Goal: Task Accomplishment & Management: Manage account settings

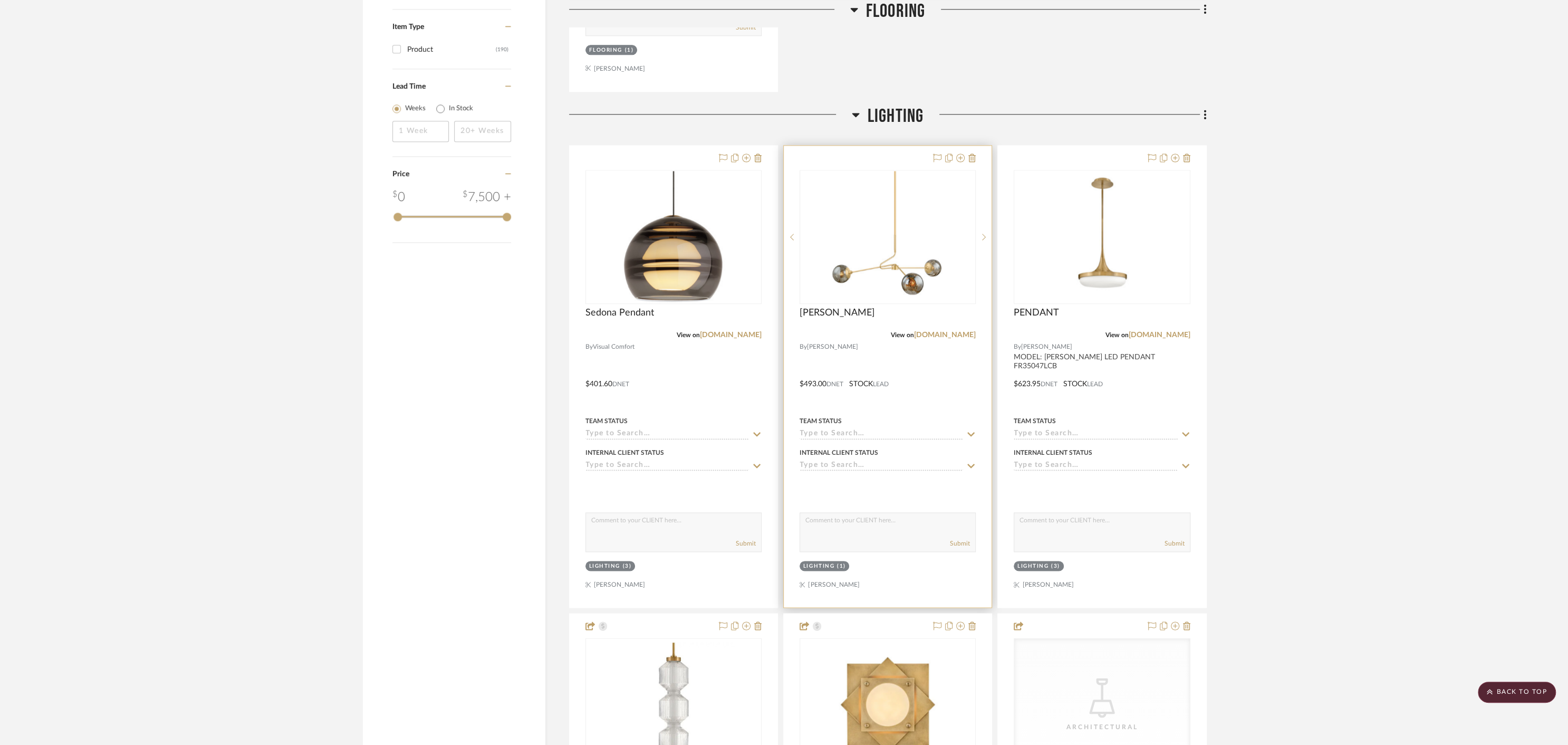
scroll to position [1658, 0]
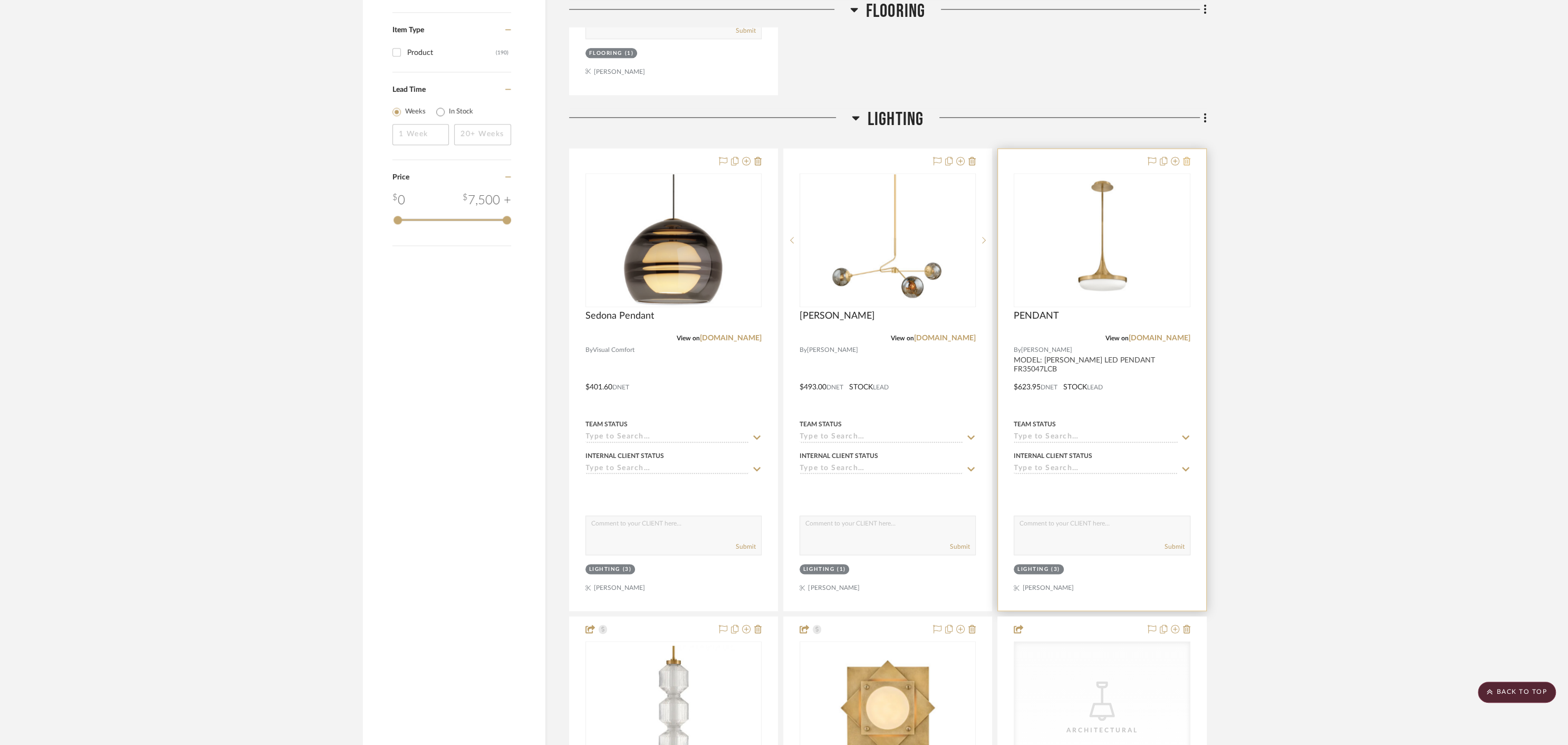
click at [1186, 157] on icon at bounding box center [1186, 161] width 7 height 9
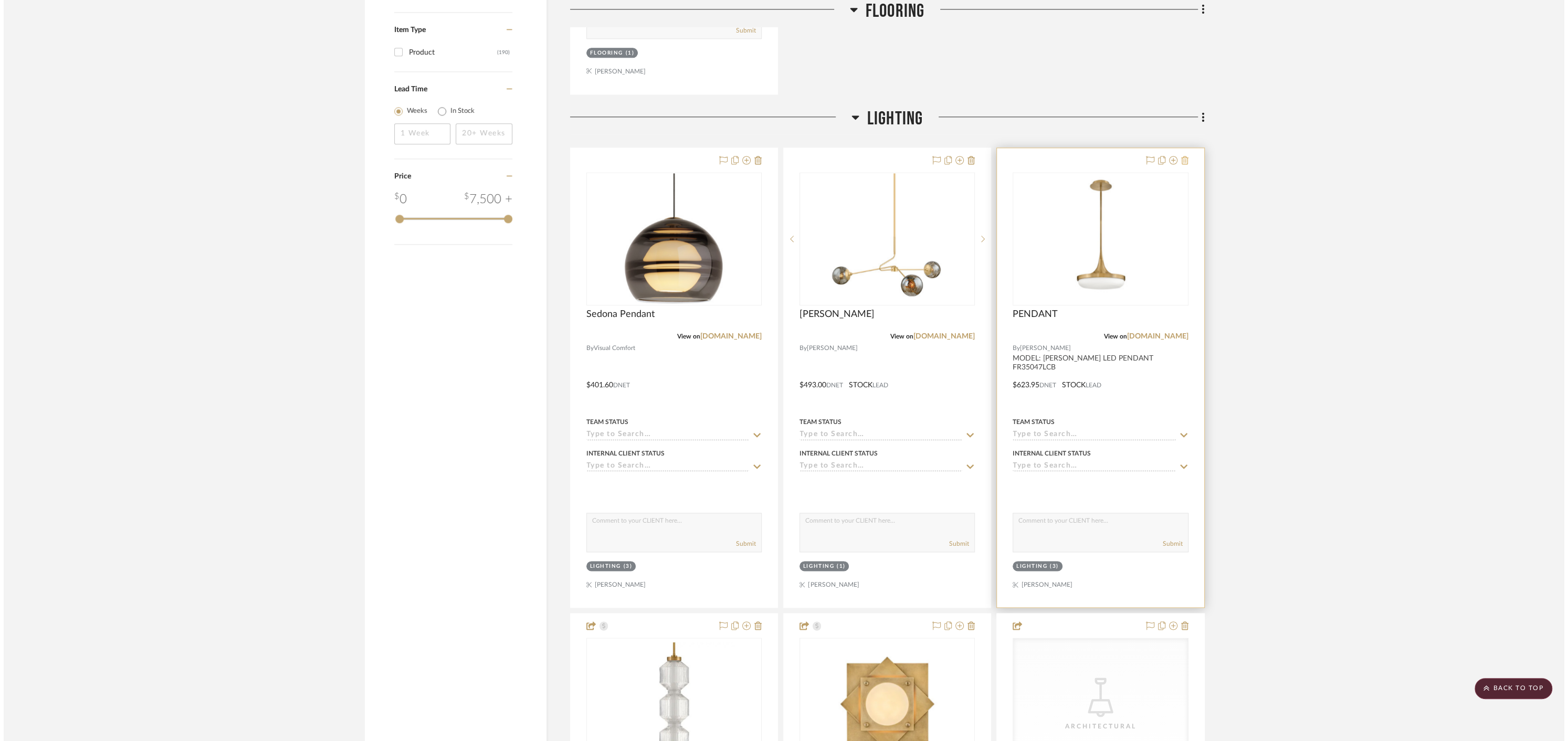
scroll to position [0, 0]
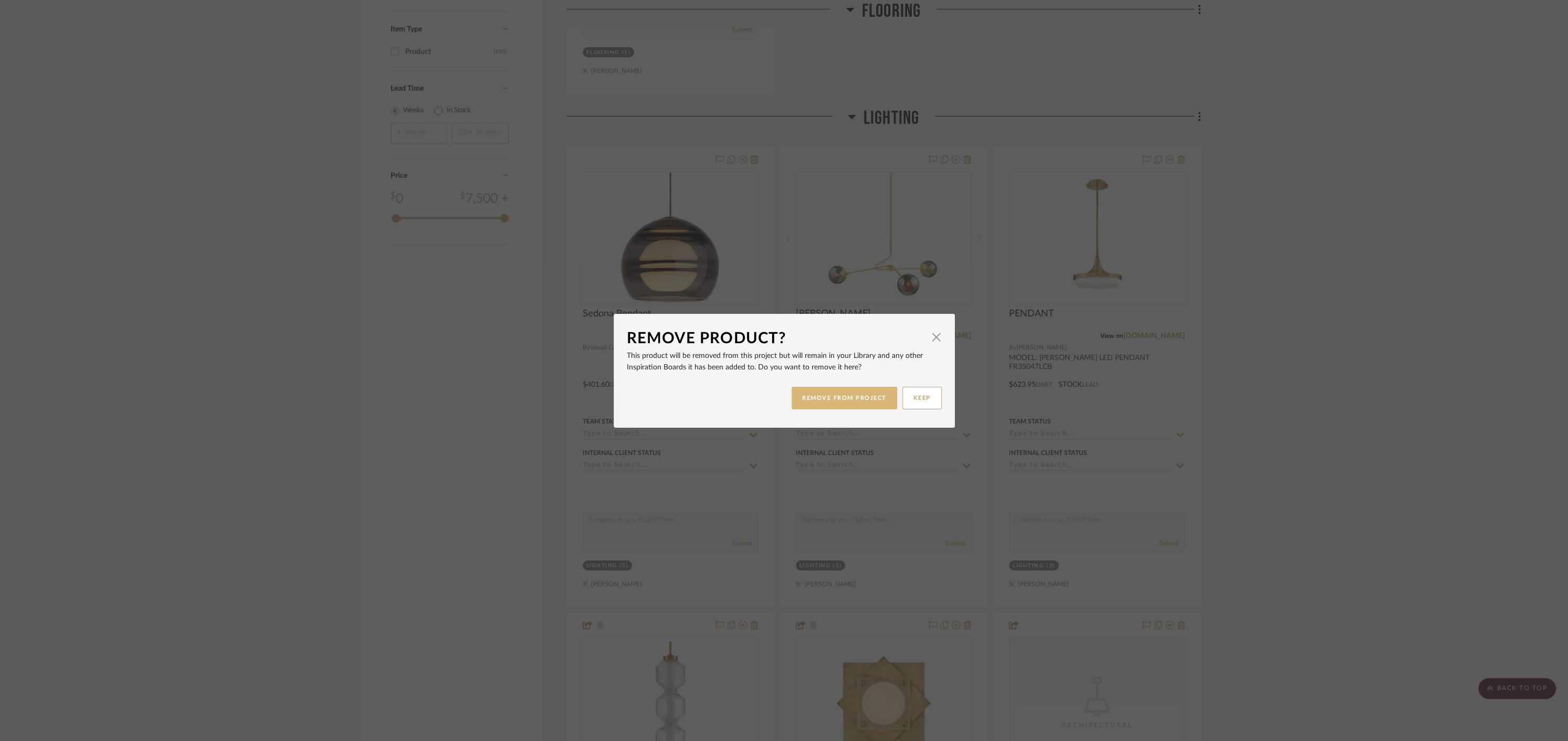
click at [835, 405] on button "REMOVE FROM PROJECT" at bounding box center [844, 398] width 105 height 23
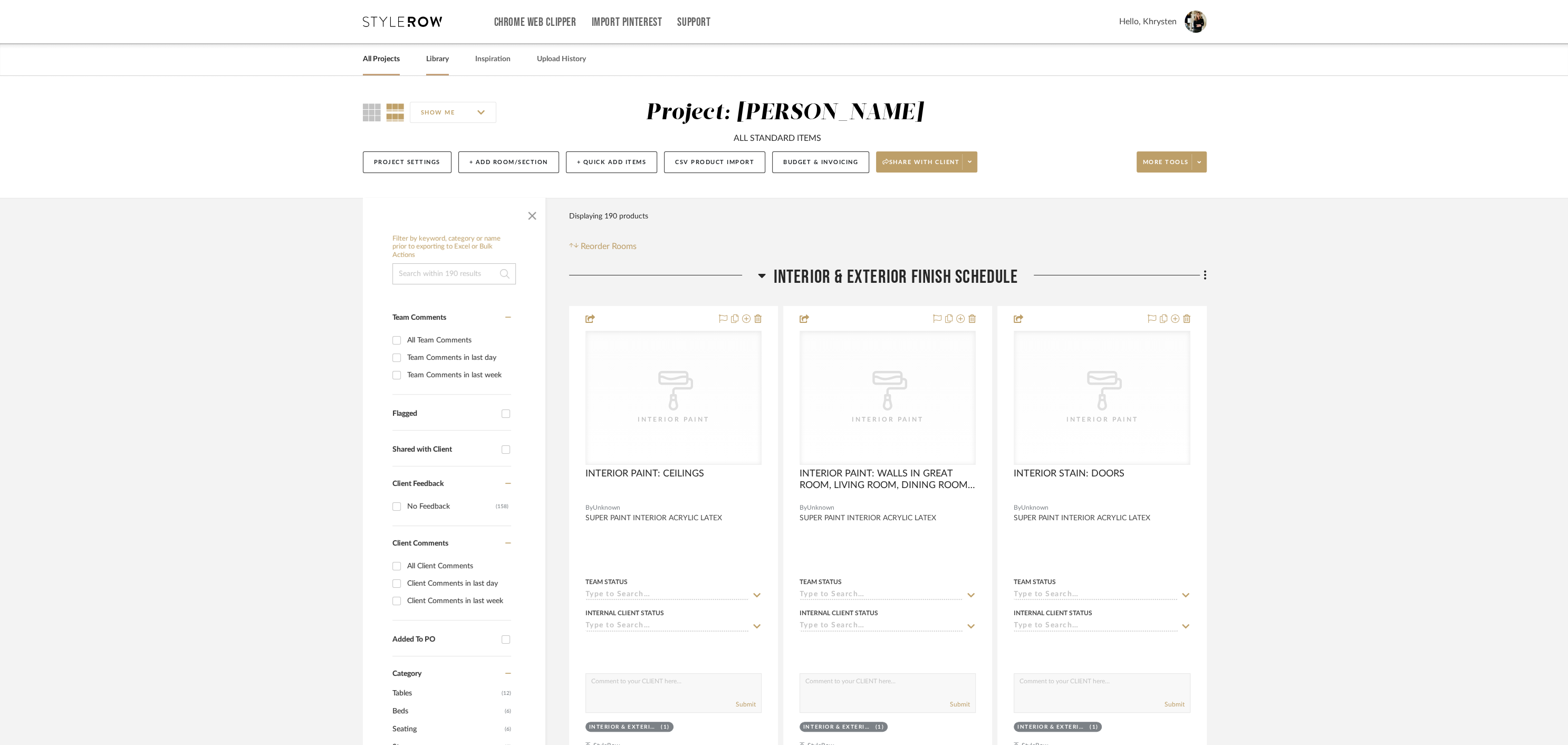
click at [435, 52] on div "Library" at bounding box center [437, 59] width 23 height 32
click at [440, 58] on link "Library" at bounding box center [437, 59] width 23 height 14
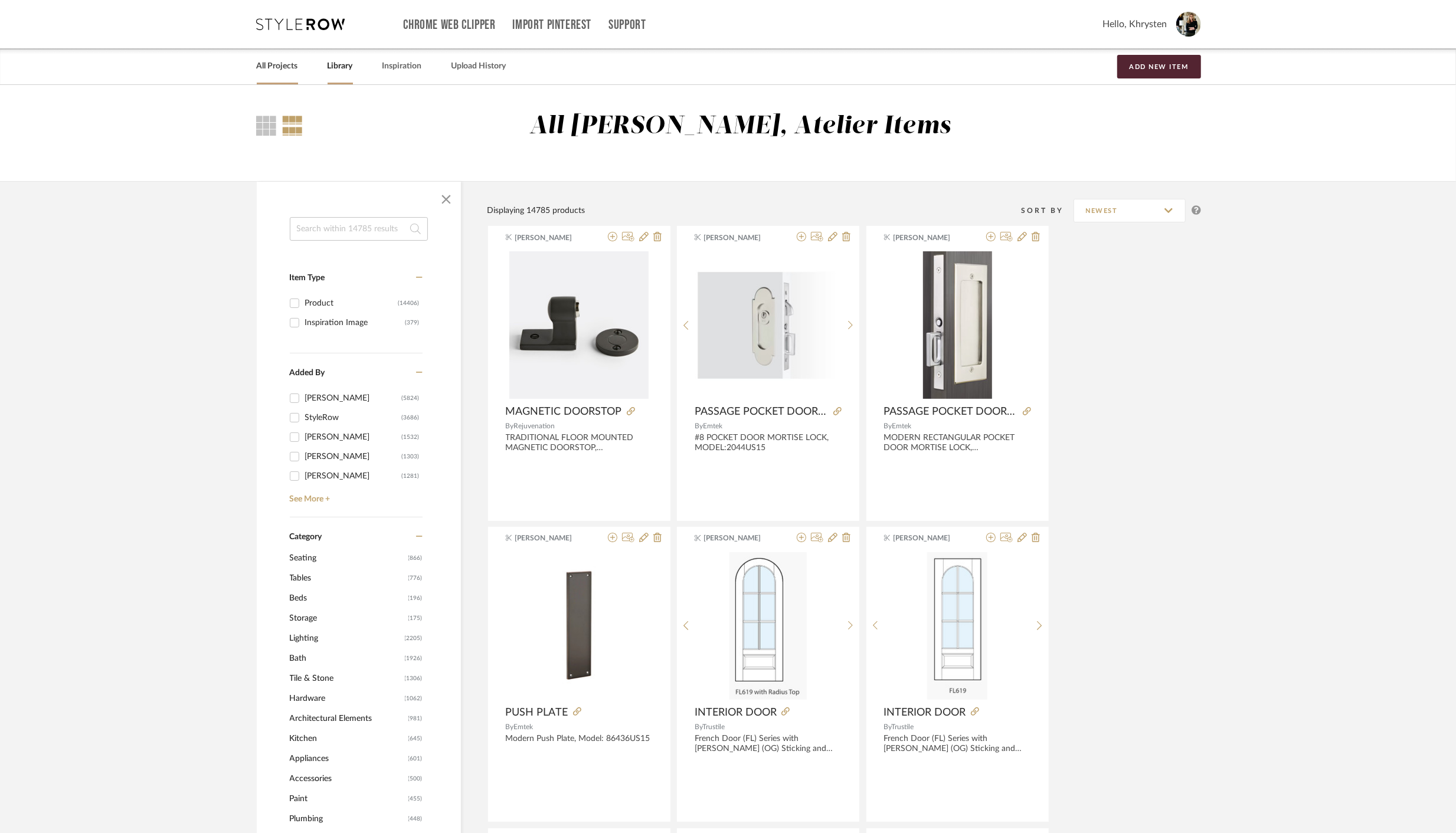
click at [274, 67] on link "All Projects" at bounding box center [277, 66] width 41 height 16
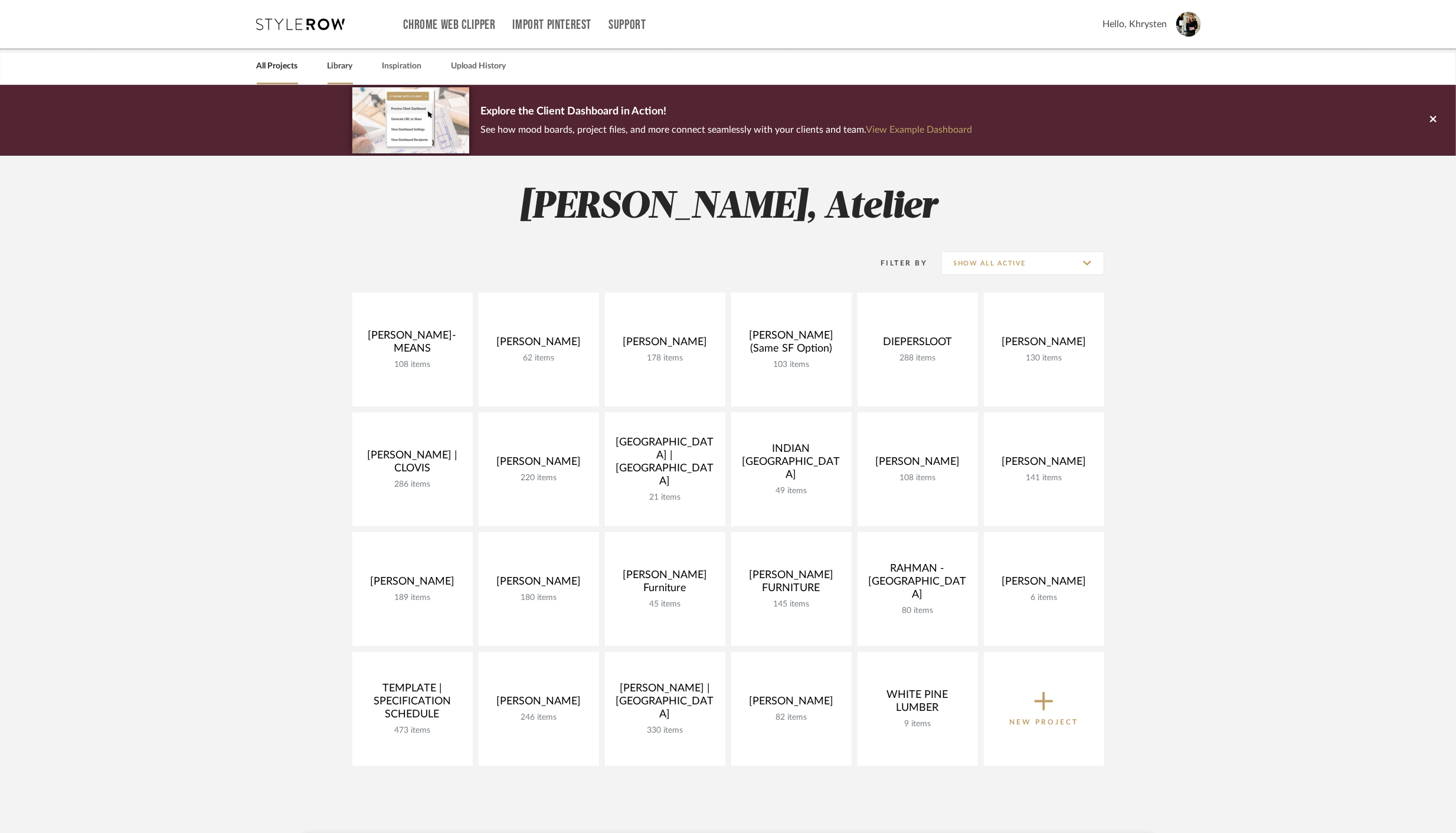
drag, startPoint x: 341, startPoint y: 57, endPoint x: 337, endPoint y: 64, distance: 8.1
click at [338, 63] on div "Library" at bounding box center [340, 66] width 25 height 36
click at [337, 64] on link "Library" at bounding box center [340, 66] width 25 height 16
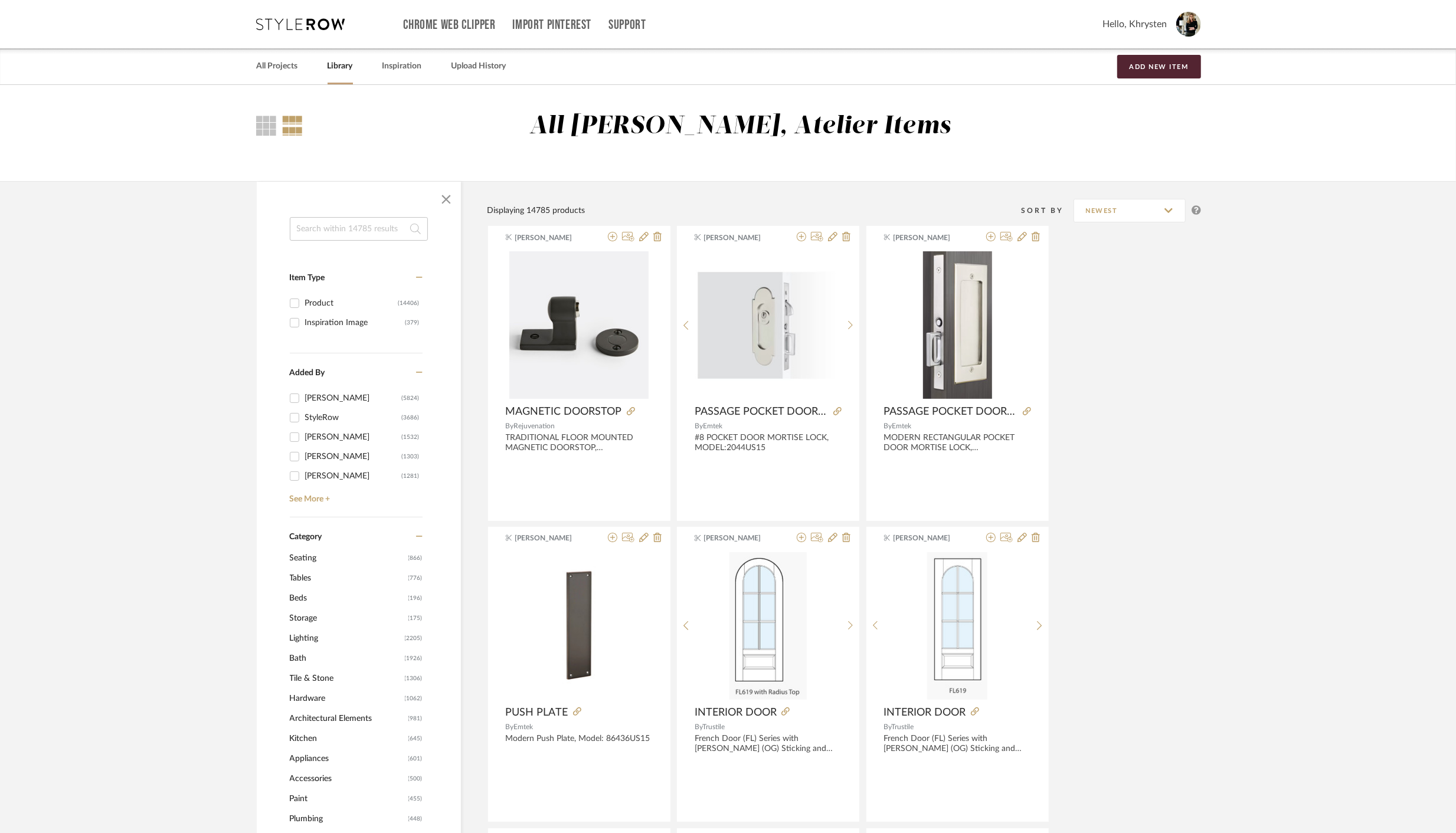
click at [353, 229] on input at bounding box center [359, 228] width 138 height 23
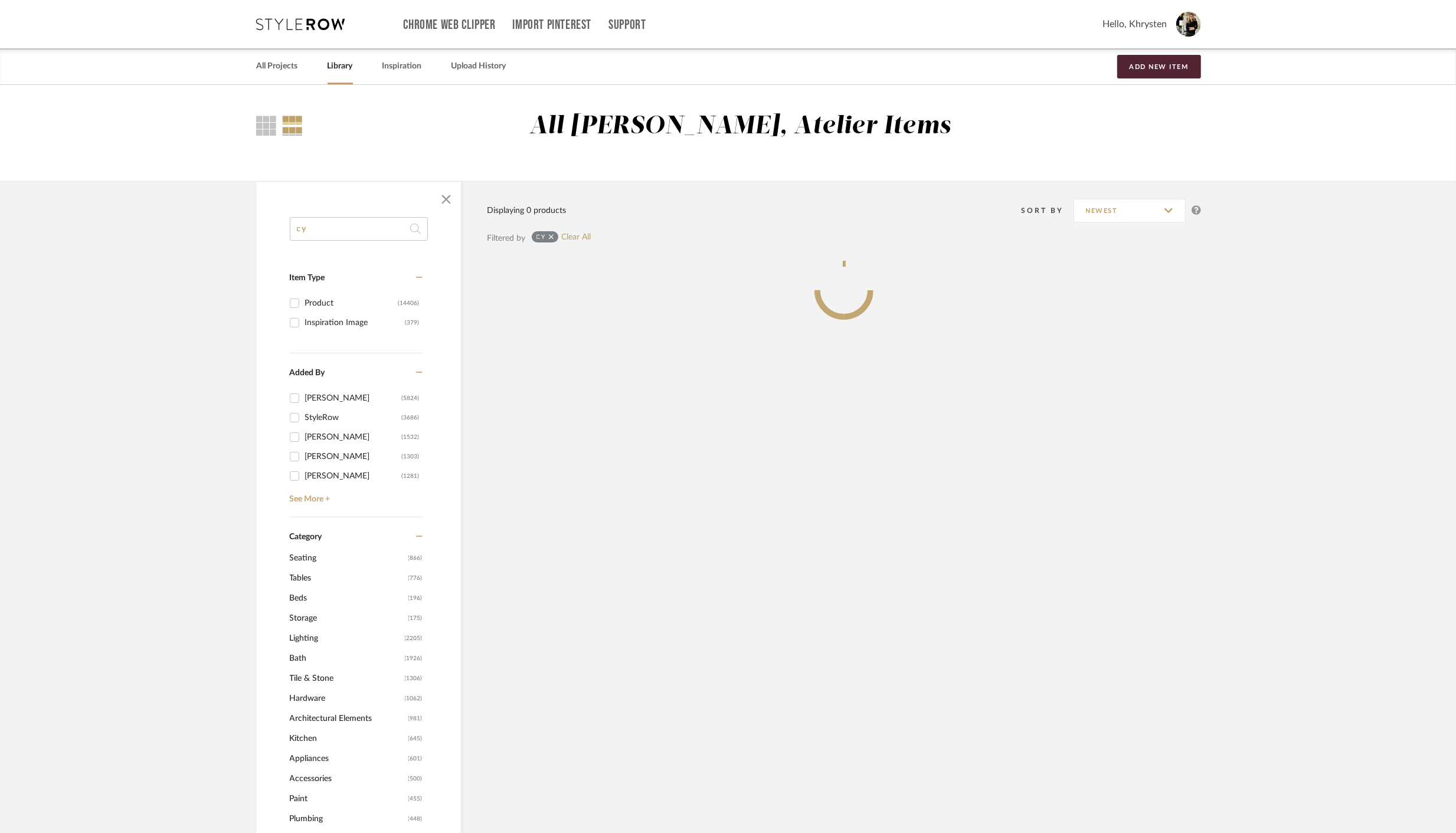
type input "cy"
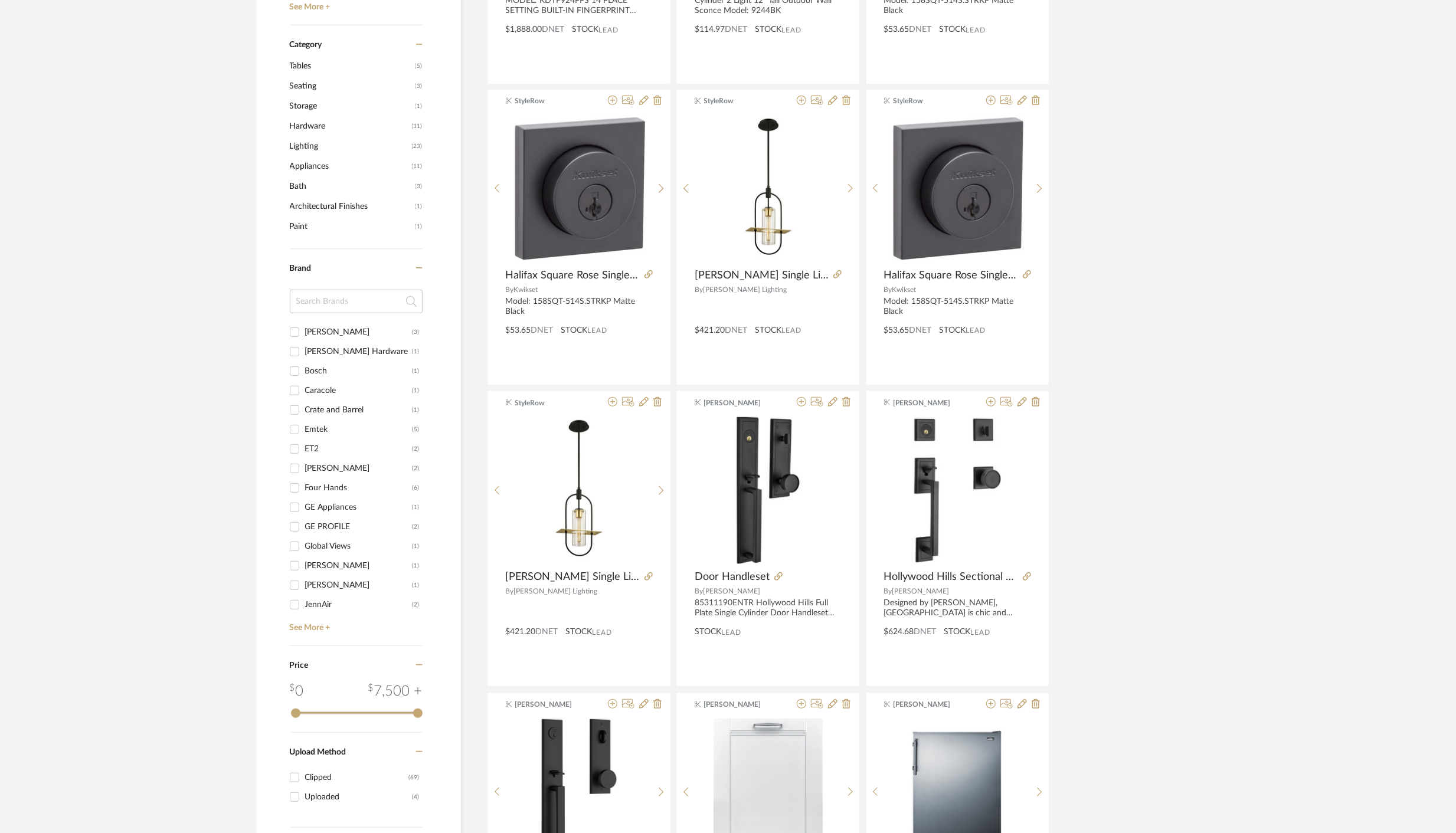
scroll to position [471, 0]
click at [315, 626] on link "See More +" at bounding box center [354, 625] width 135 height 19
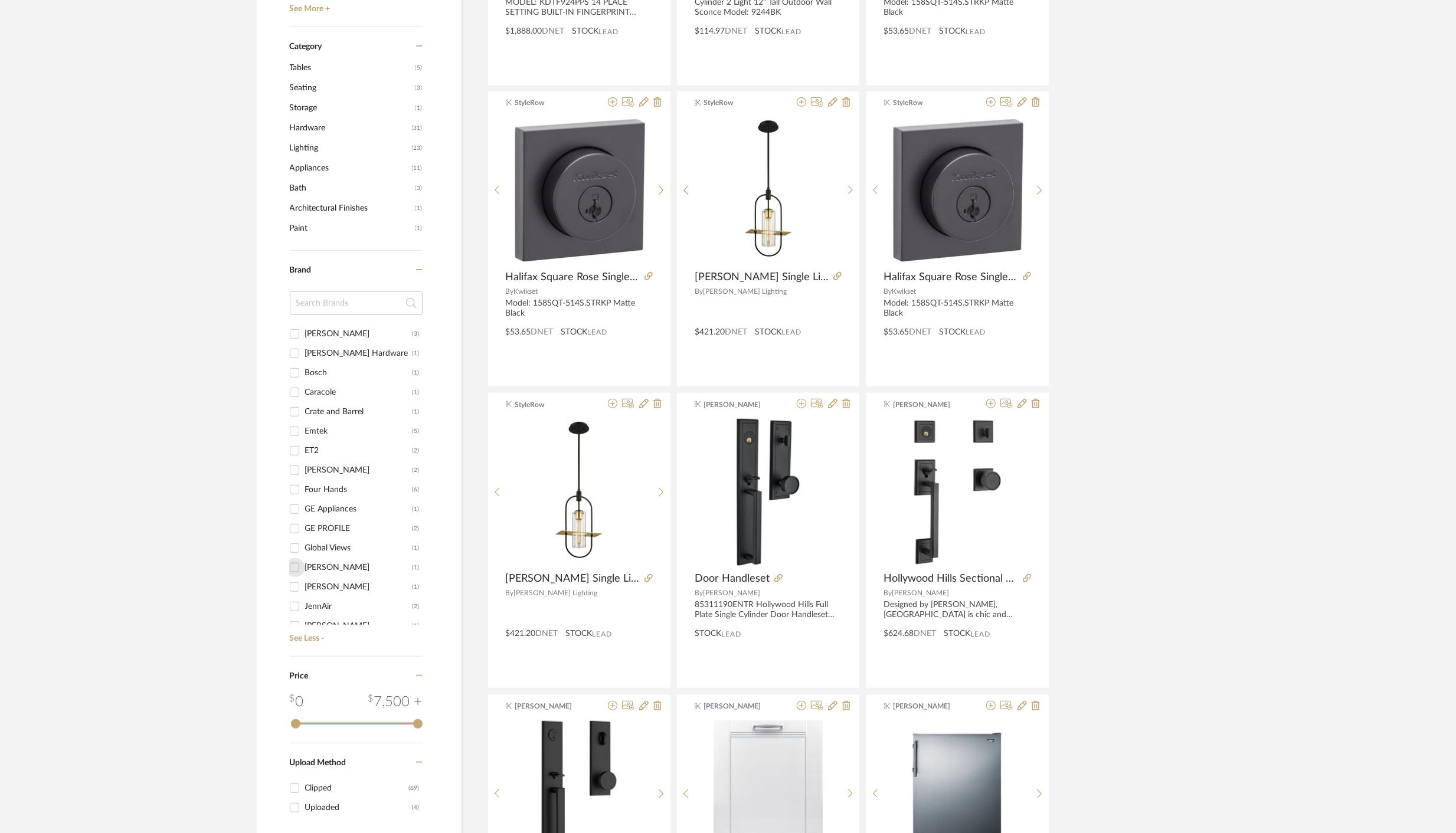
click at [298, 568] on input "[PERSON_NAME] (1)" at bounding box center [295, 568] width 19 height 19
checkbox input "true"
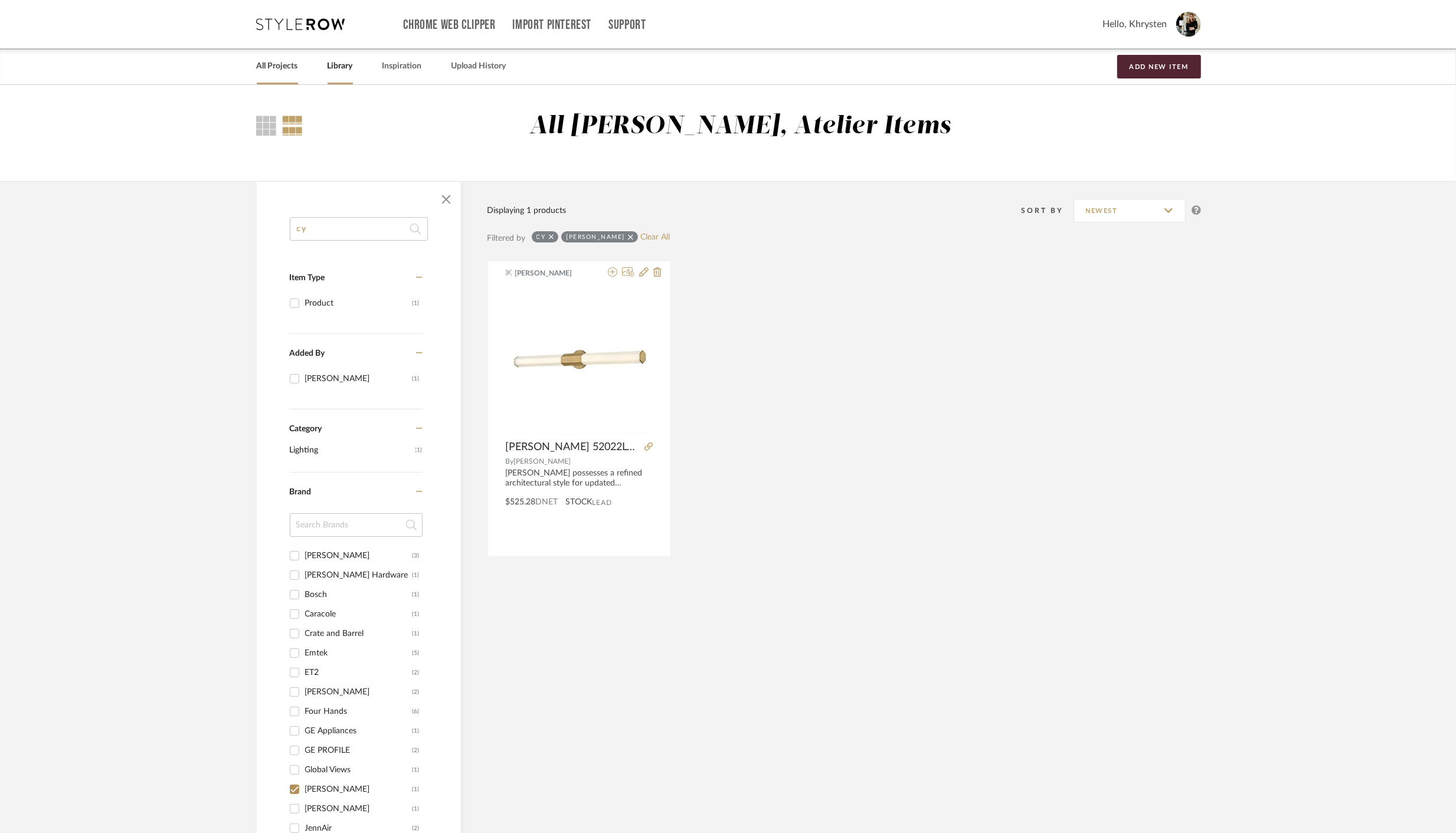
click at [257, 64] on link "All Projects" at bounding box center [277, 66] width 41 height 16
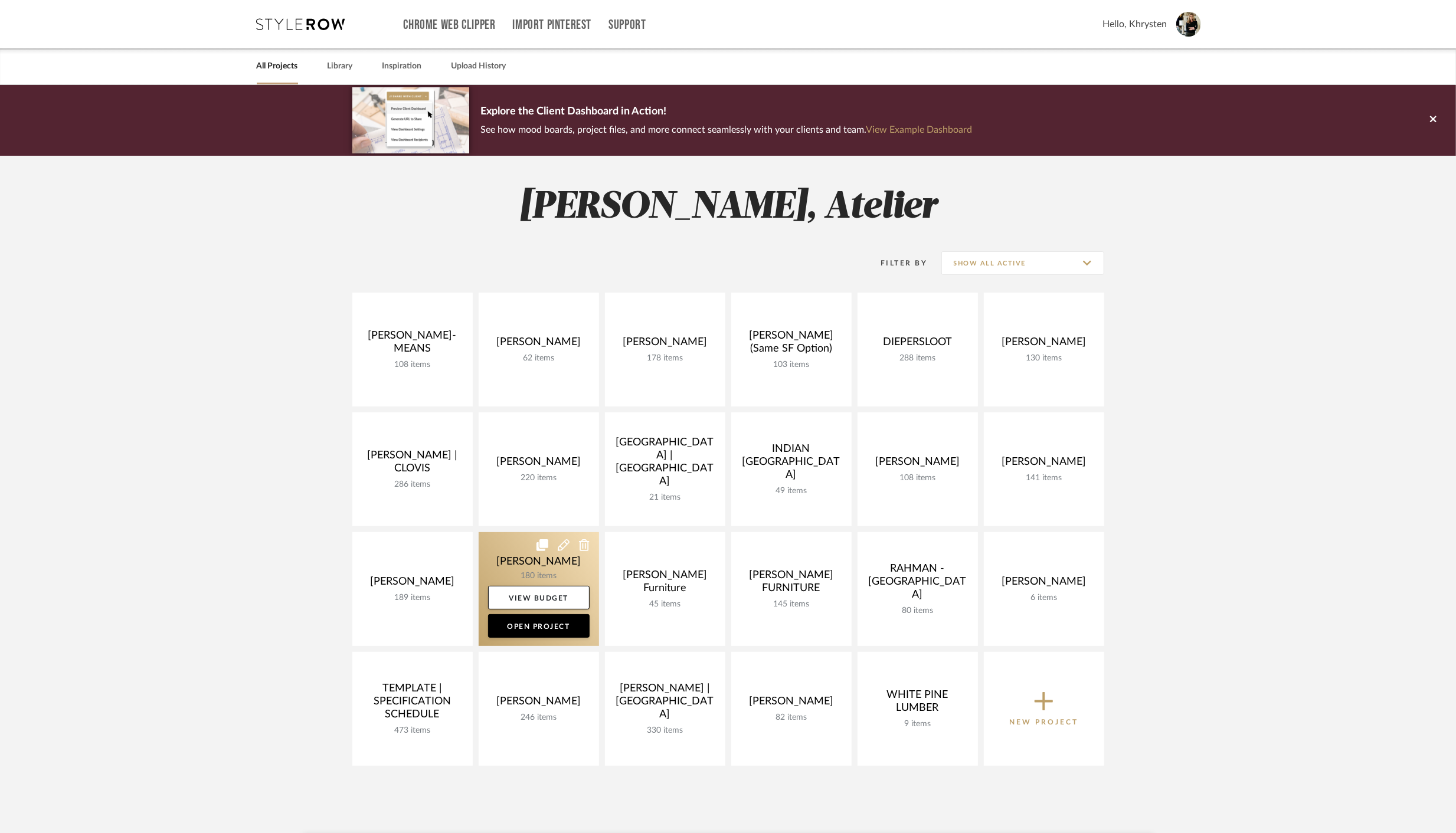
click at [545, 558] on link at bounding box center [538, 589] width 120 height 114
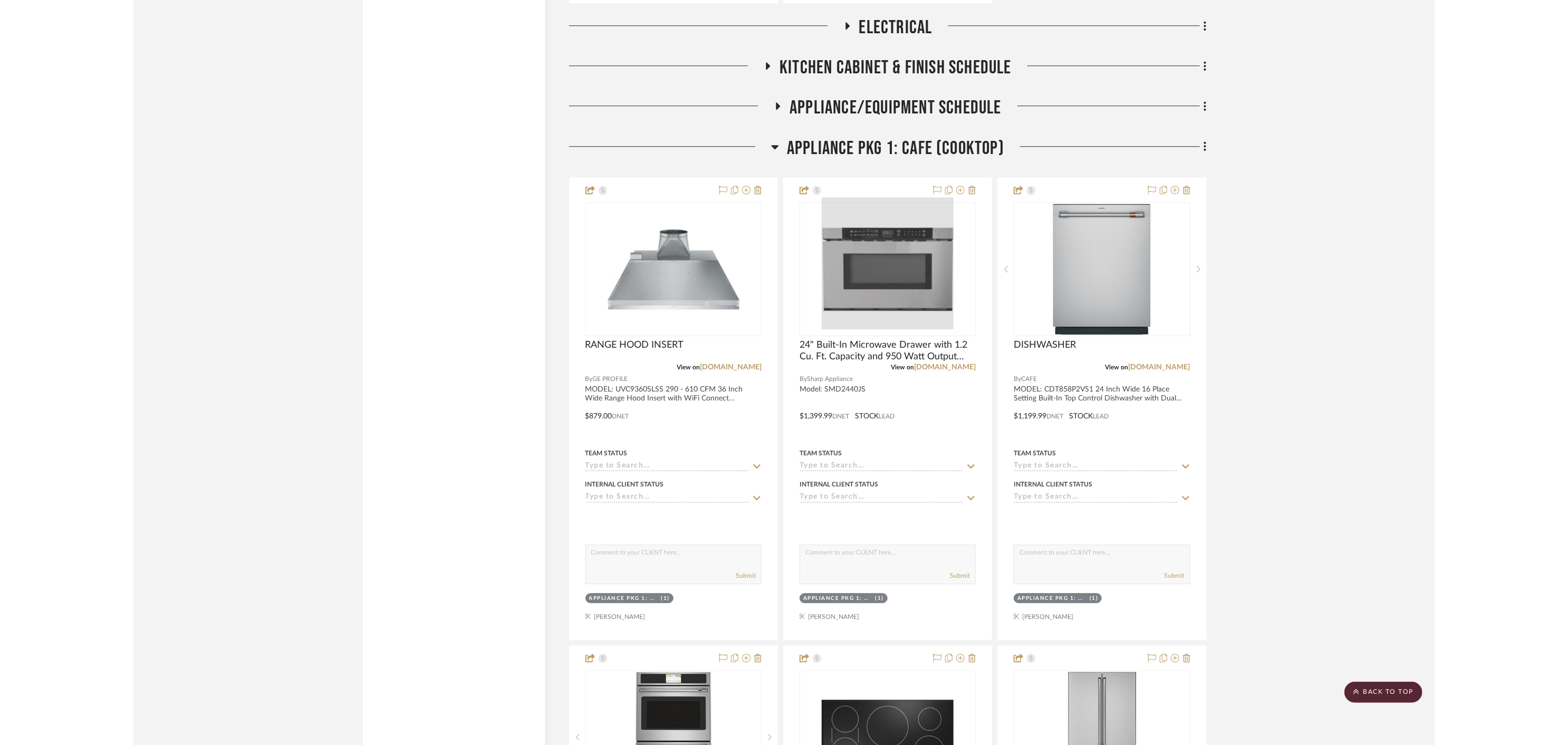
scroll to position [2712, 0]
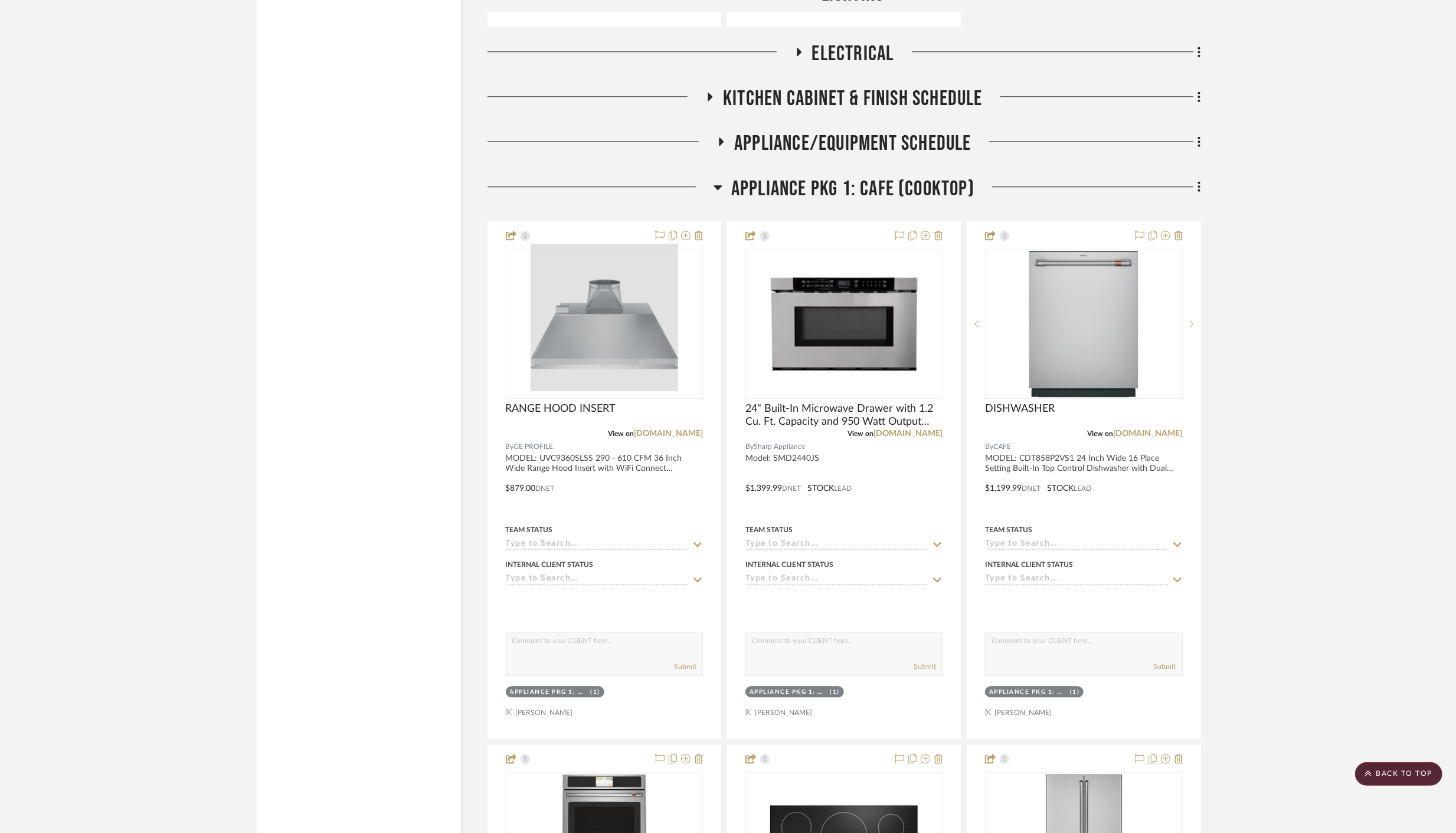
click at [596, 329] on div at bounding box center [604, 317] width 148 height 148
click at [589, 349] on div at bounding box center [604, 317] width 148 height 148
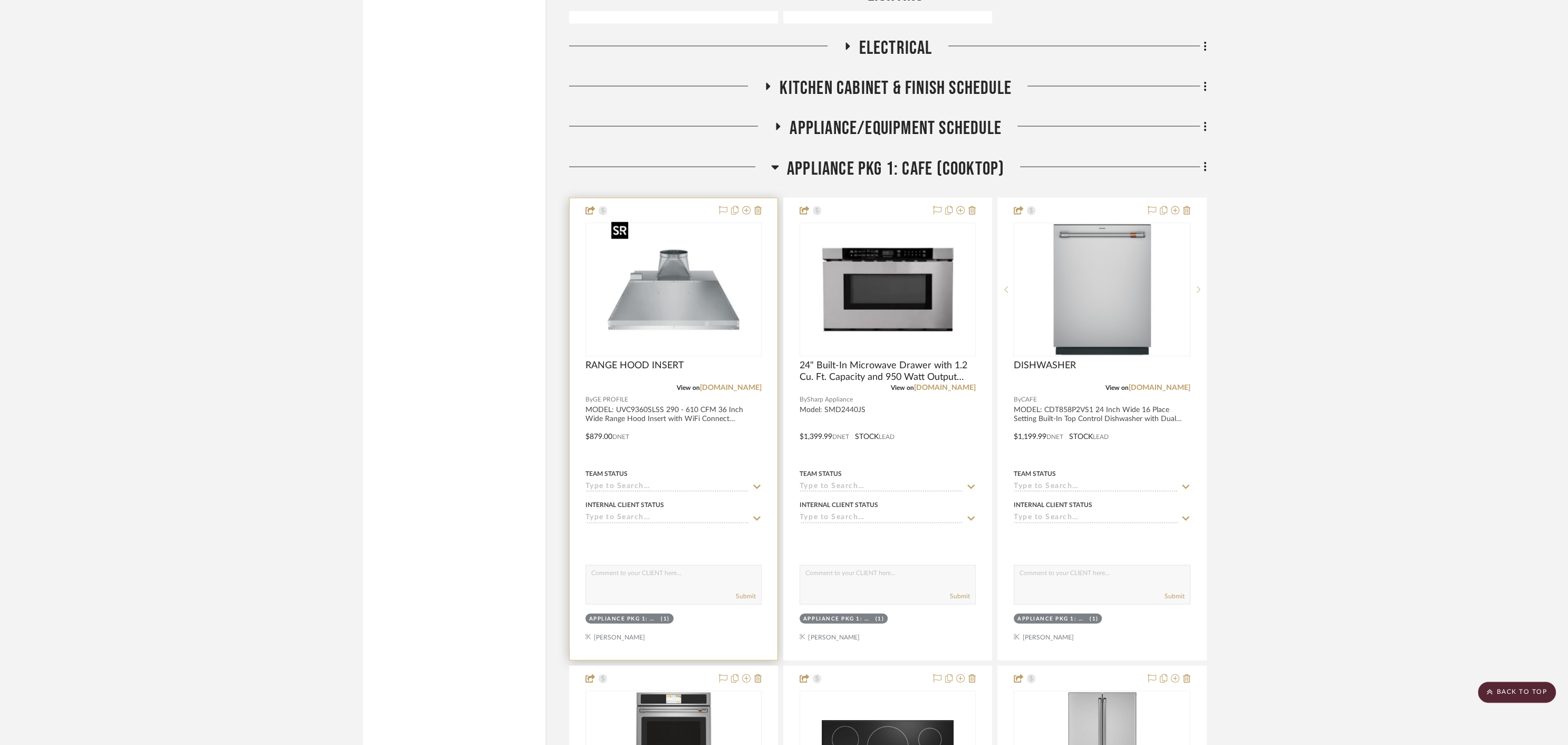
click at [664, 294] on img "0" at bounding box center [673, 290] width 132 height 132
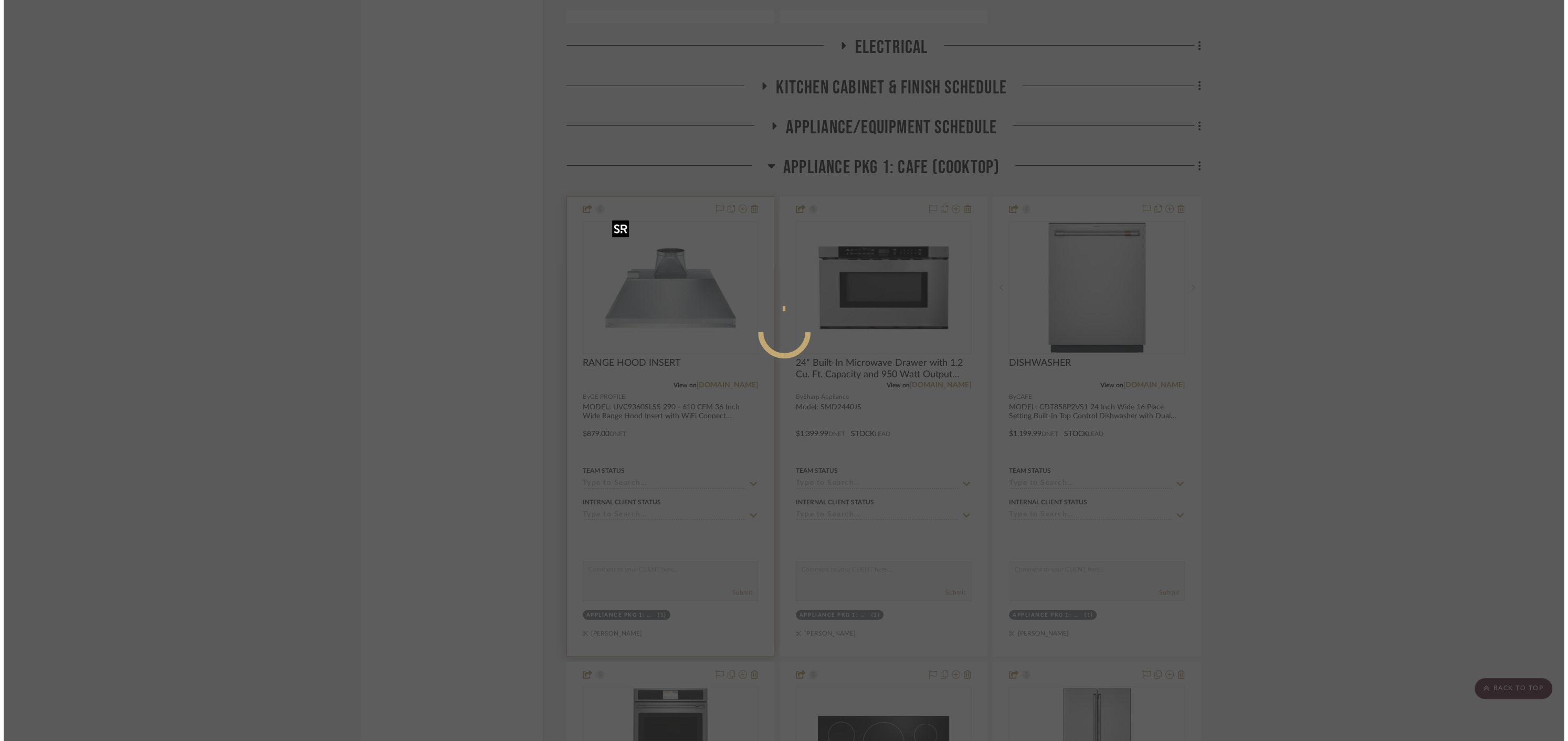
scroll to position [0, 0]
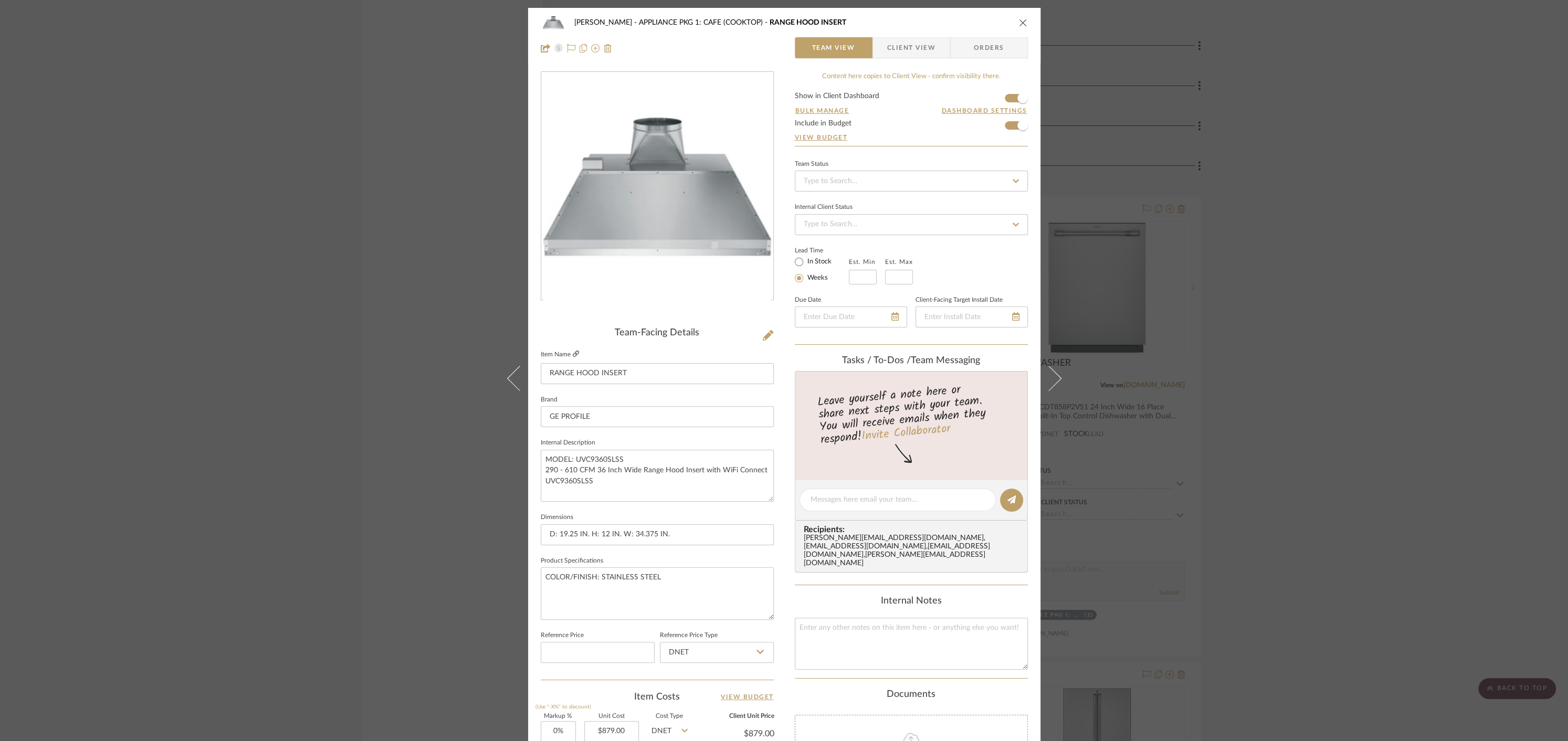
click at [573, 353] on icon at bounding box center [576, 353] width 6 height 6
click at [579, 457] on textarea "MODEL: UVC9360SLSS 290 - 610 CFM 36 Inch Wide Range Hood Insert with WiFi Conne…" at bounding box center [657, 475] width 233 height 52
click at [573, 454] on textarea "MODEL: UVC9360SLSS 290 - 610 CFM 36 Inch Wide Range Hood Insert with WiFi Conne…" at bounding box center [657, 475] width 233 height 52
drag, startPoint x: 573, startPoint y: 457, endPoint x: 626, endPoint y: 457, distance: 53.0
click at [626, 457] on textarea "MODEL: UVC9360SLSS 290 - 610 CFM 36 Inch Wide Range Hood Insert with WiFi Conne…" at bounding box center [657, 475] width 233 height 52
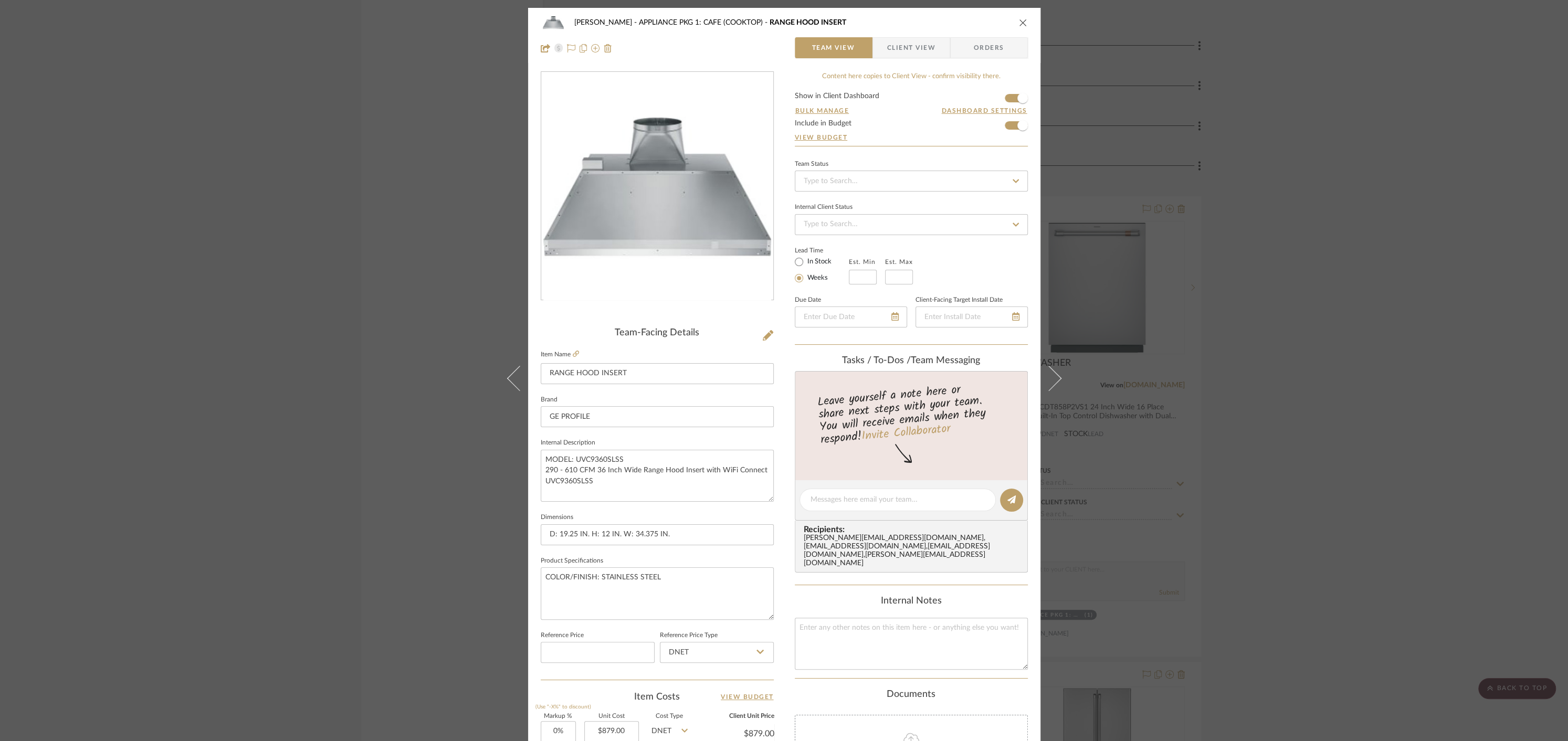
click at [1021, 23] on icon "close" at bounding box center [1023, 23] width 9 height 9
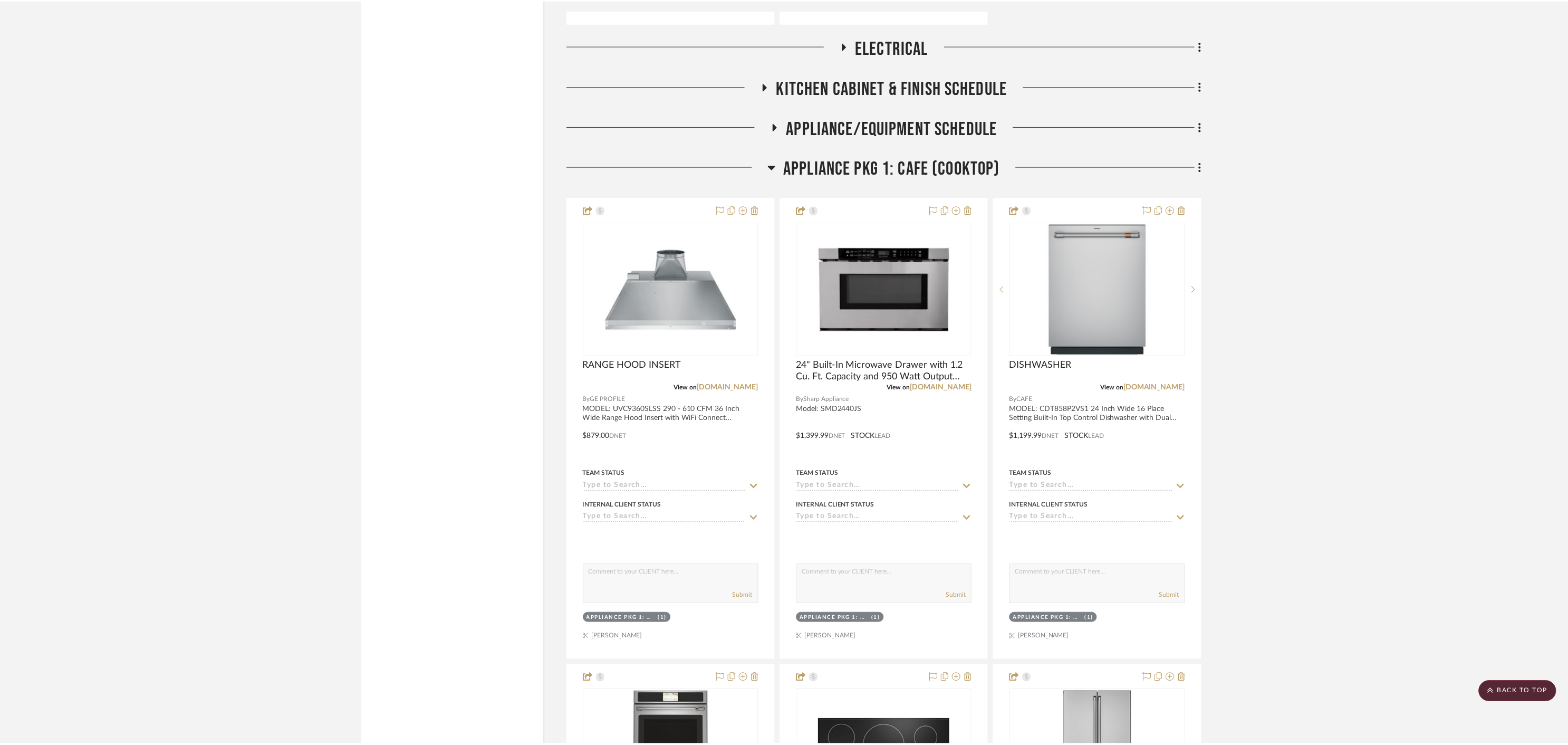
scroll to position [2712, 0]
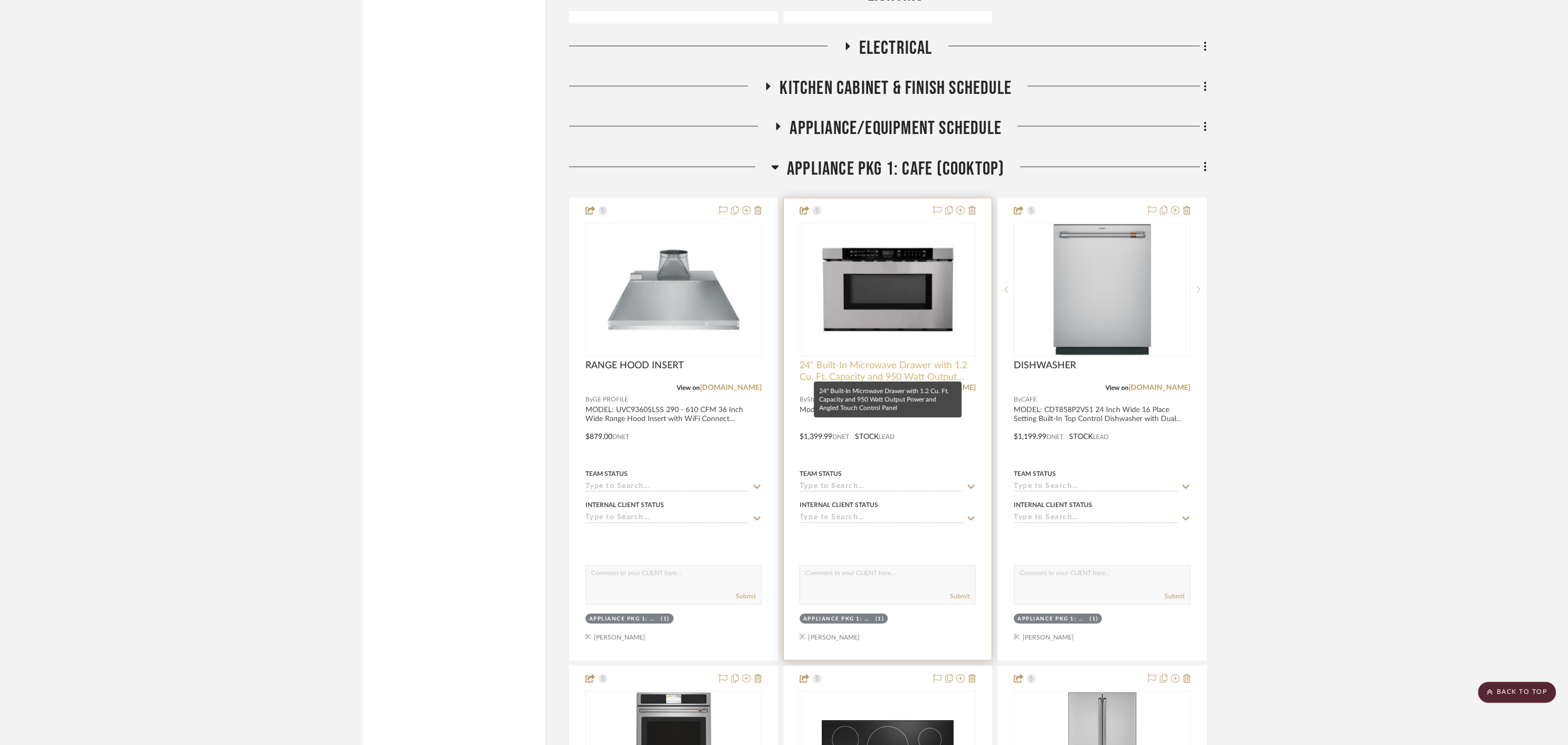
click at [876, 366] on span "24" Built-In Microwave Drawer with 1.2 Cu. Ft. Capacity and 950 Watt Output Pow…" at bounding box center [887, 371] width 176 height 23
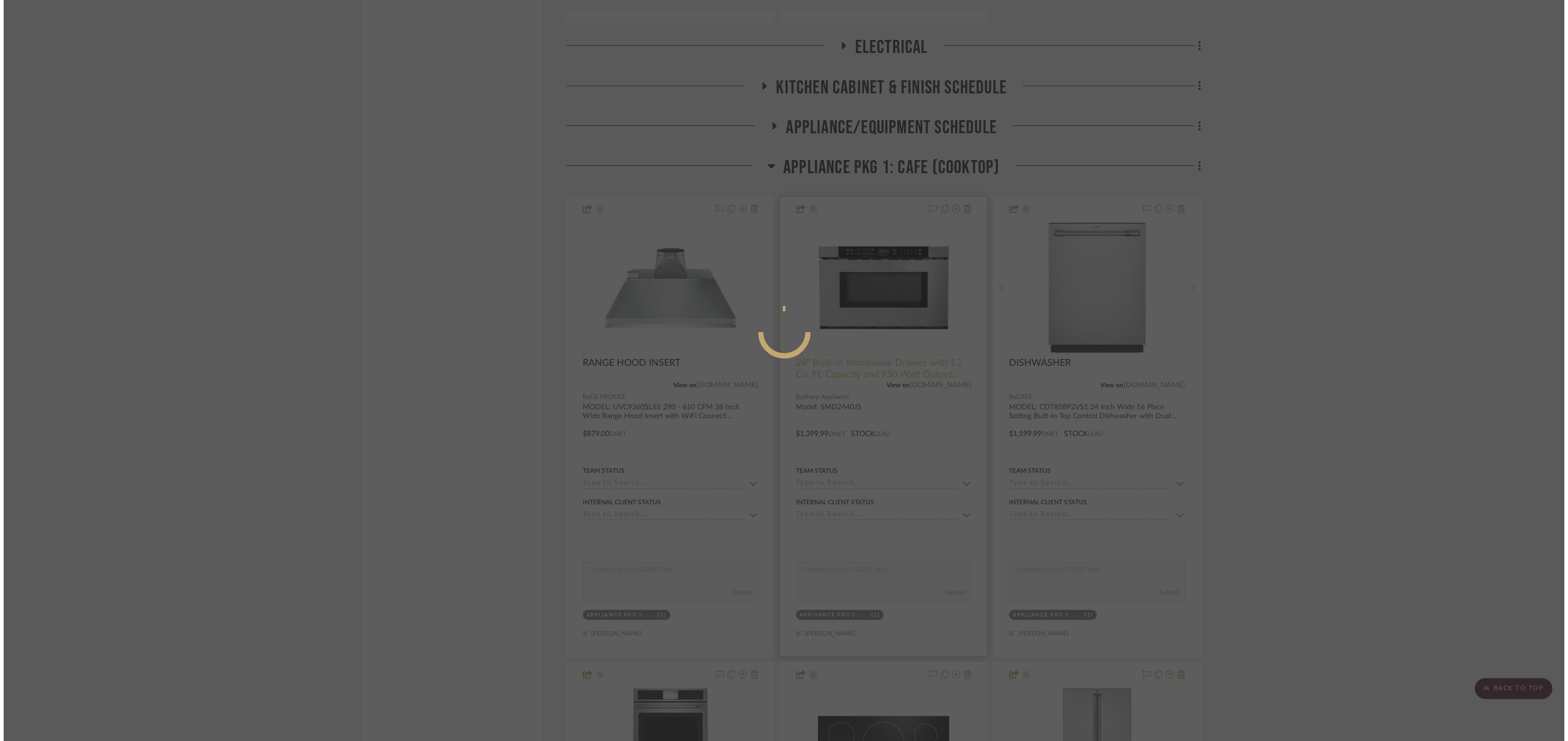
scroll to position [0, 0]
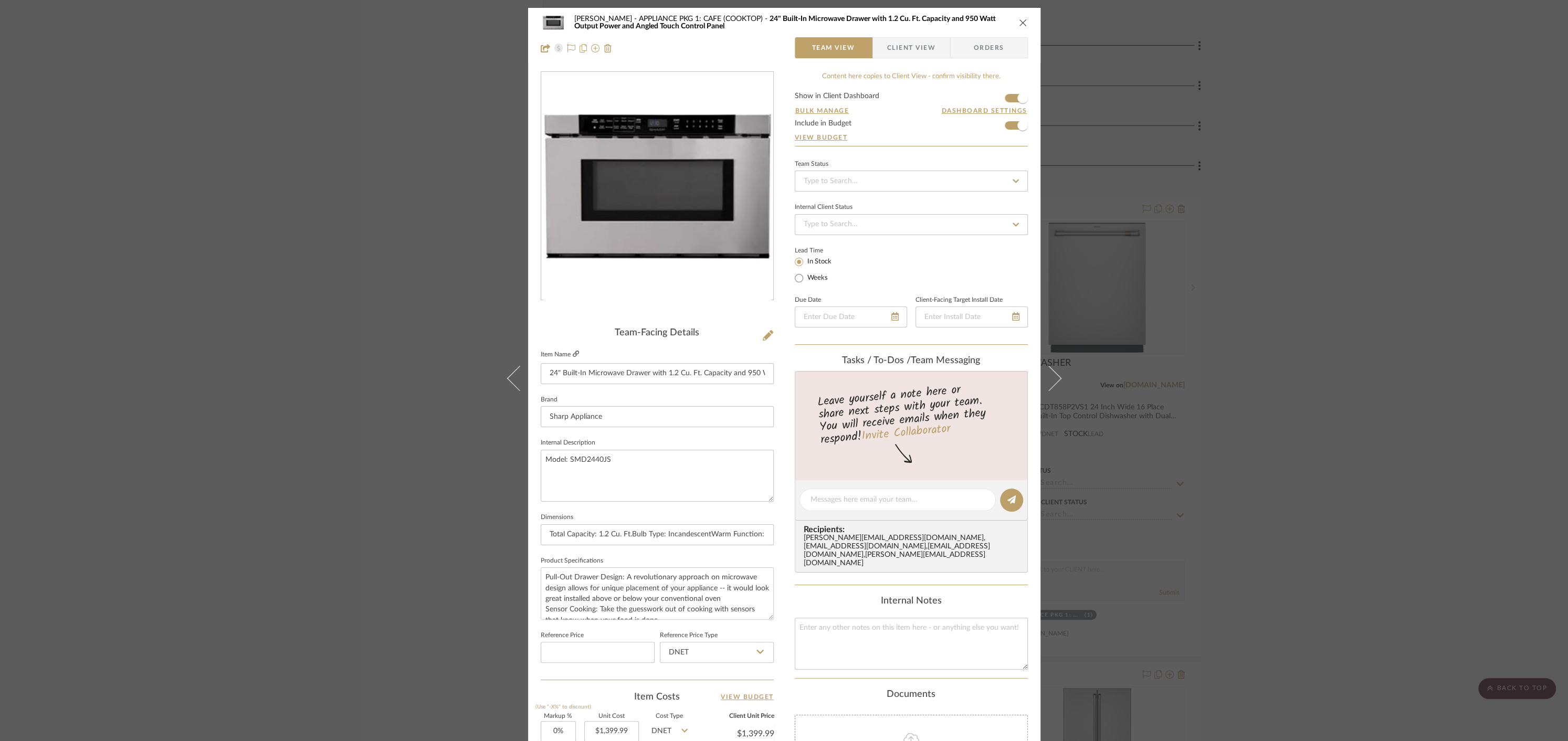
click at [575, 355] on icon at bounding box center [576, 353] width 6 height 6
click at [1019, 23] on icon "close" at bounding box center [1023, 23] width 9 height 9
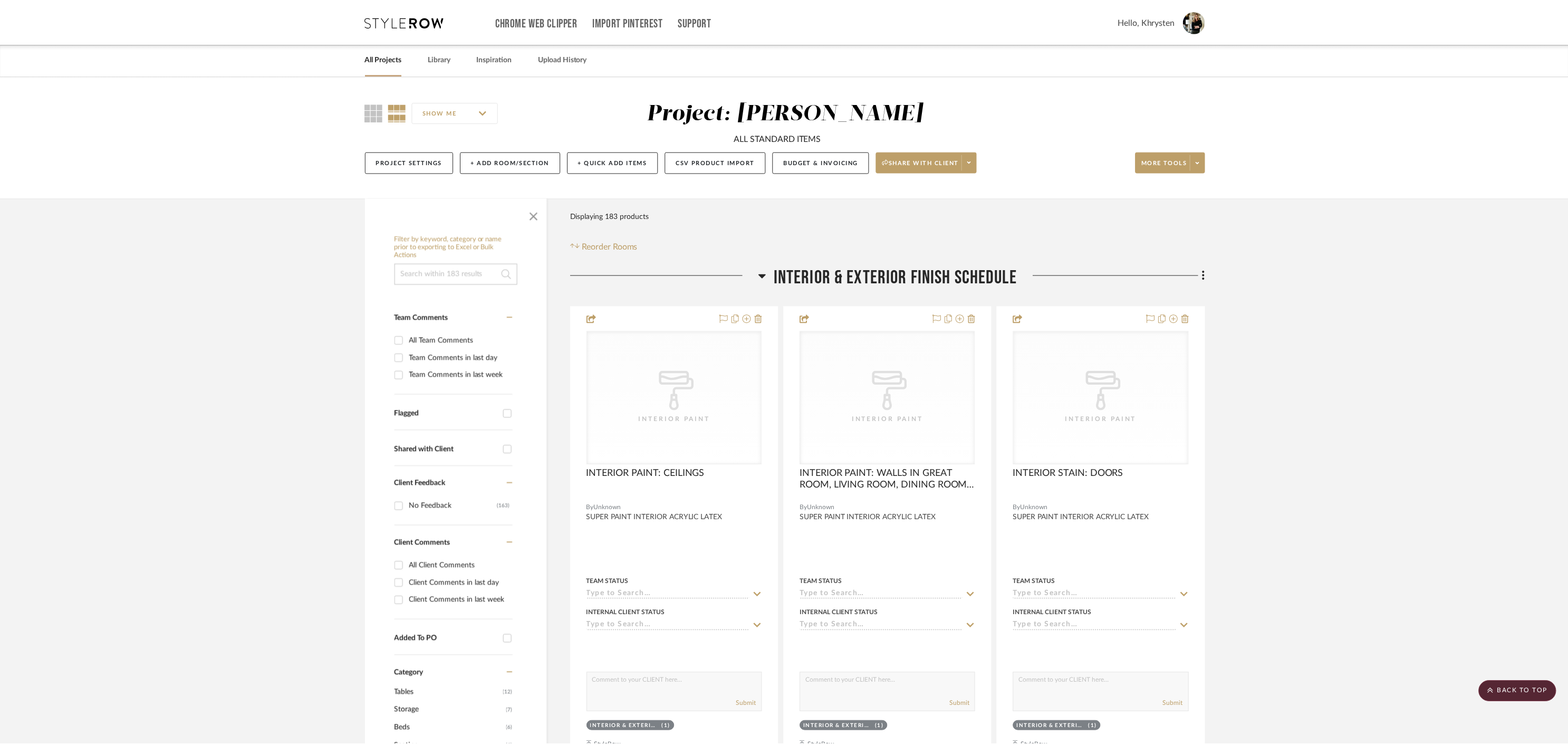
scroll to position [2712, 0]
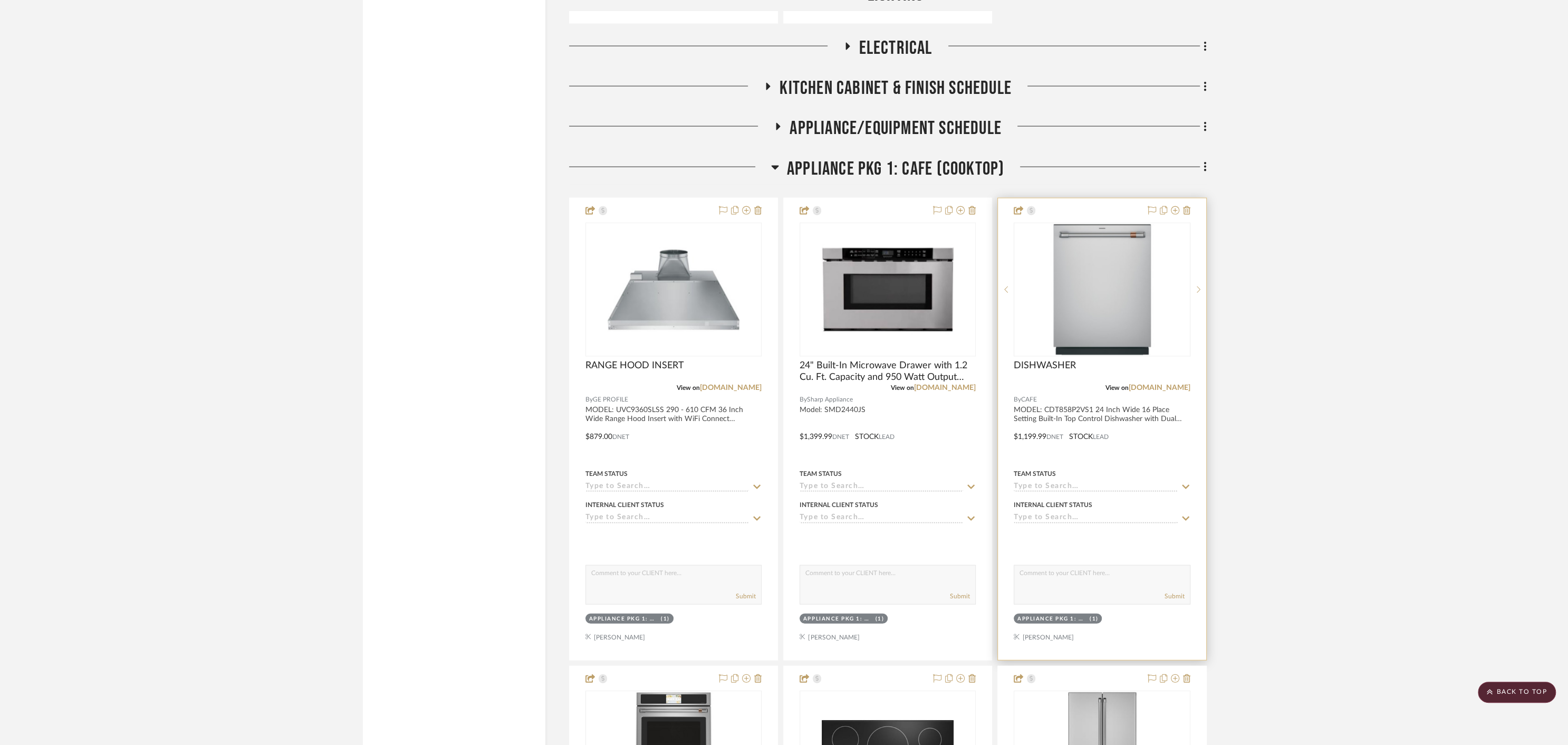
click at [1086, 383] on div "View on [DOMAIN_NAME]" at bounding box center [1102, 388] width 176 height 10
click at [1092, 320] on img "0" at bounding box center [1102, 290] width 132 height 132
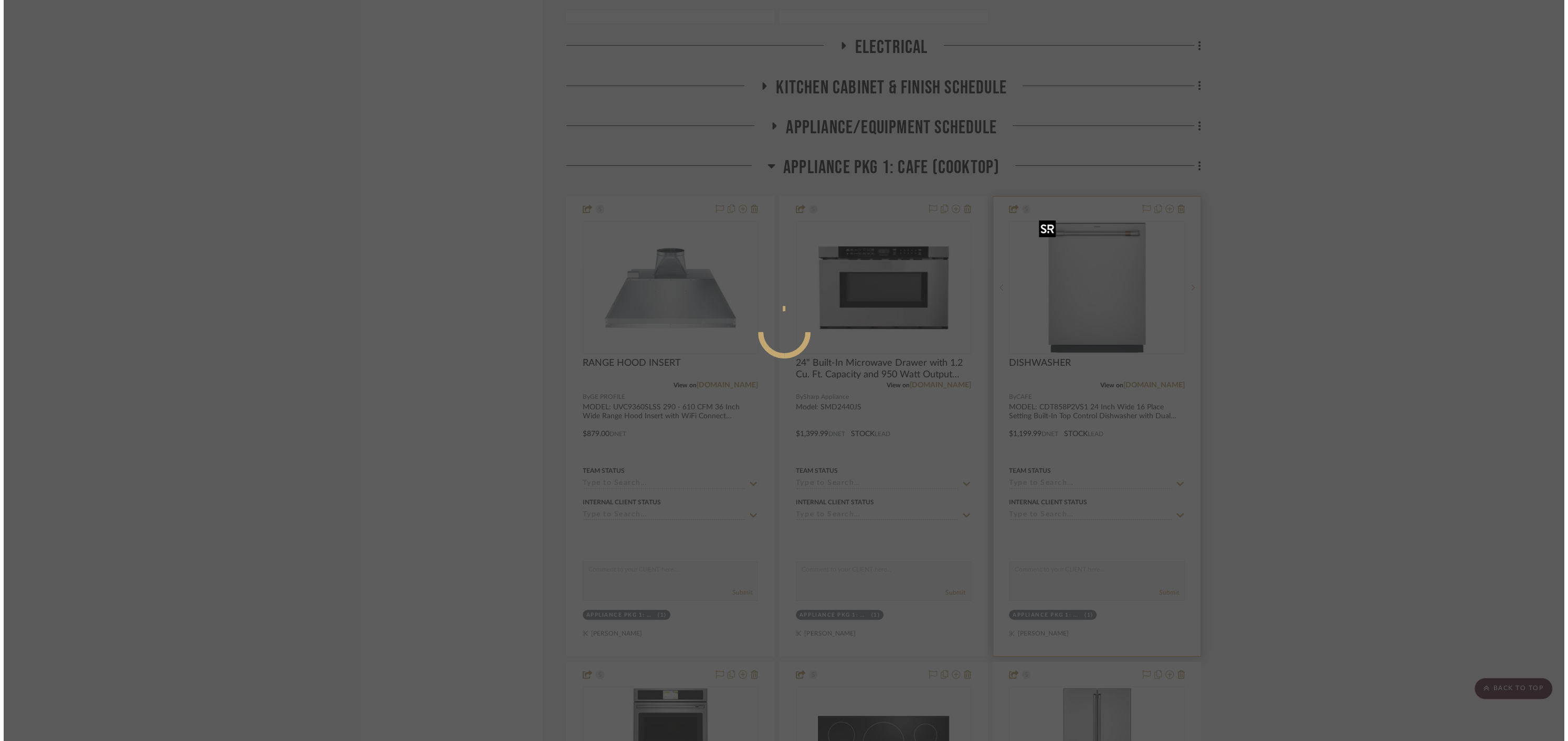
scroll to position [0, 0]
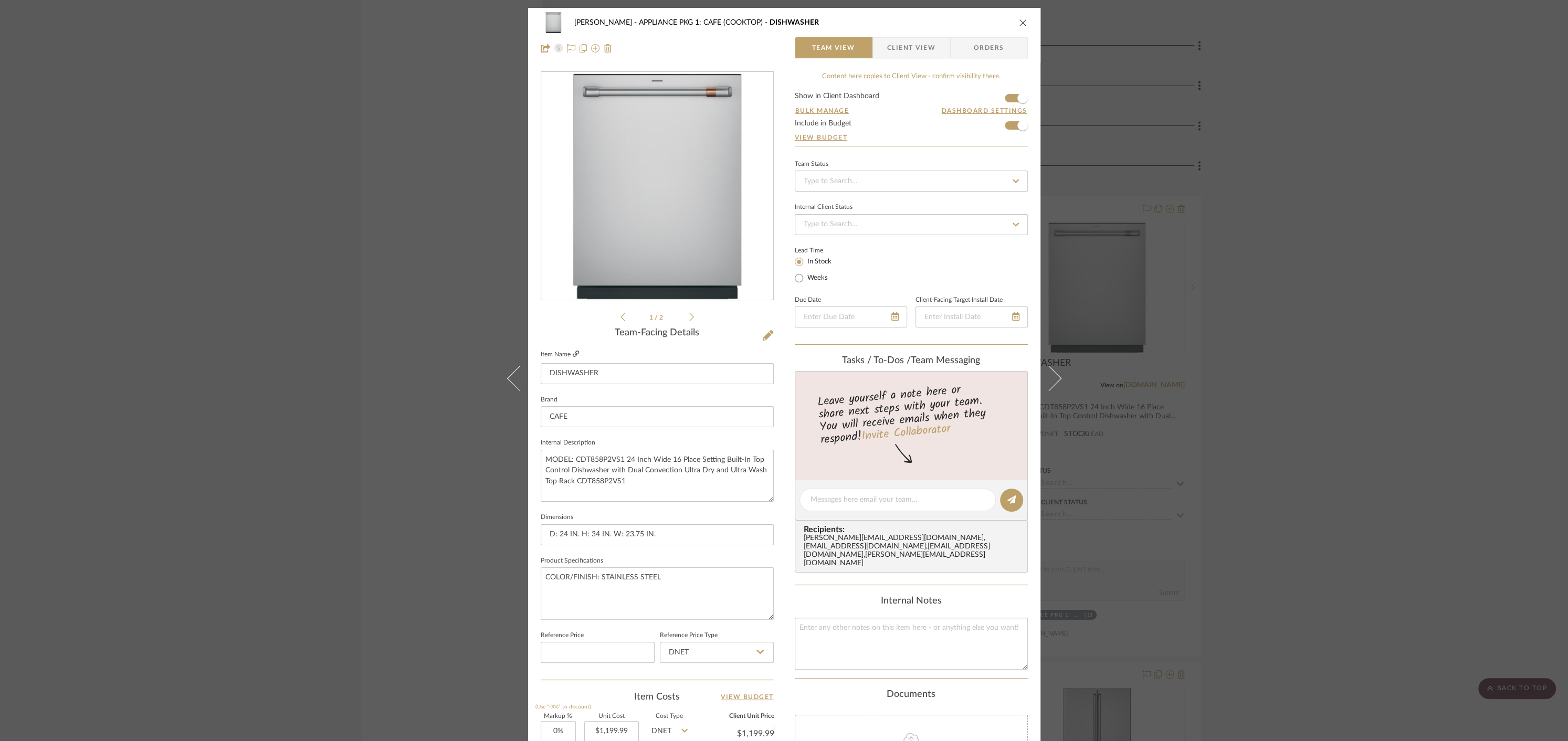
click at [573, 355] on icon at bounding box center [576, 353] width 6 height 6
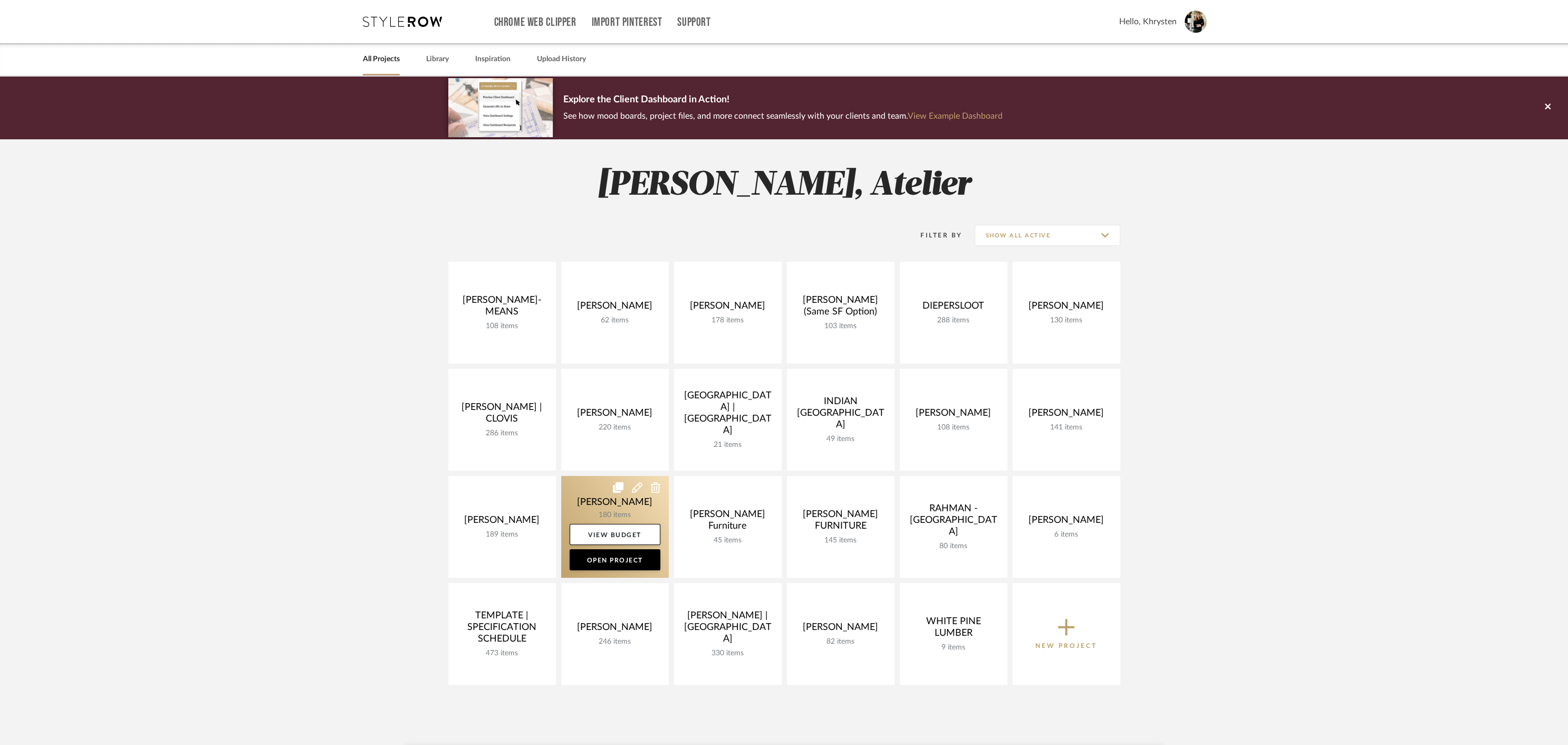
click at [596, 502] on link at bounding box center [615, 527] width 108 height 102
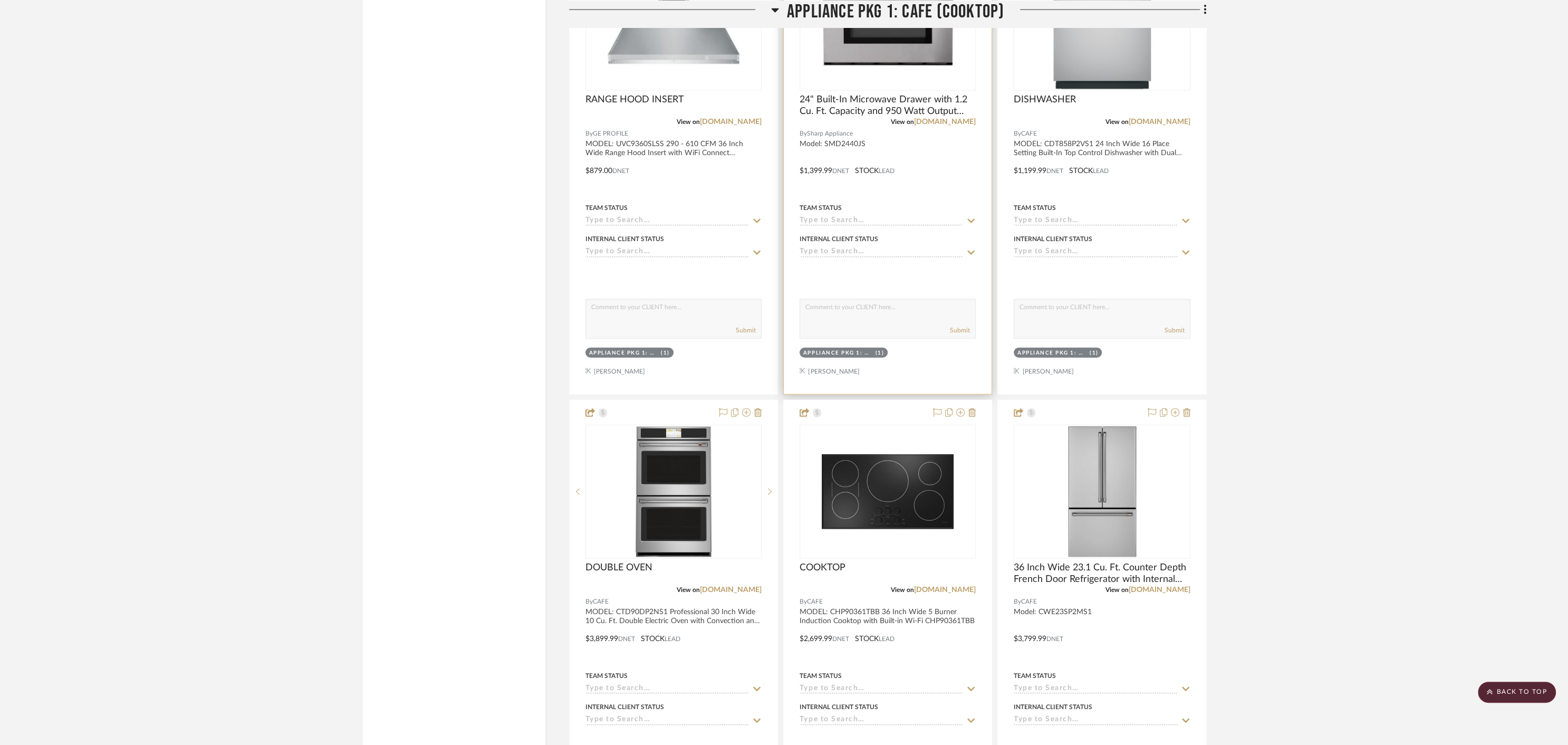
scroll to position [2984, 0]
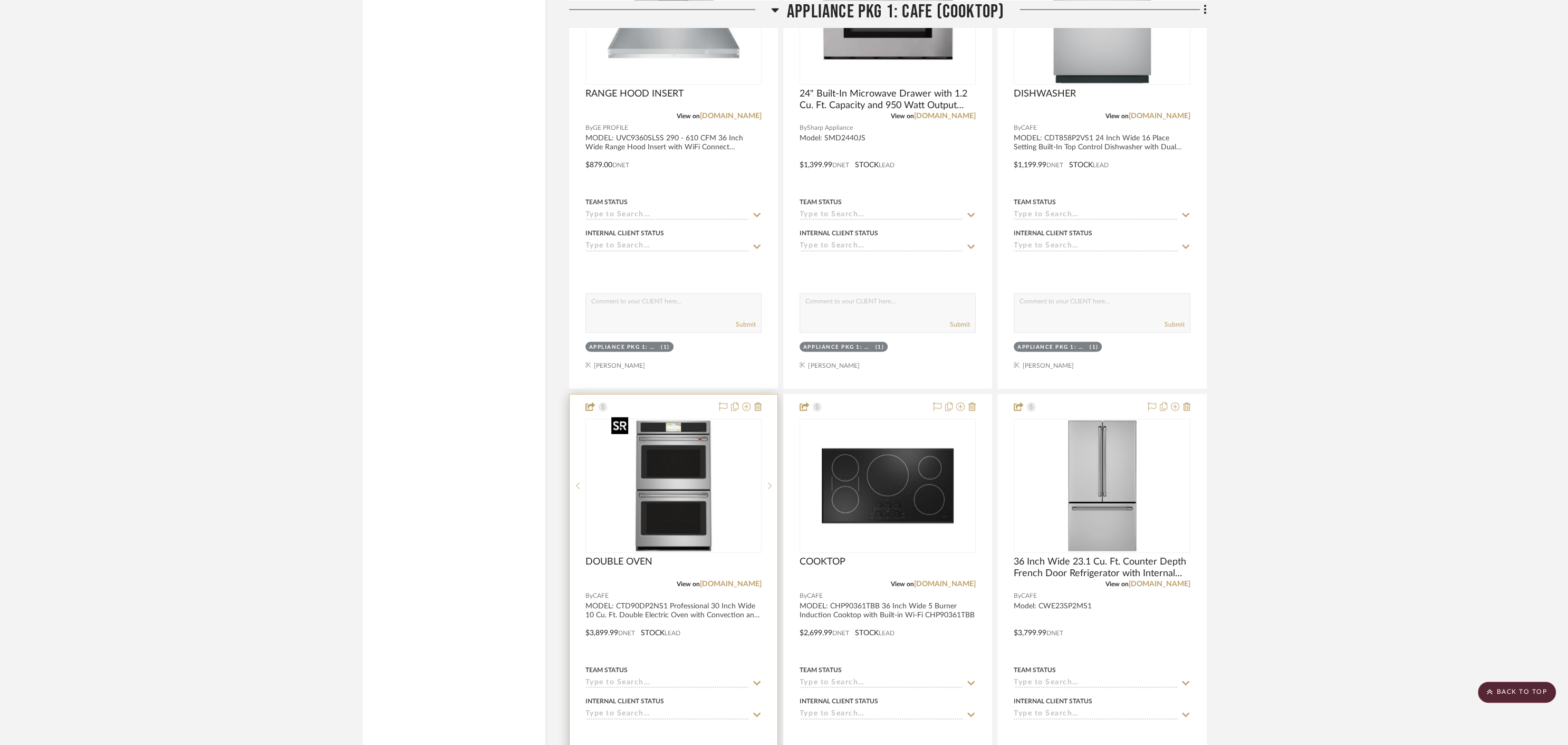
click at [666, 511] on img "0" at bounding box center [673, 486] width 132 height 132
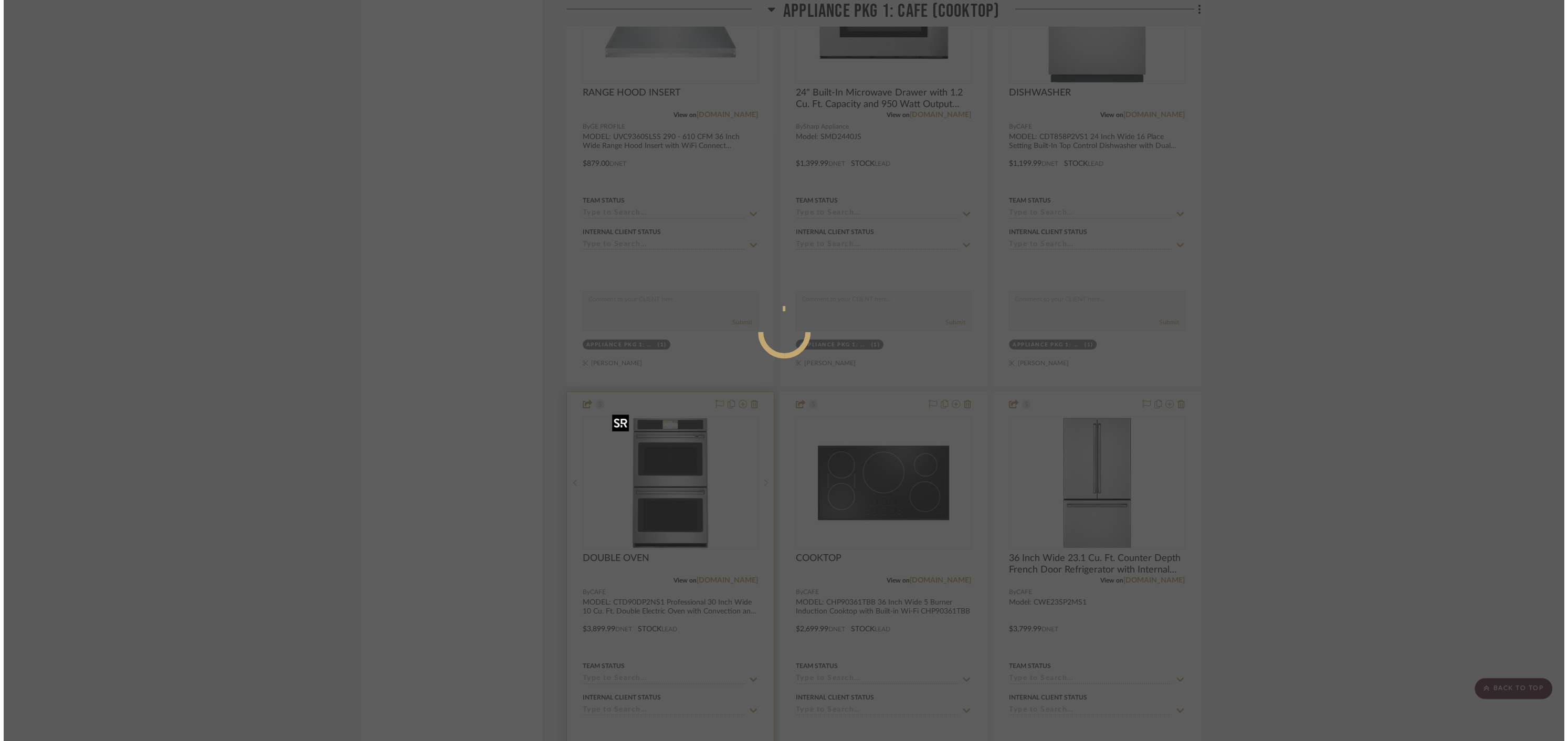
scroll to position [0, 0]
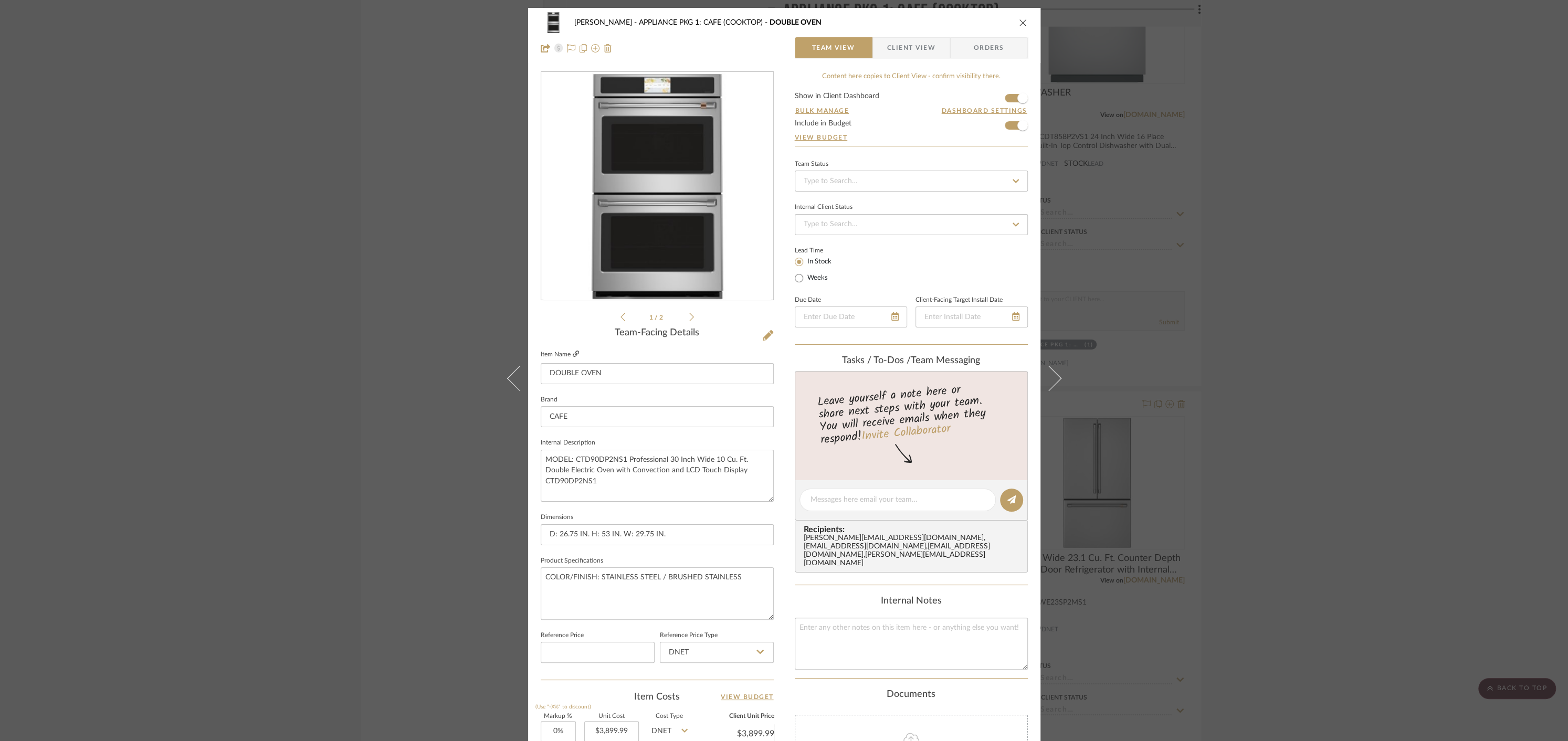
click at [573, 354] on icon at bounding box center [576, 353] width 6 height 6
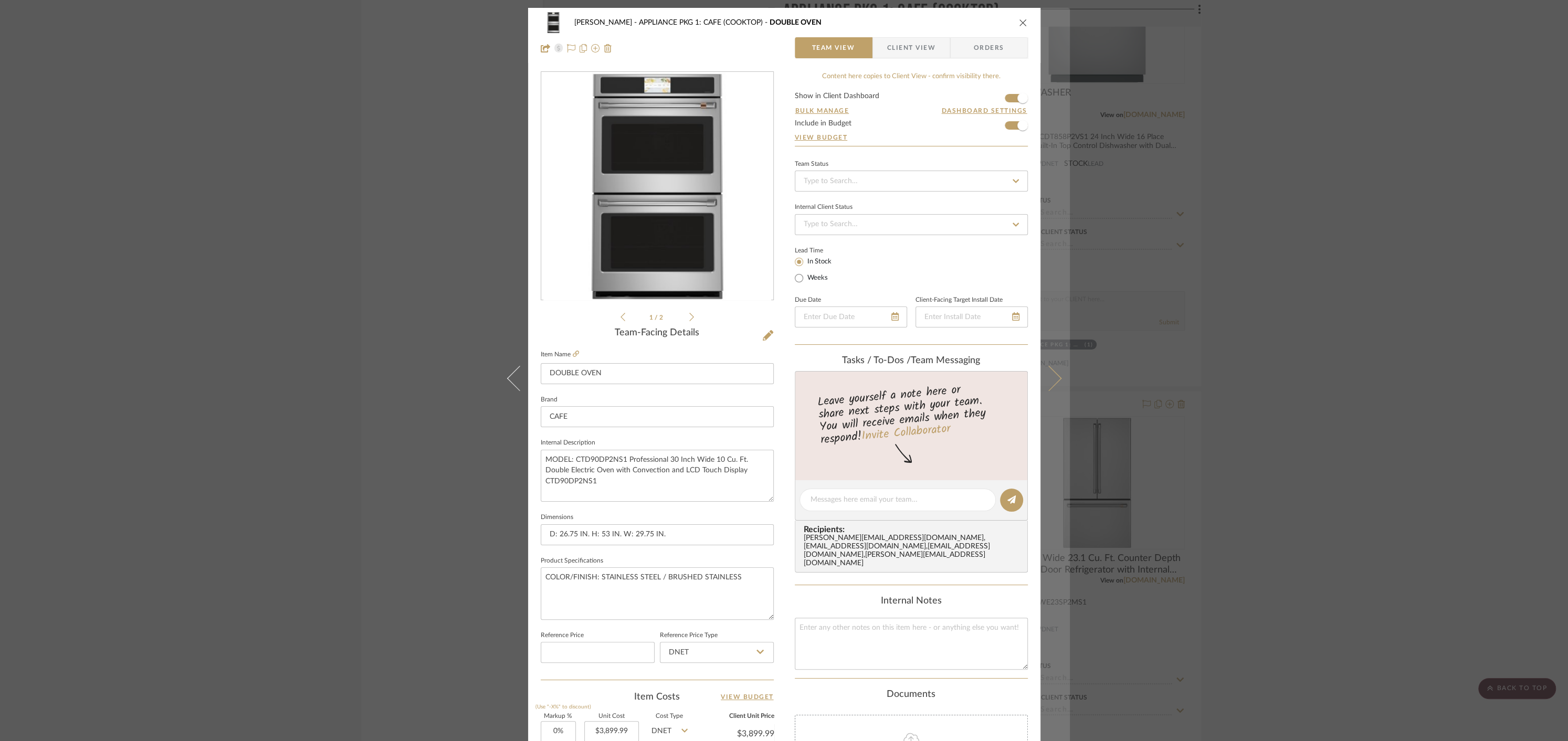
scroll to position [1, 0]
click at [1049, 371] on icon at bounding box center [1048, 377] width 25 height 25
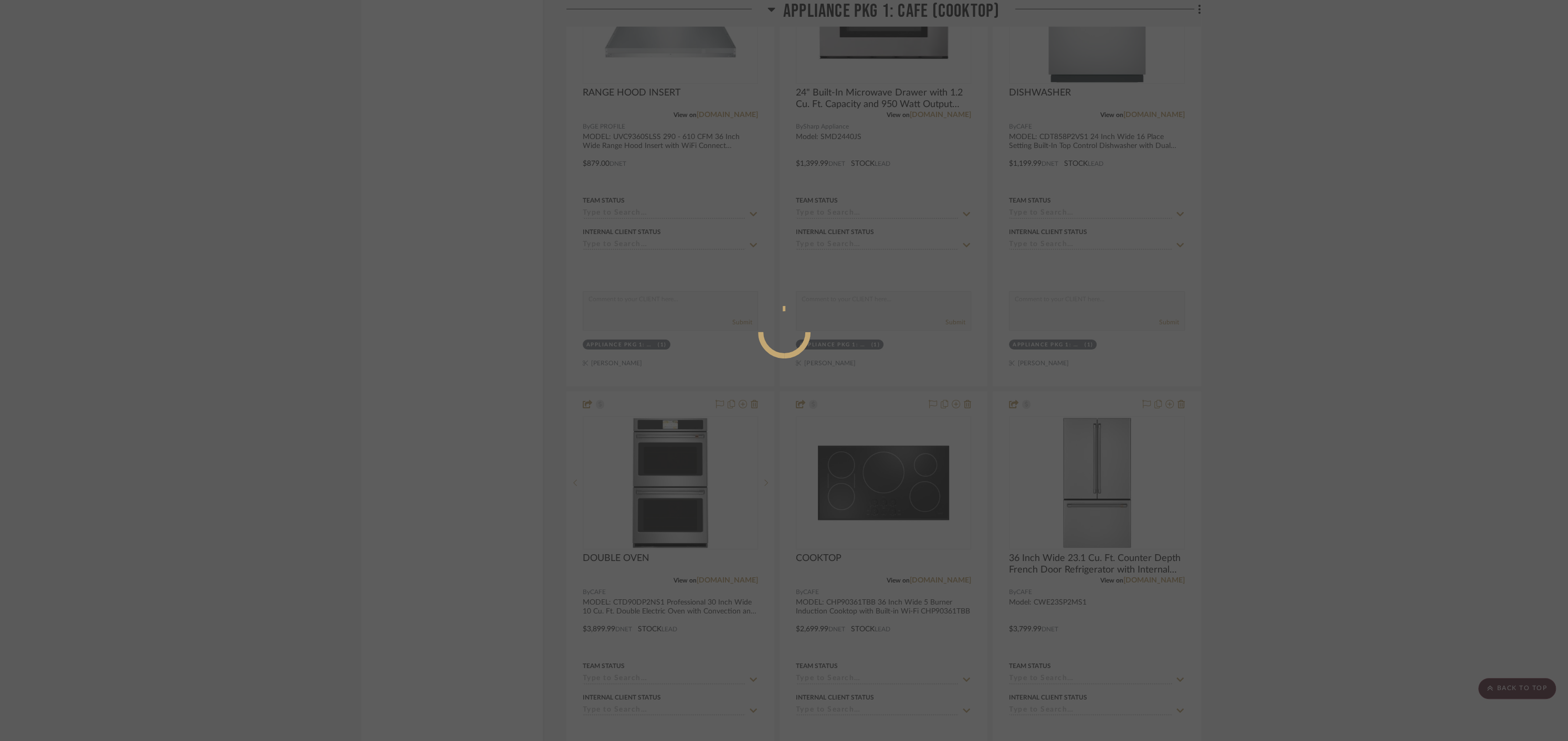
scroll to position [0, 0]
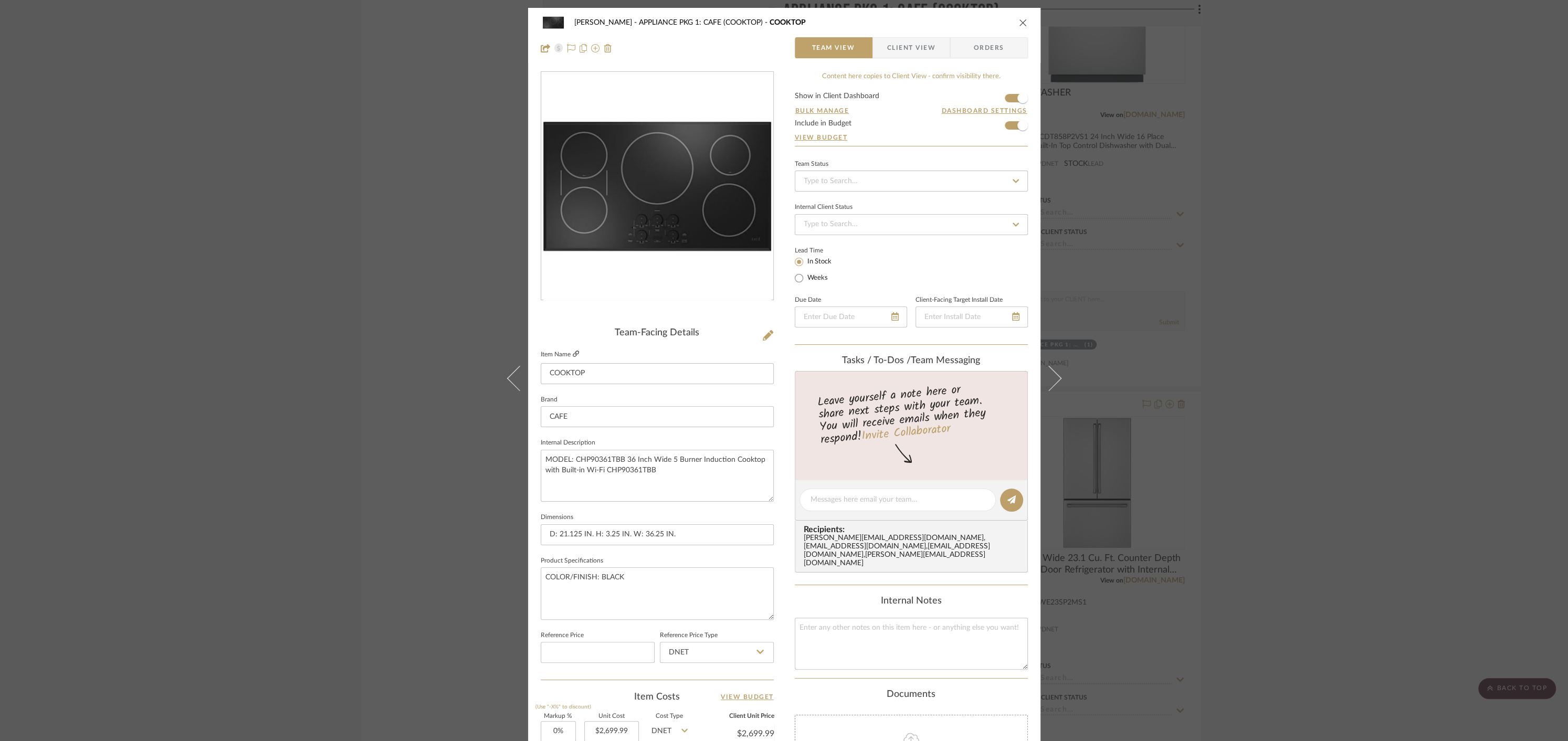
click at [573, 355] on icon at bounding box center [576, 353] width 6 height 6
click at [1019, 23] on icon "close" at bounding box center [1023, 23] width 9 height 9
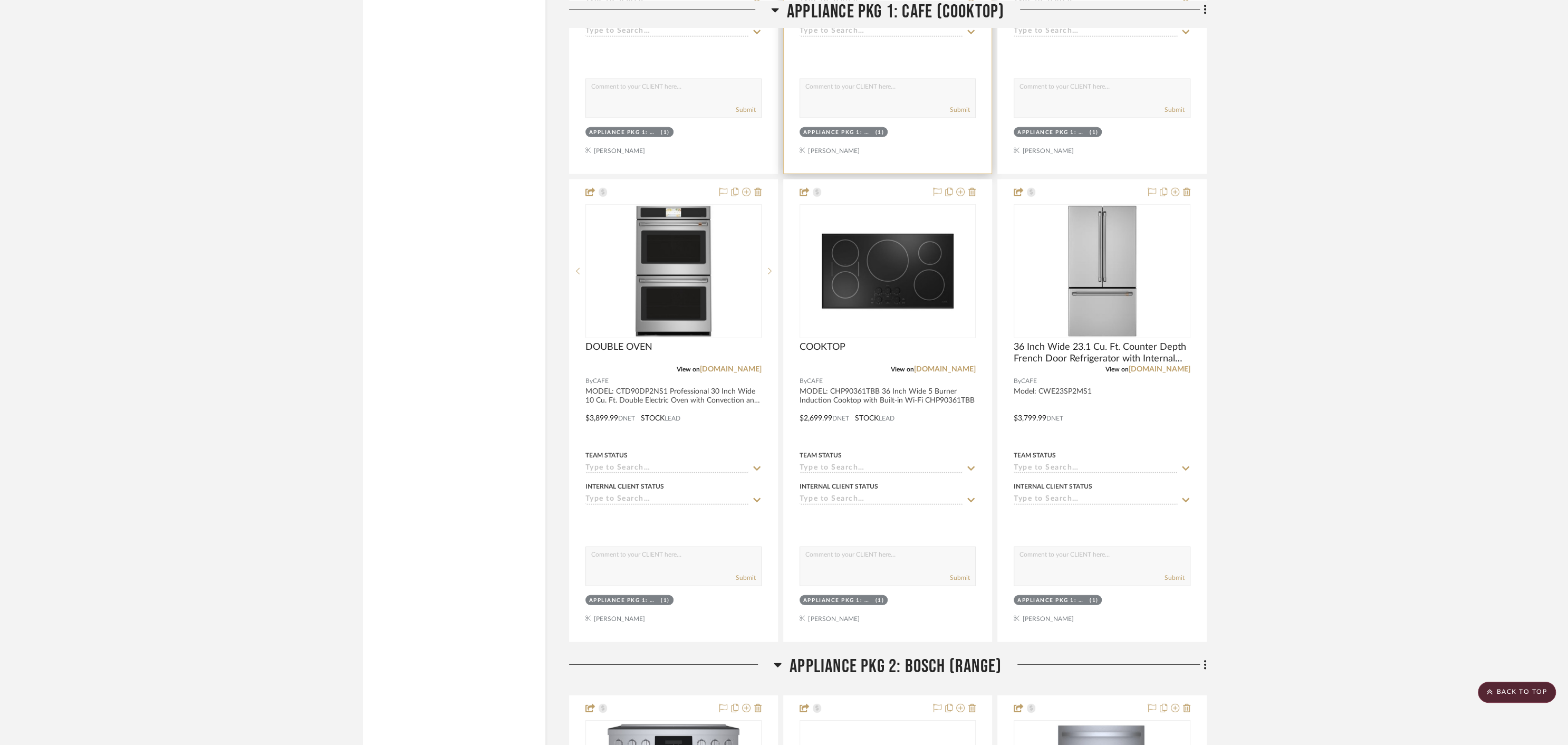
scroll to position [3243, 0]
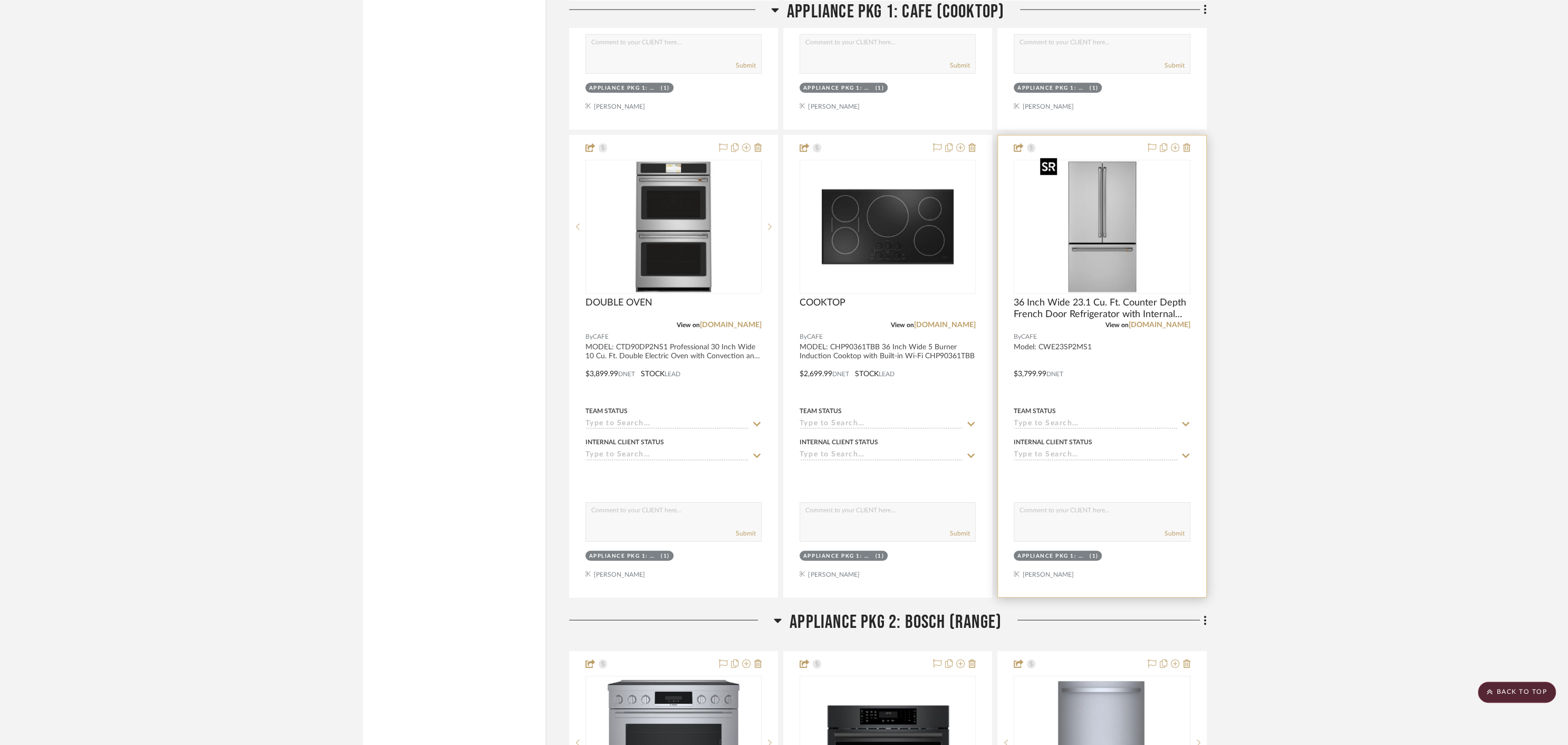
click at [1100, 224] on img "0" at bounding box center [1102, 227] width 132 height 132
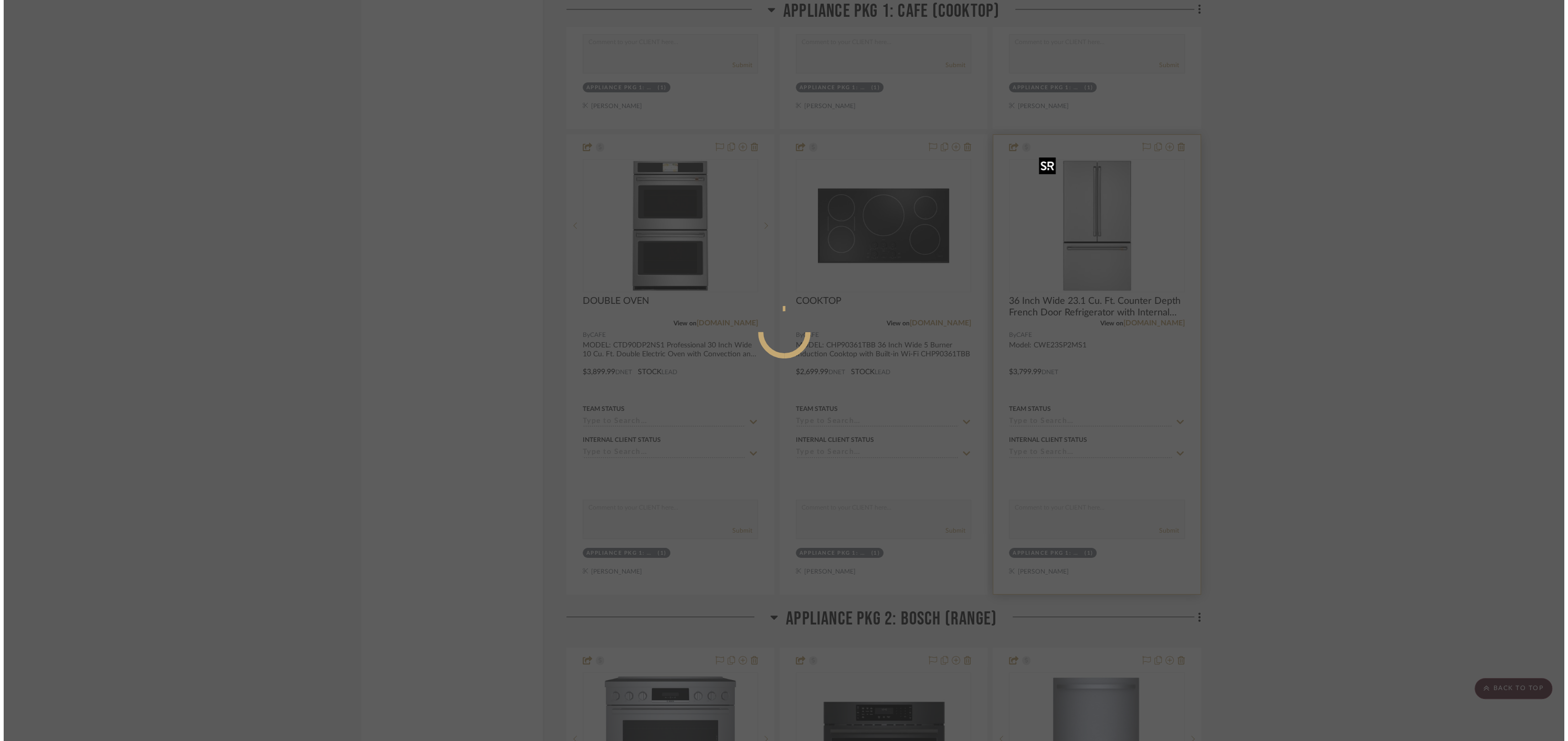
scroll to position [0, 0]
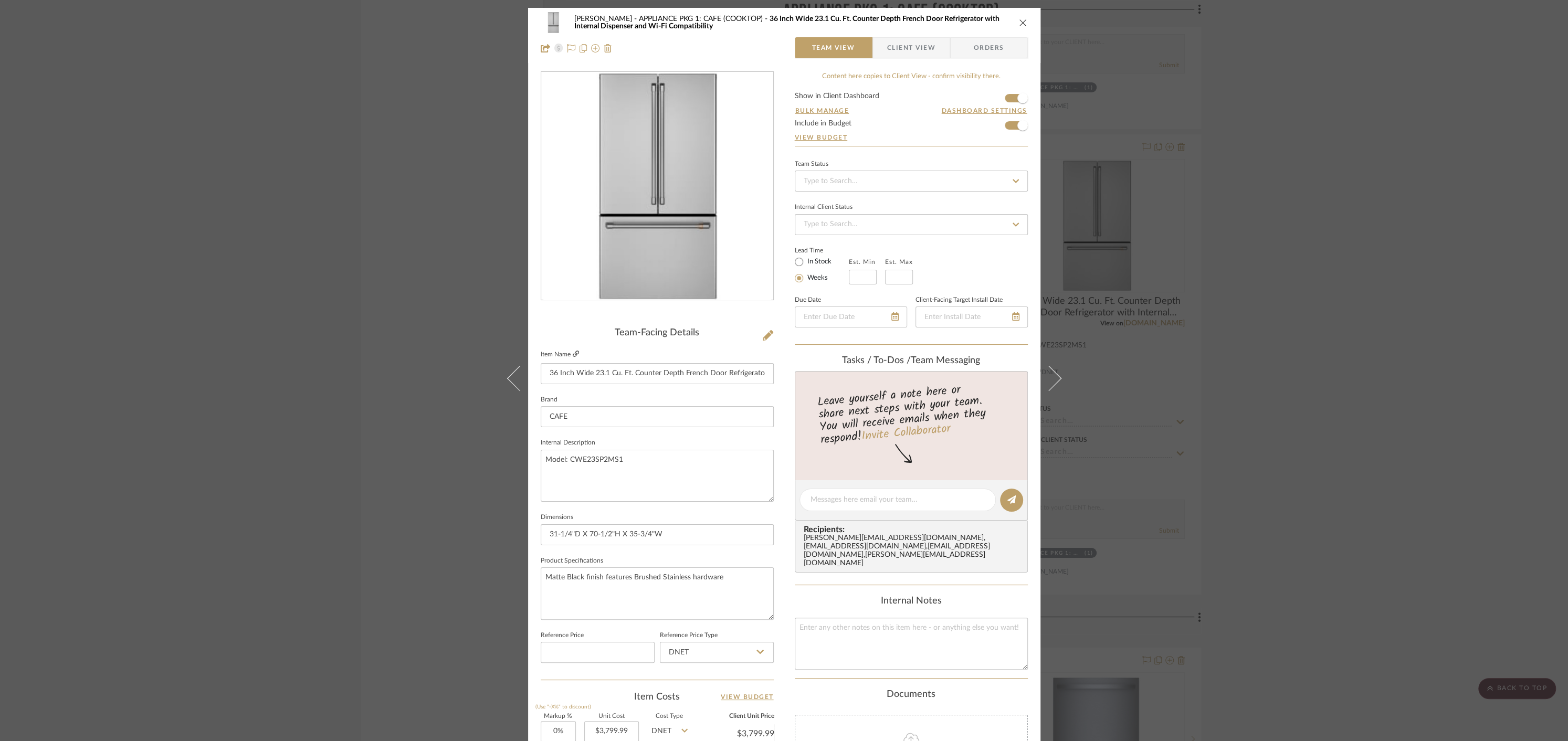
click at [573, 354] on icon at bounding box center [576, 353] width 6 height 6
click at [1020, 23] on icon "close" at bounding box center [1023, 23] width 9 height 9
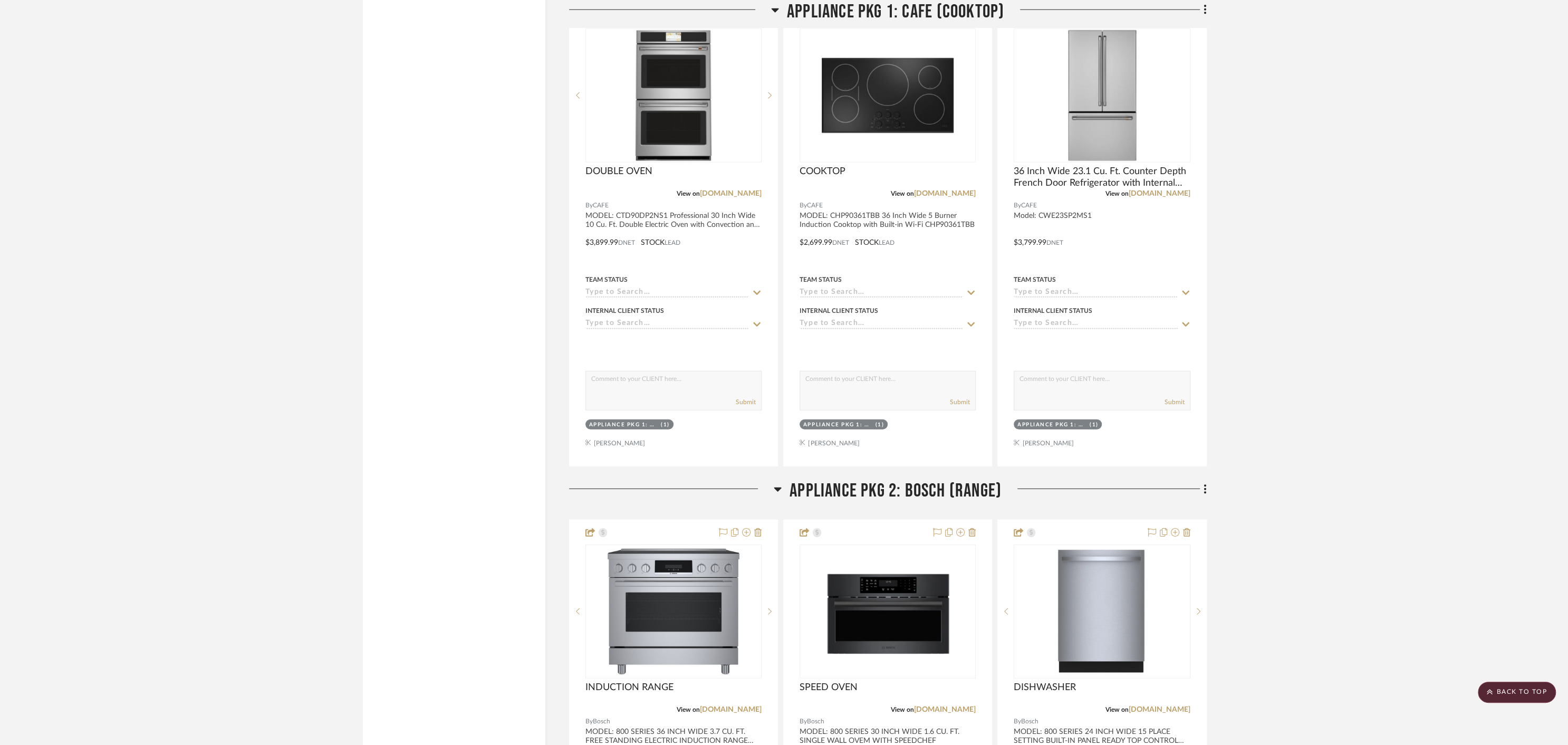
scroll to position [3556, 0]
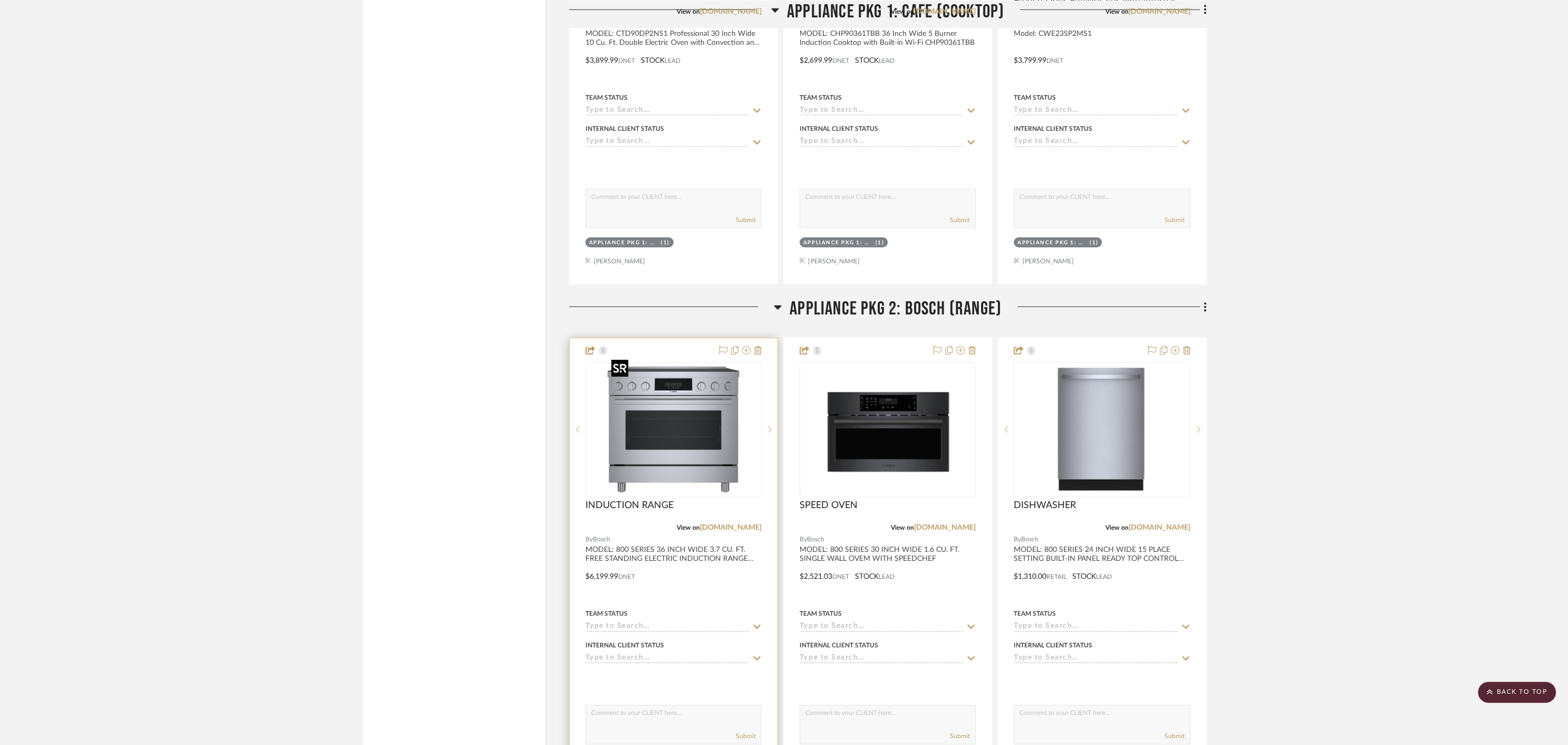
click at [665, 450] on img "0" at bounding box center [673, 429] width 132 height 132
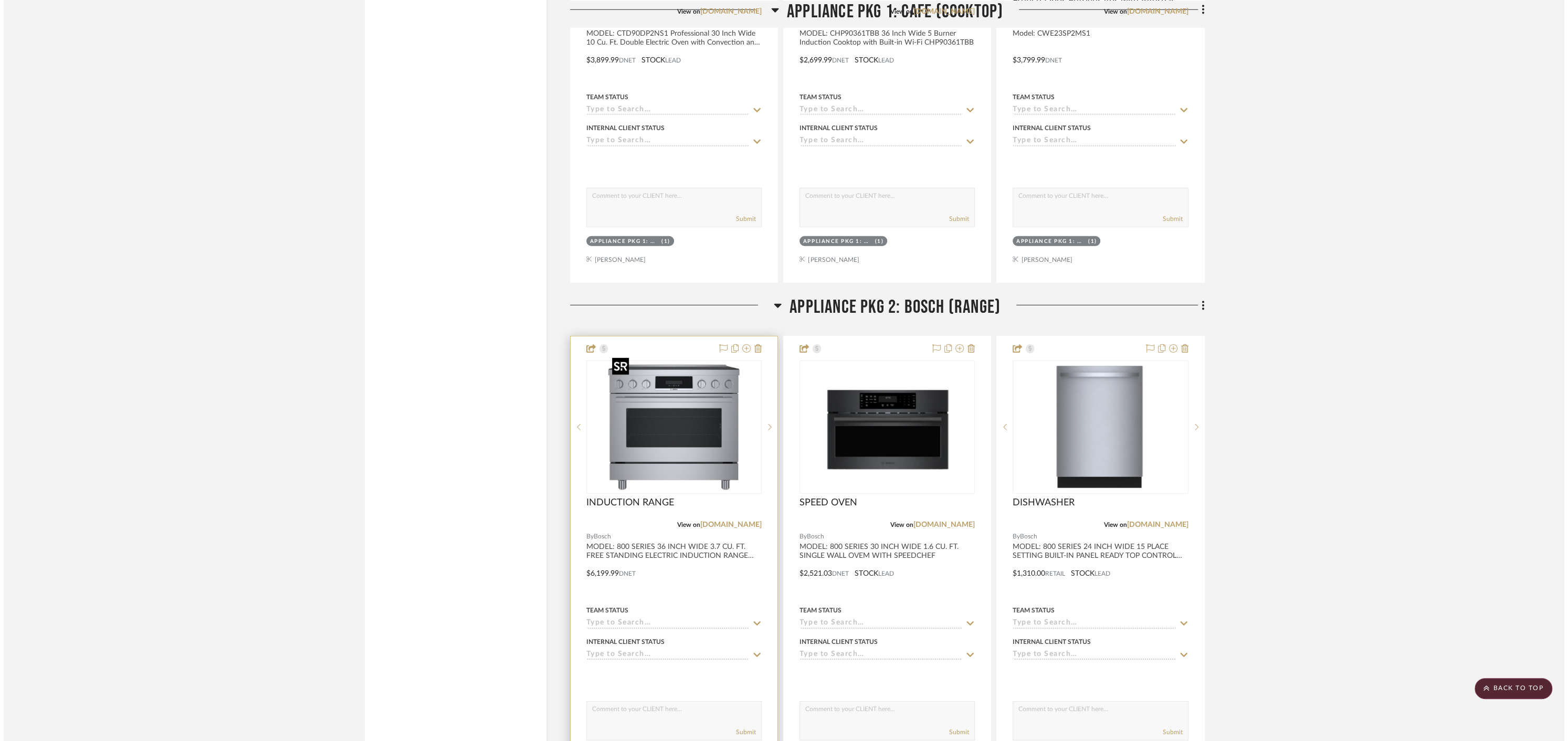
scroll to position [0, 0]
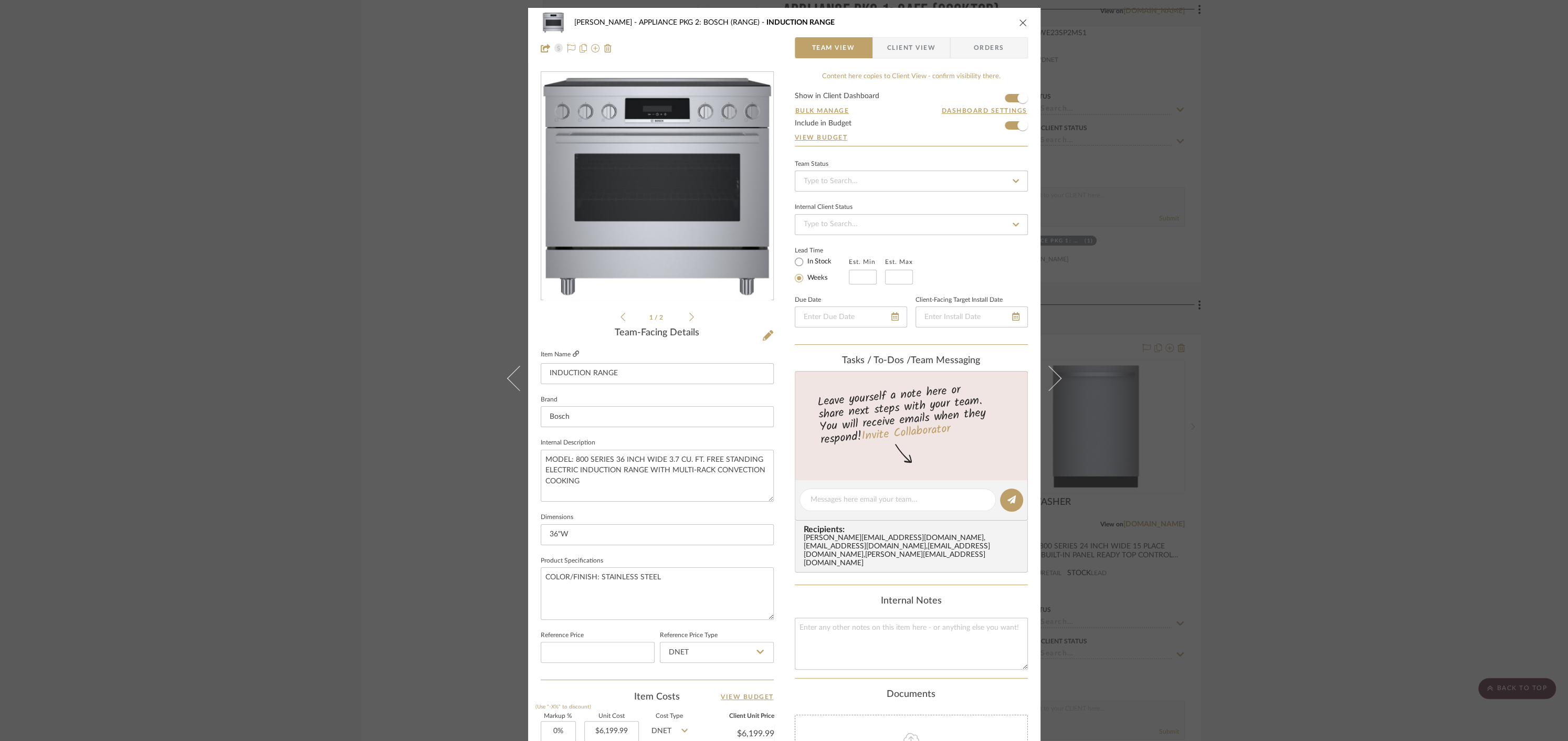
click at [573, 355] on icon at bounding box center [576, 353] width 6 height 6
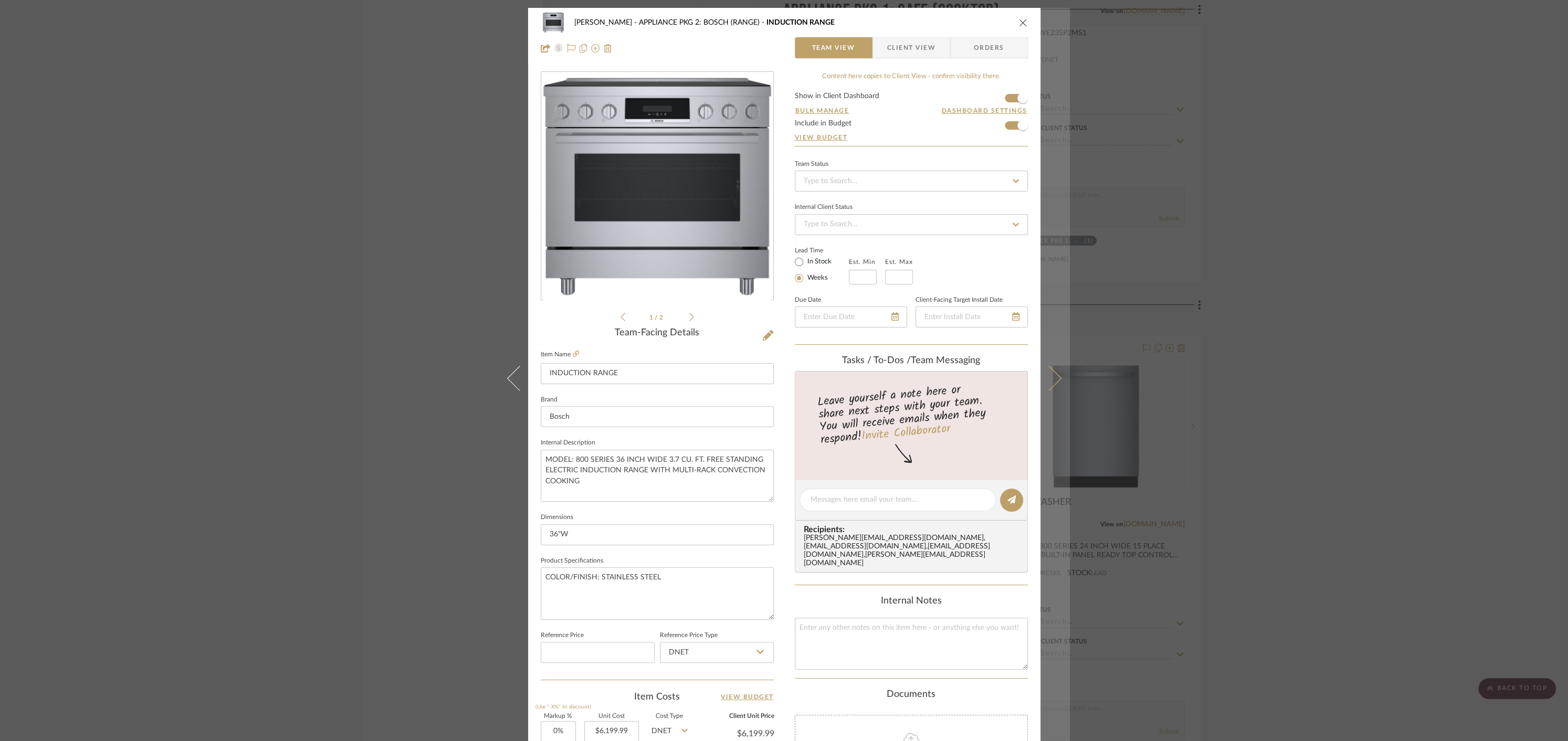
click at [1055, 364] on button at bounding box center [1055, 378] width 29 height 741
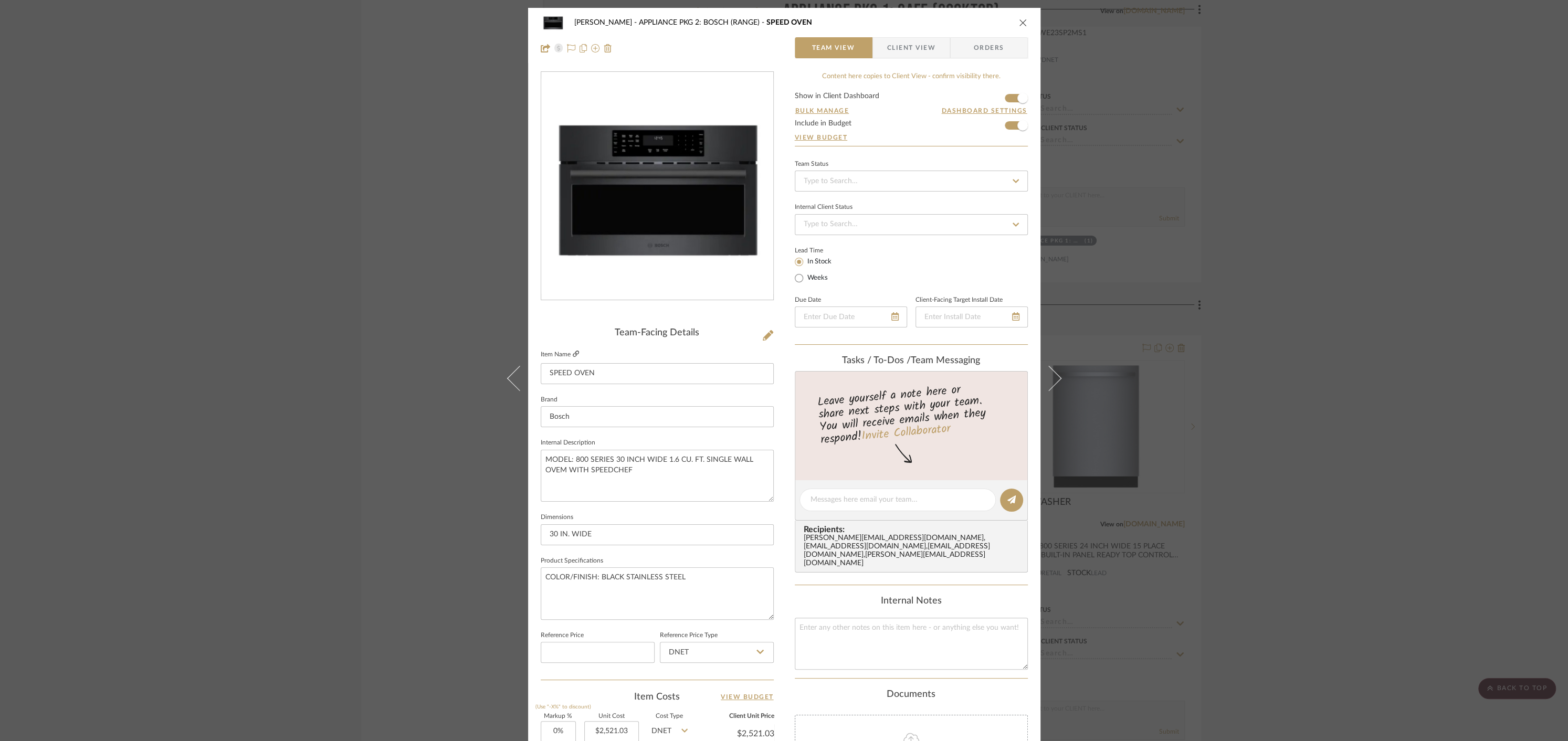
click at [573, 355] on icon at bounding box center [576, 353] width 6 height 6
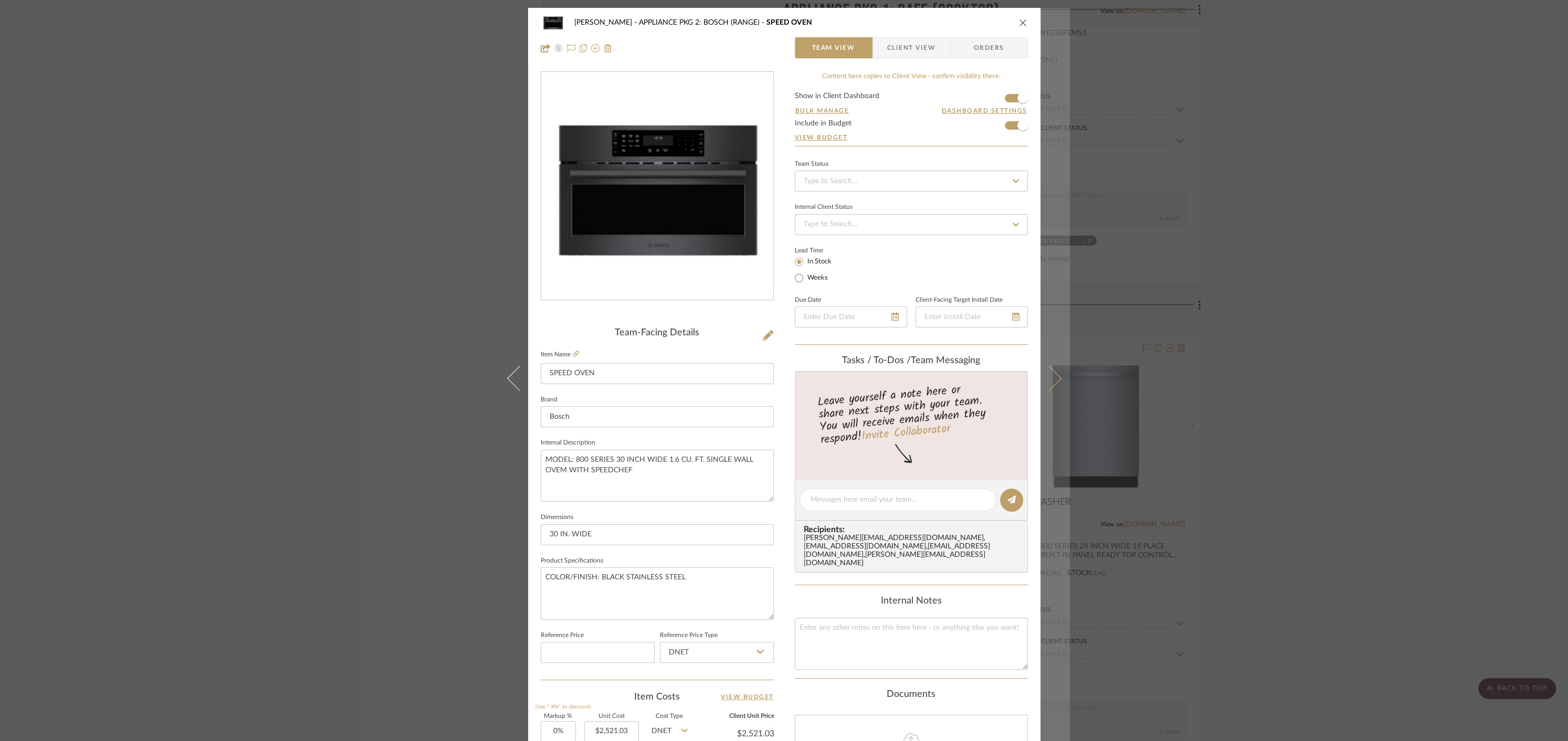
click at [1049, 373] on icon at bounding box center [1048, 378] width 25 height 25
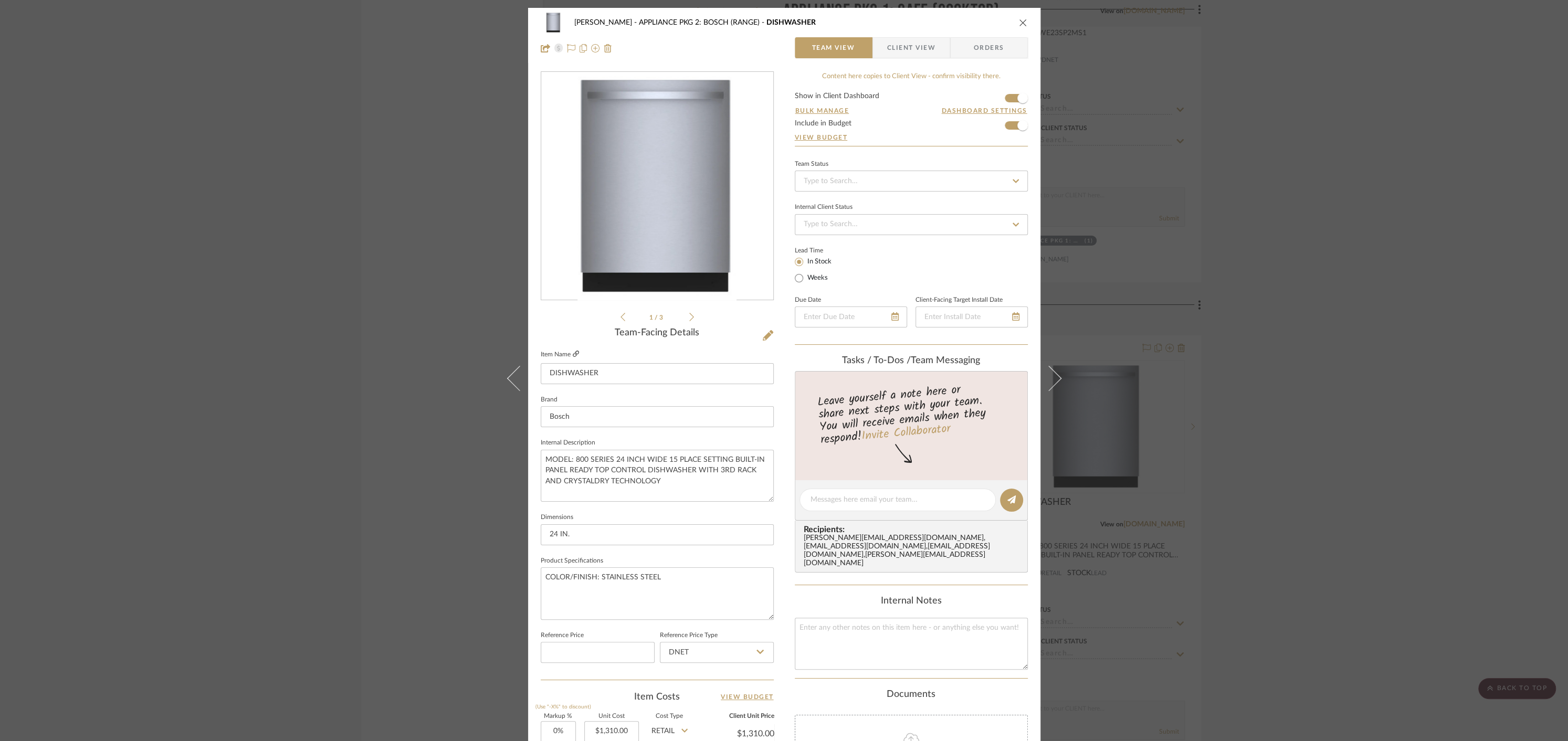
click at [573, 353] on icon at bounding box center [576, 353] width 6 height 6
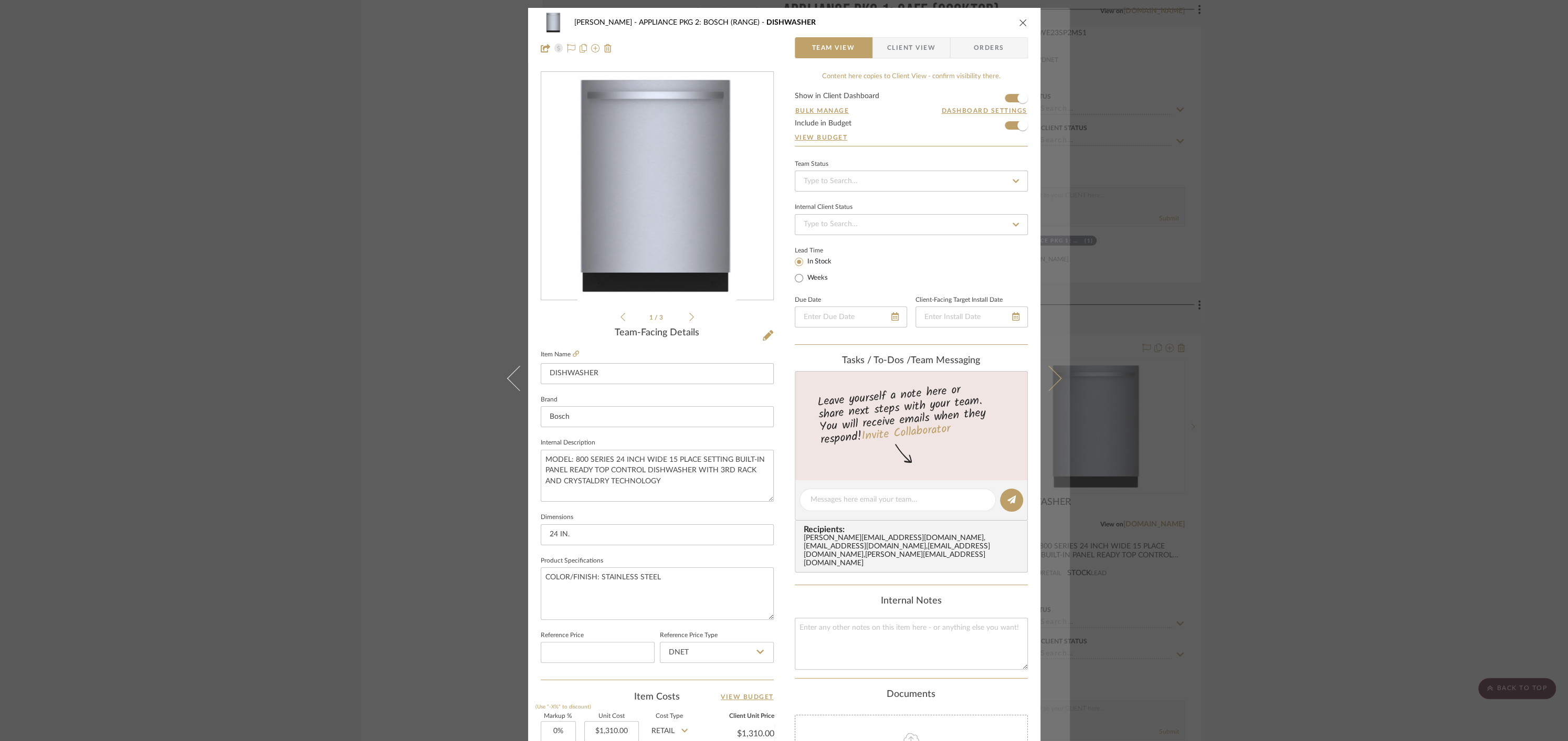
click at [1047, 379] on icon at bounding box center [1048, 378] width 25 height 25
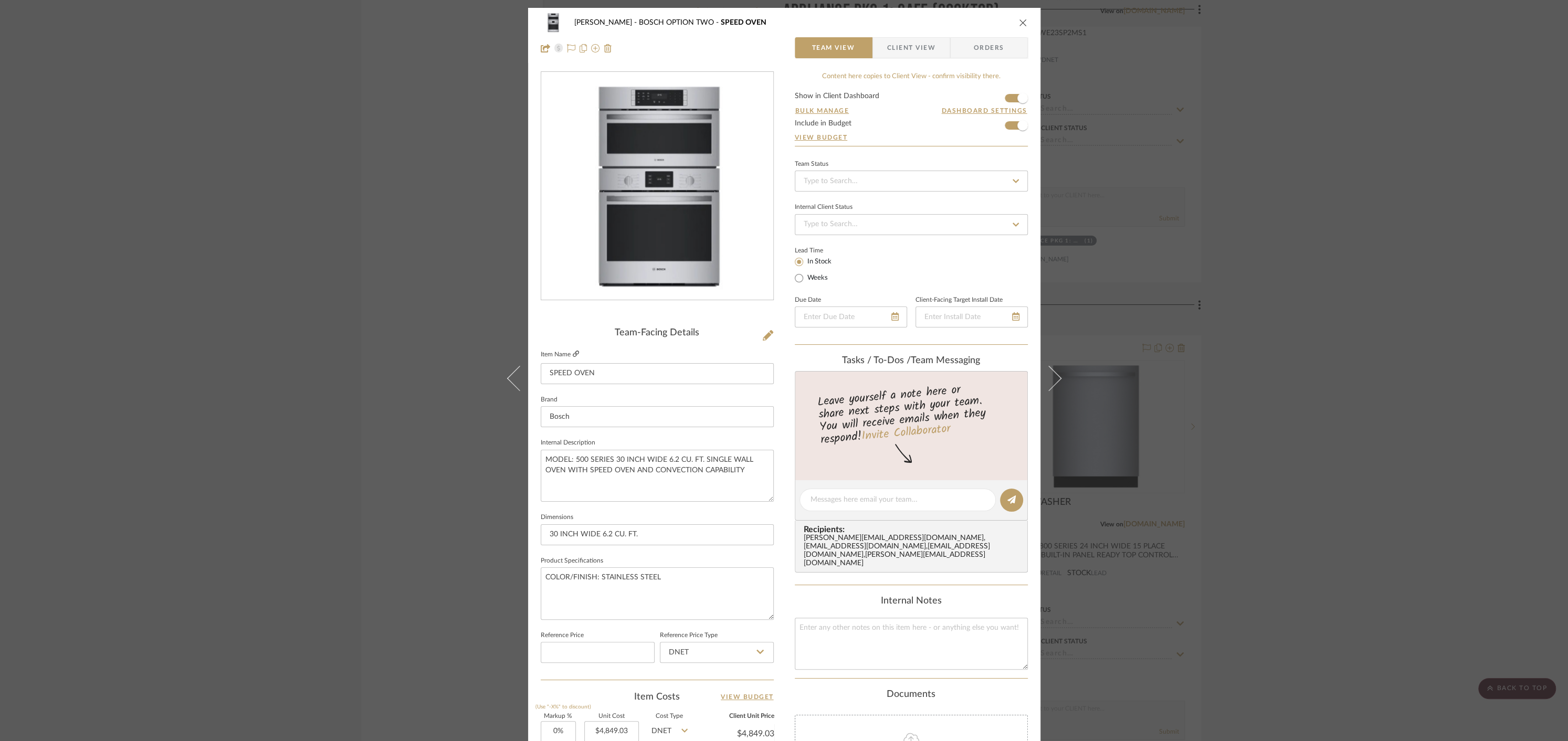
click at [573, 353] on icon at bounding box center [576, 353] width 6 height 6
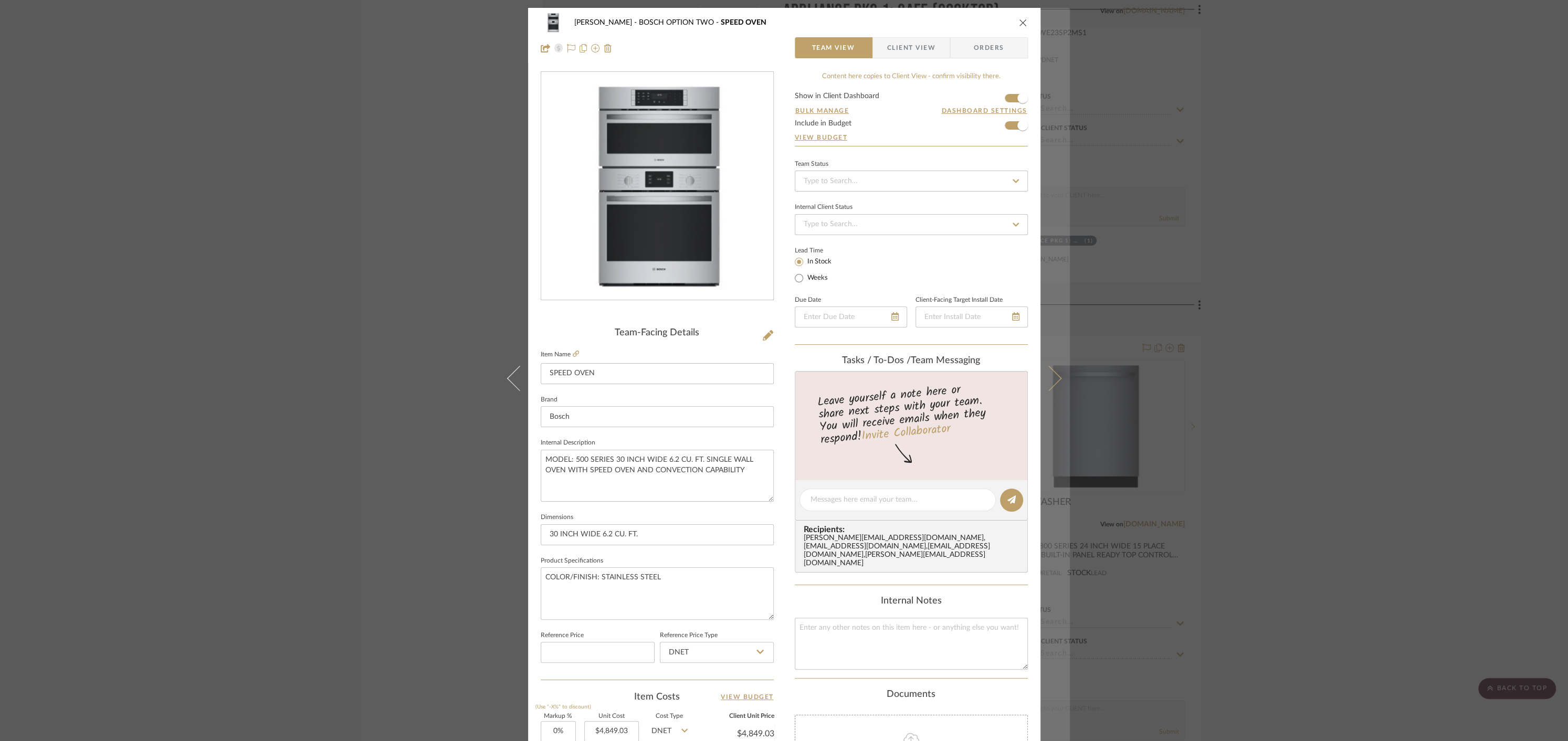
click at [1049, 377] on icon at bounding box center [1048, 378] width 25 height 25
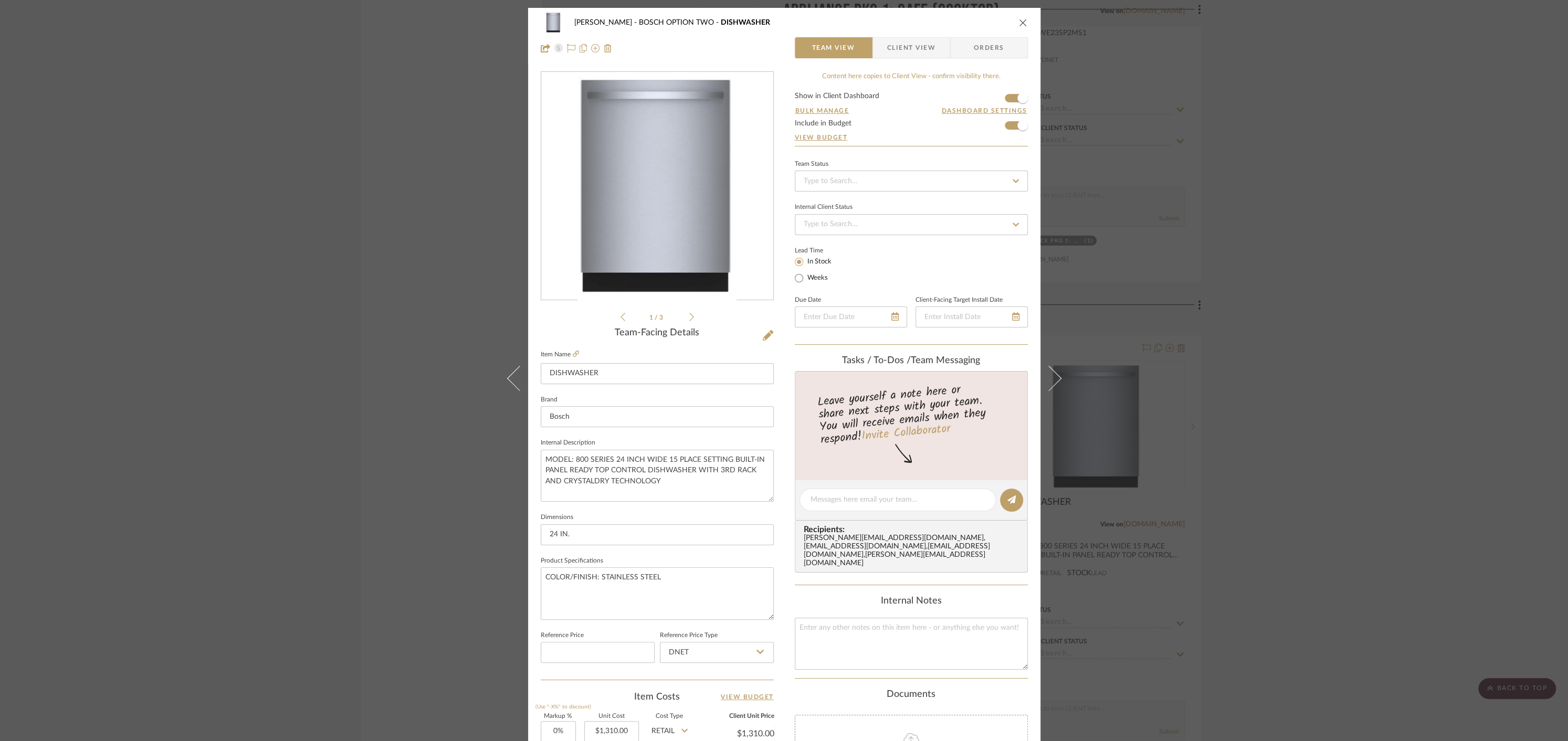
click at [1021, 21] on icon "close" at bounding box center [1023, 23] width 9 height 9
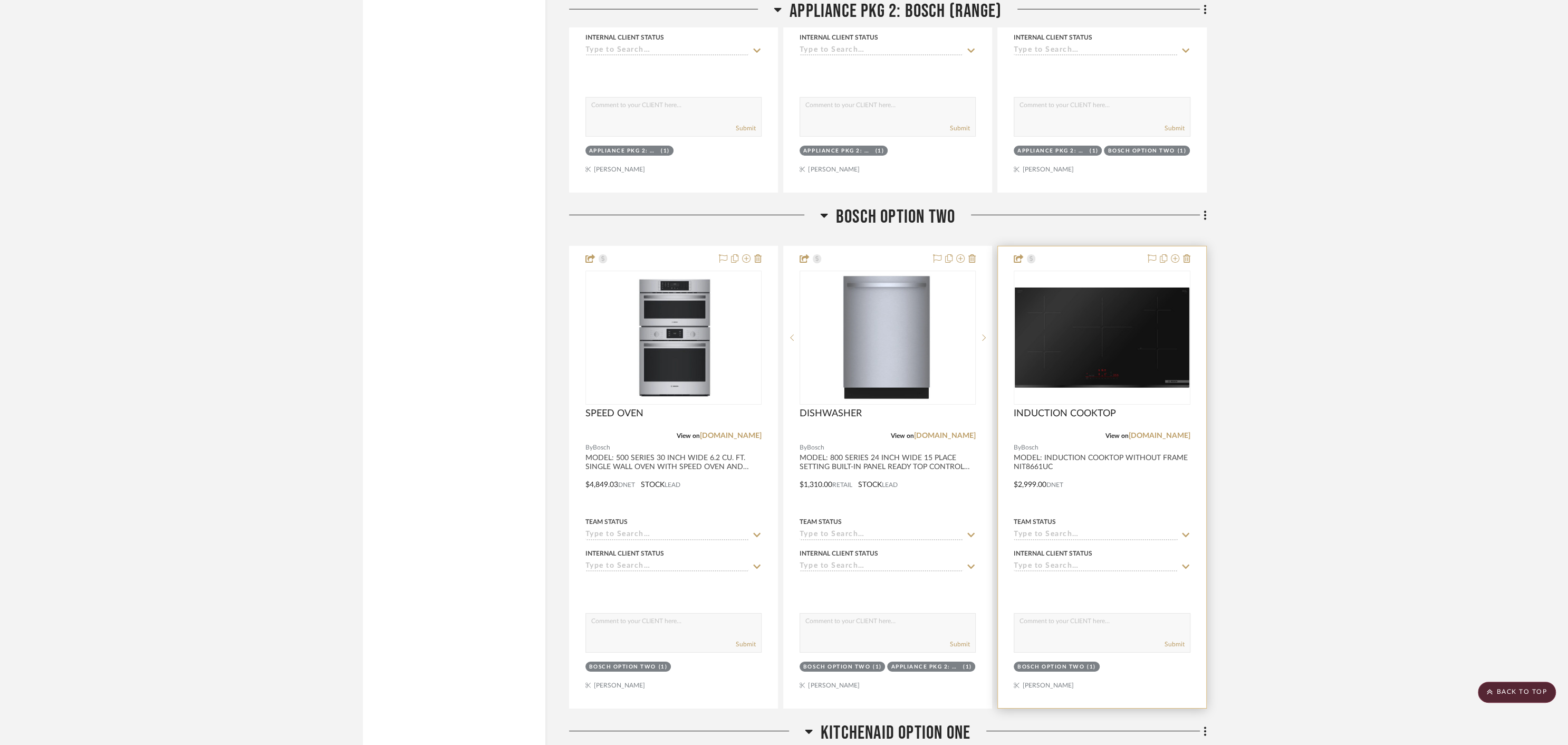
scroll to position [4162, 0]
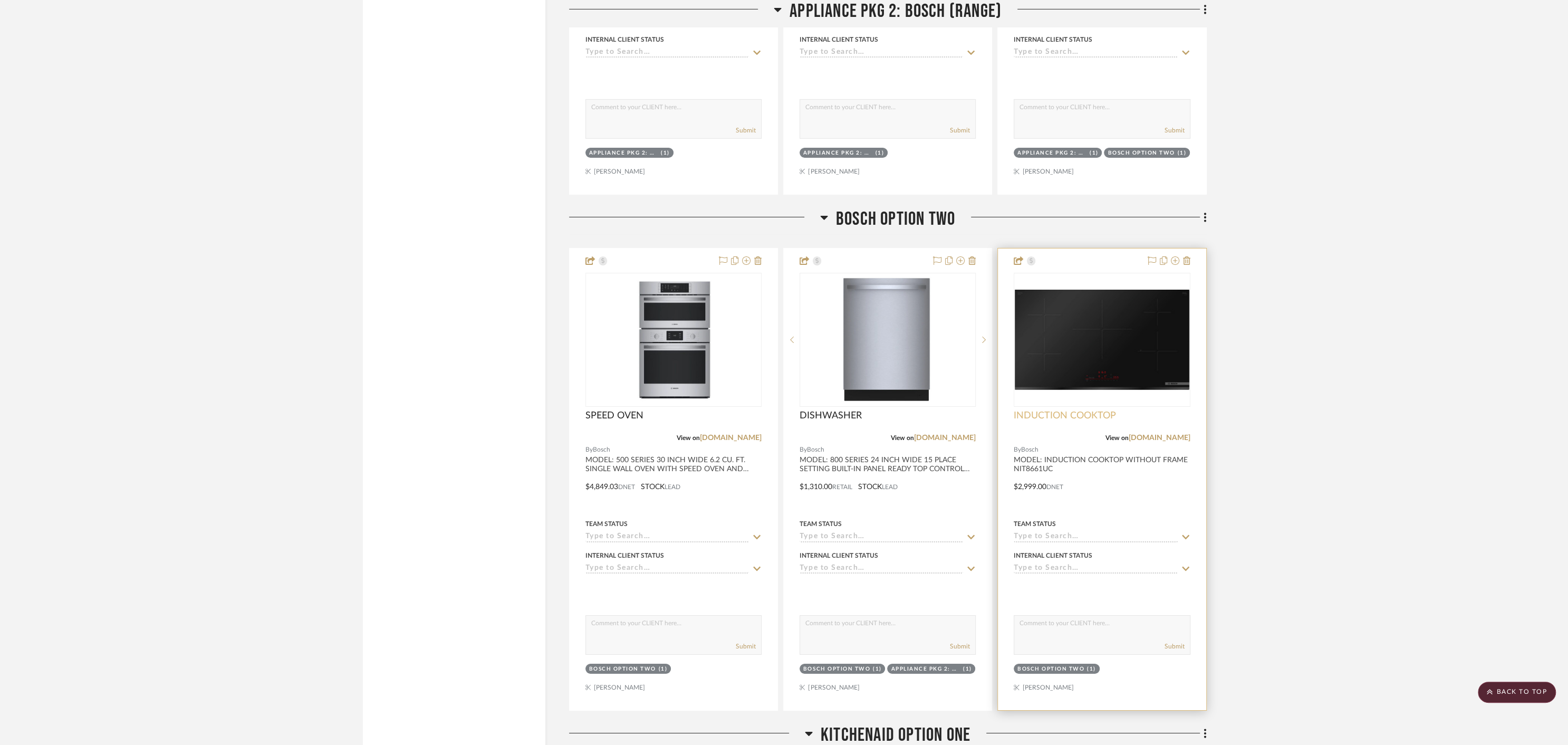
click at [1058, 410] on span "INDUCTION COOKTOP" at bounding box center [1065, 415] width 102 height 12
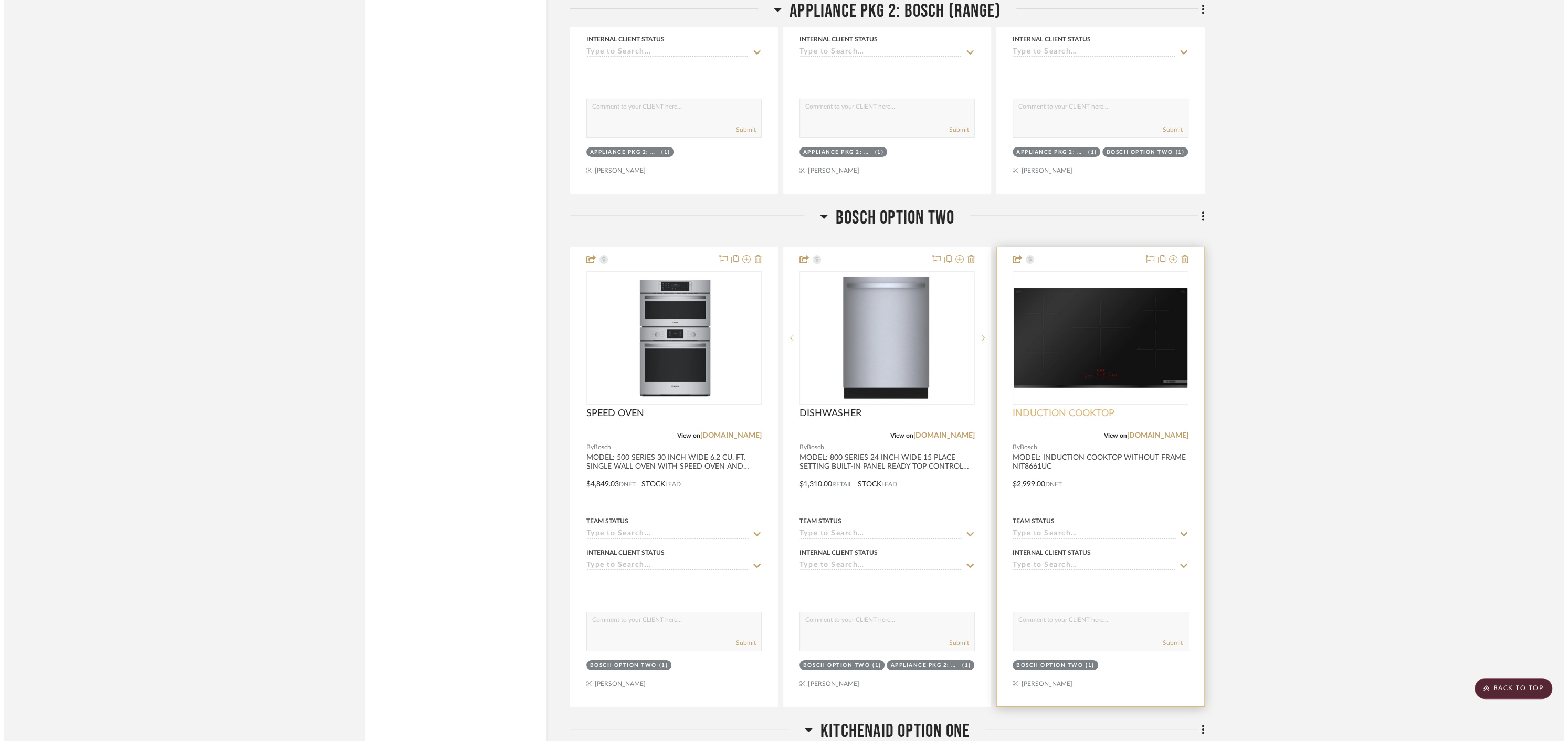
scroll to position [0, 0]
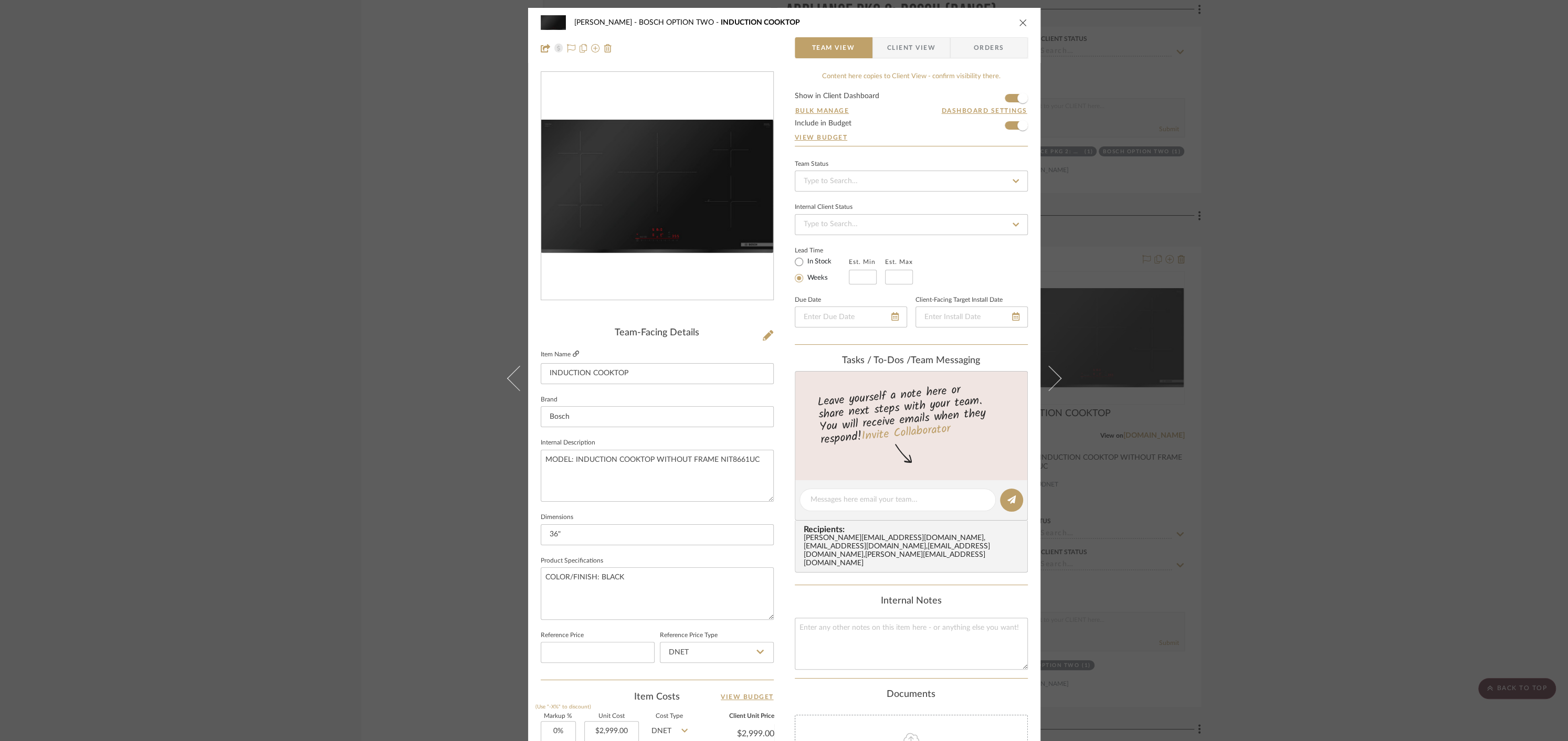
click at [573, 351] on icon at bounding box center [576, 353] width 6 height 6
click at [1023, 21] on icon "close" at bounding box center [1023, 23] width 9 height 9
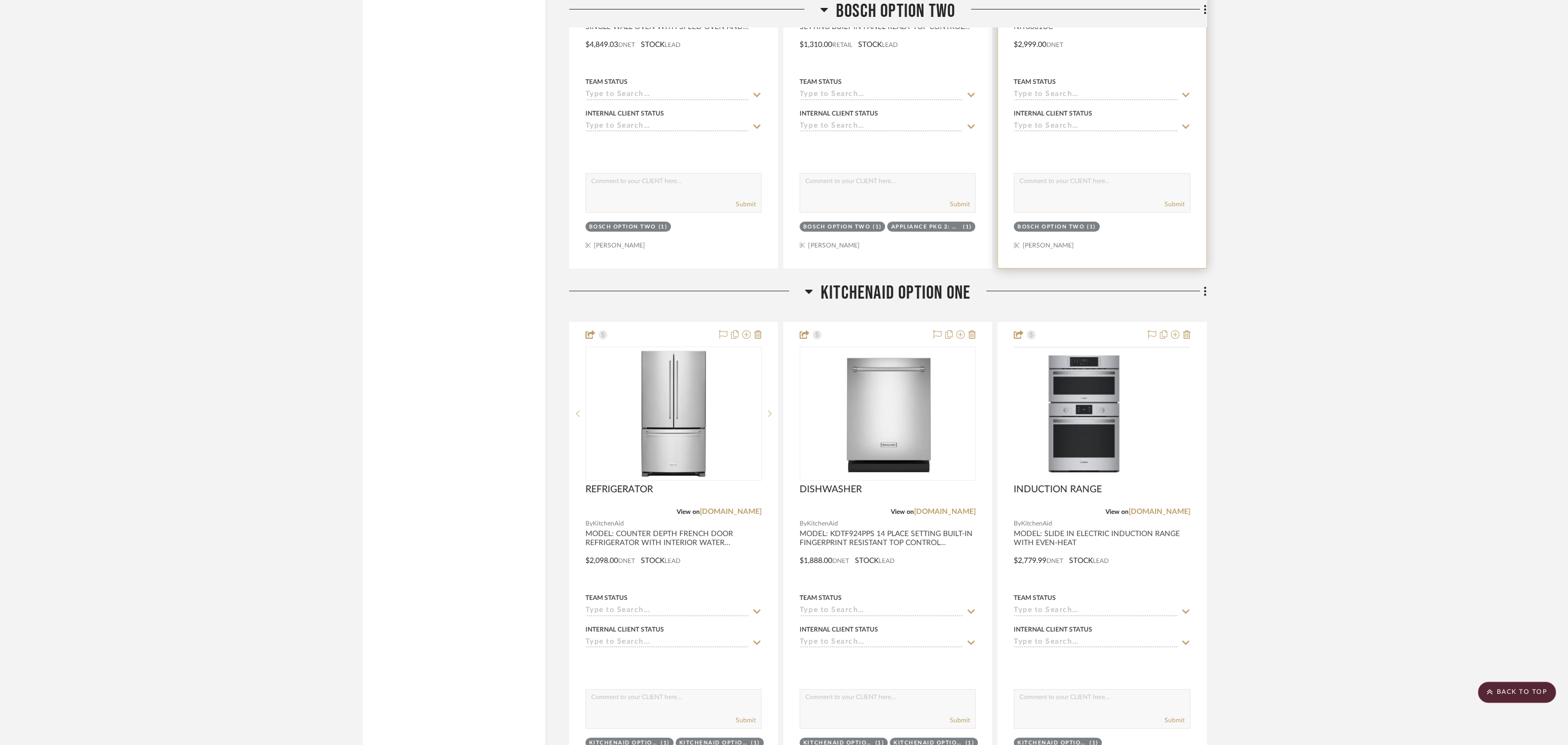
scroll to position [4655, 0]
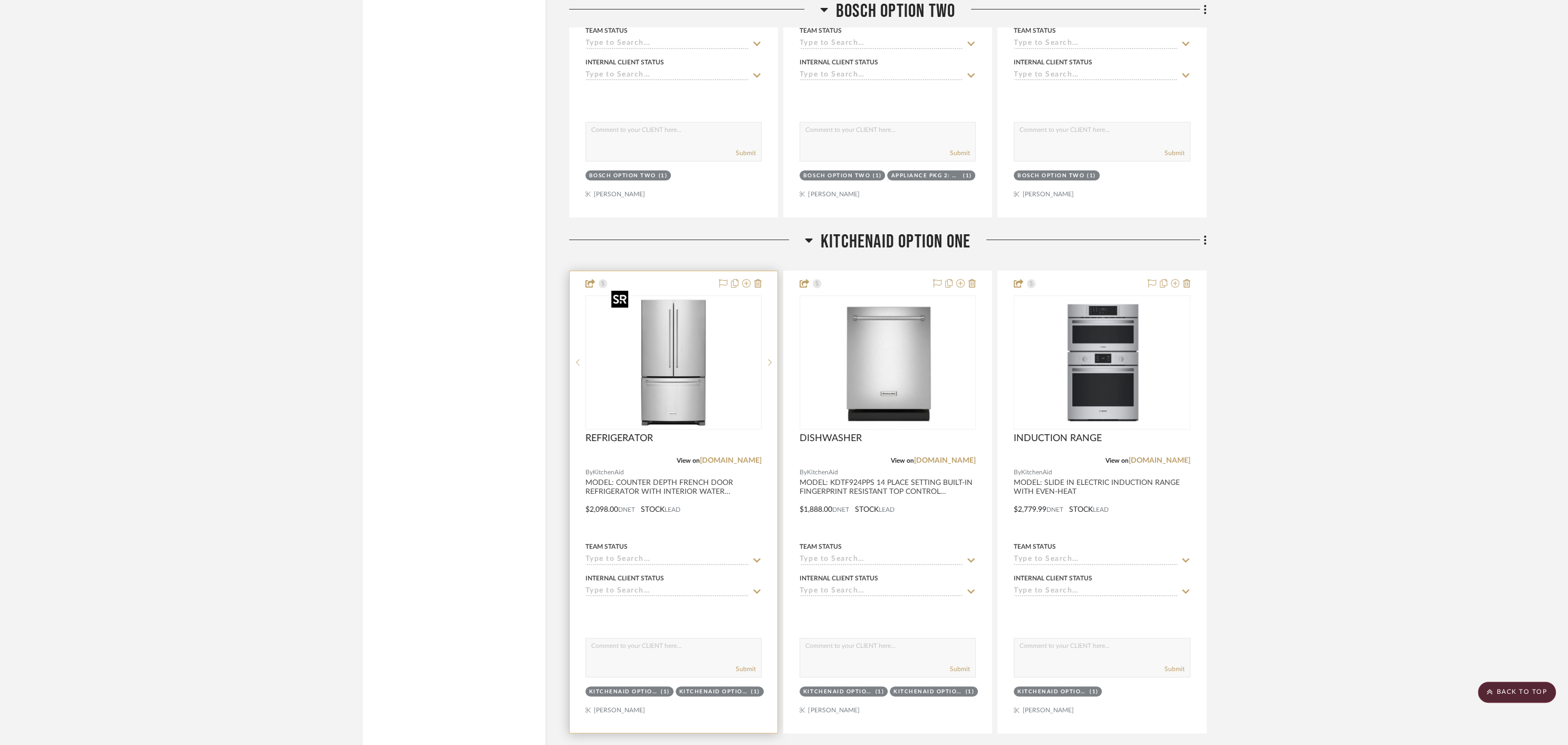
click at [676, 360] on img "0" at bounding box center [673, 363] width 132 height 132
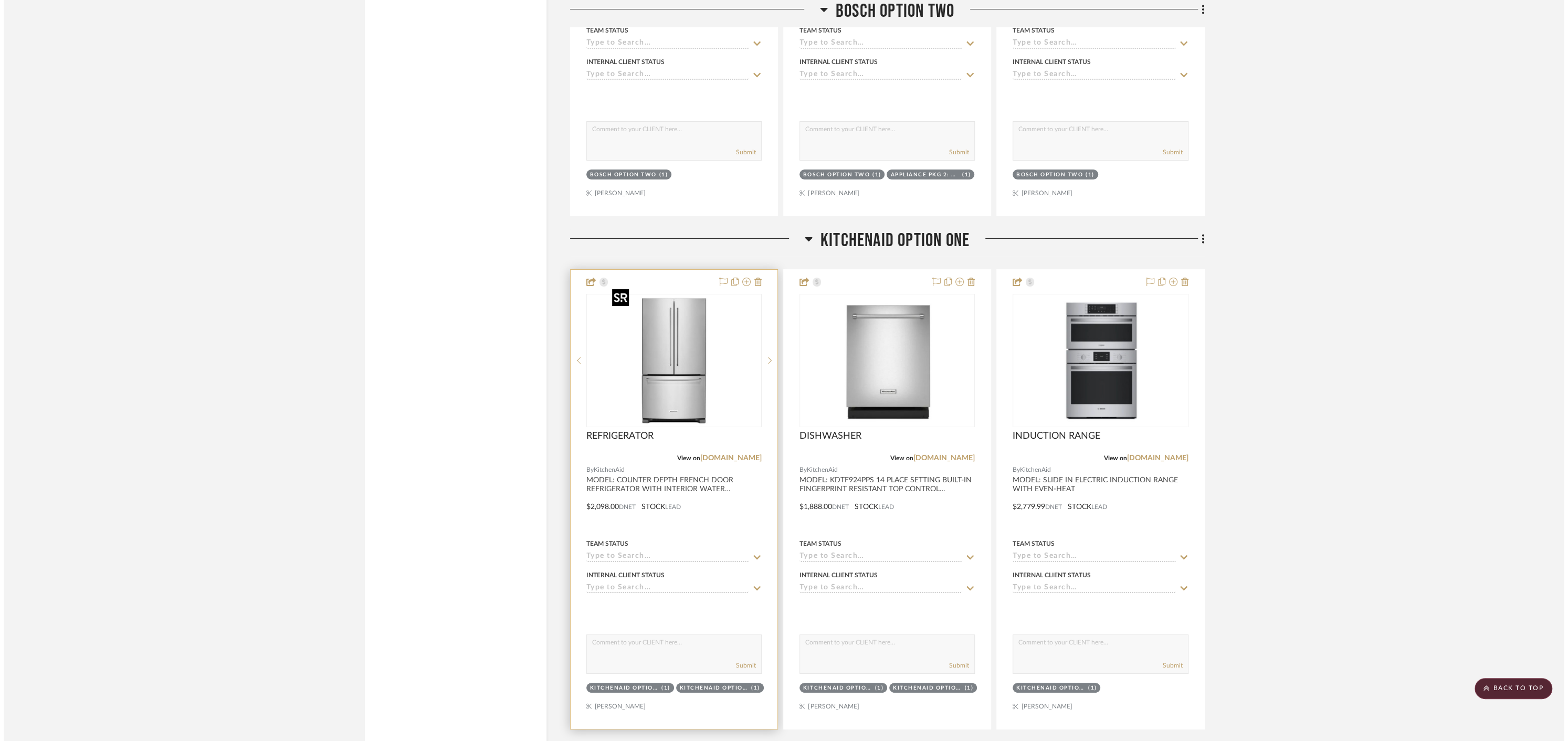
scroll to position [0, 0]
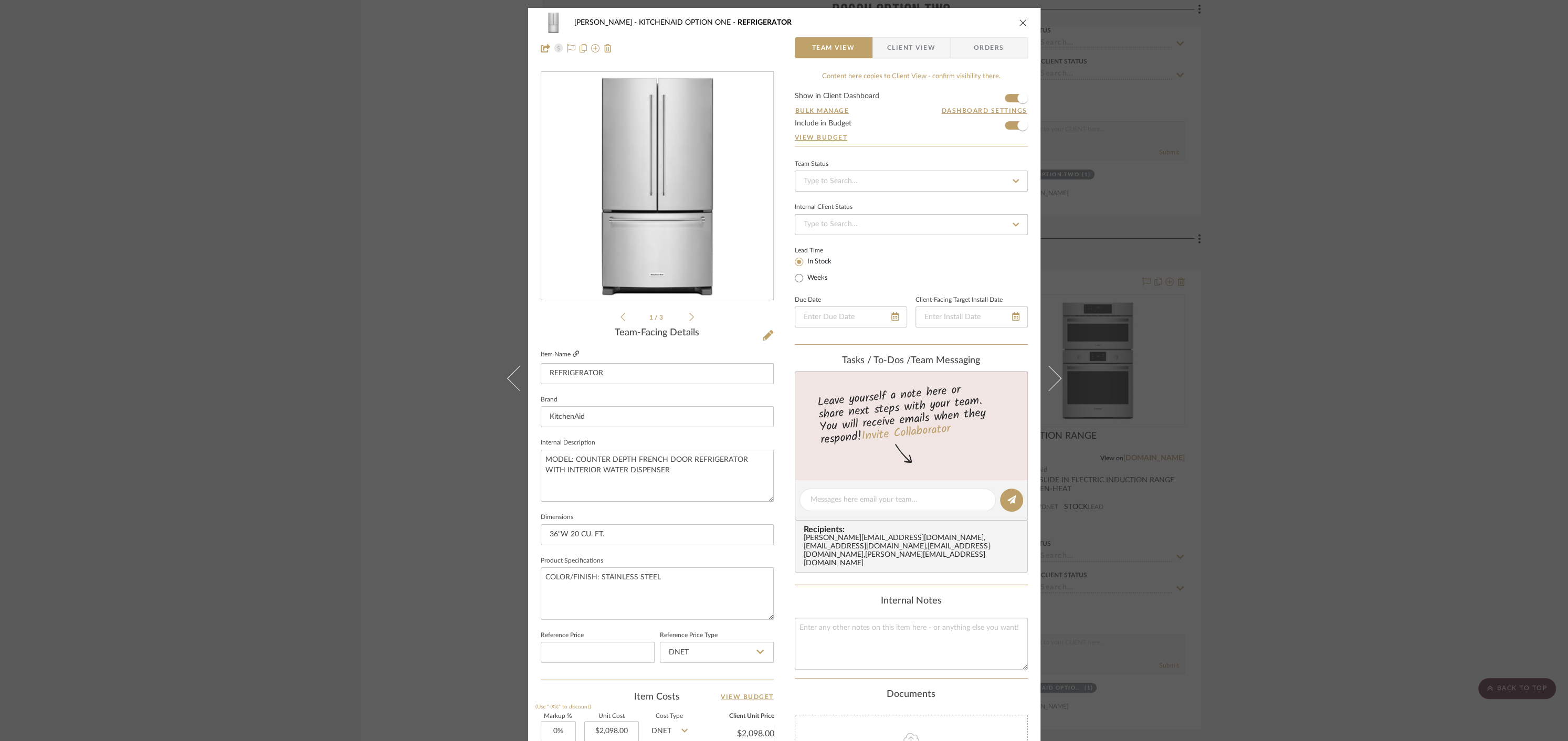
click at [573, 353] on icon at bounding box center [576, 353] width 6 height 6
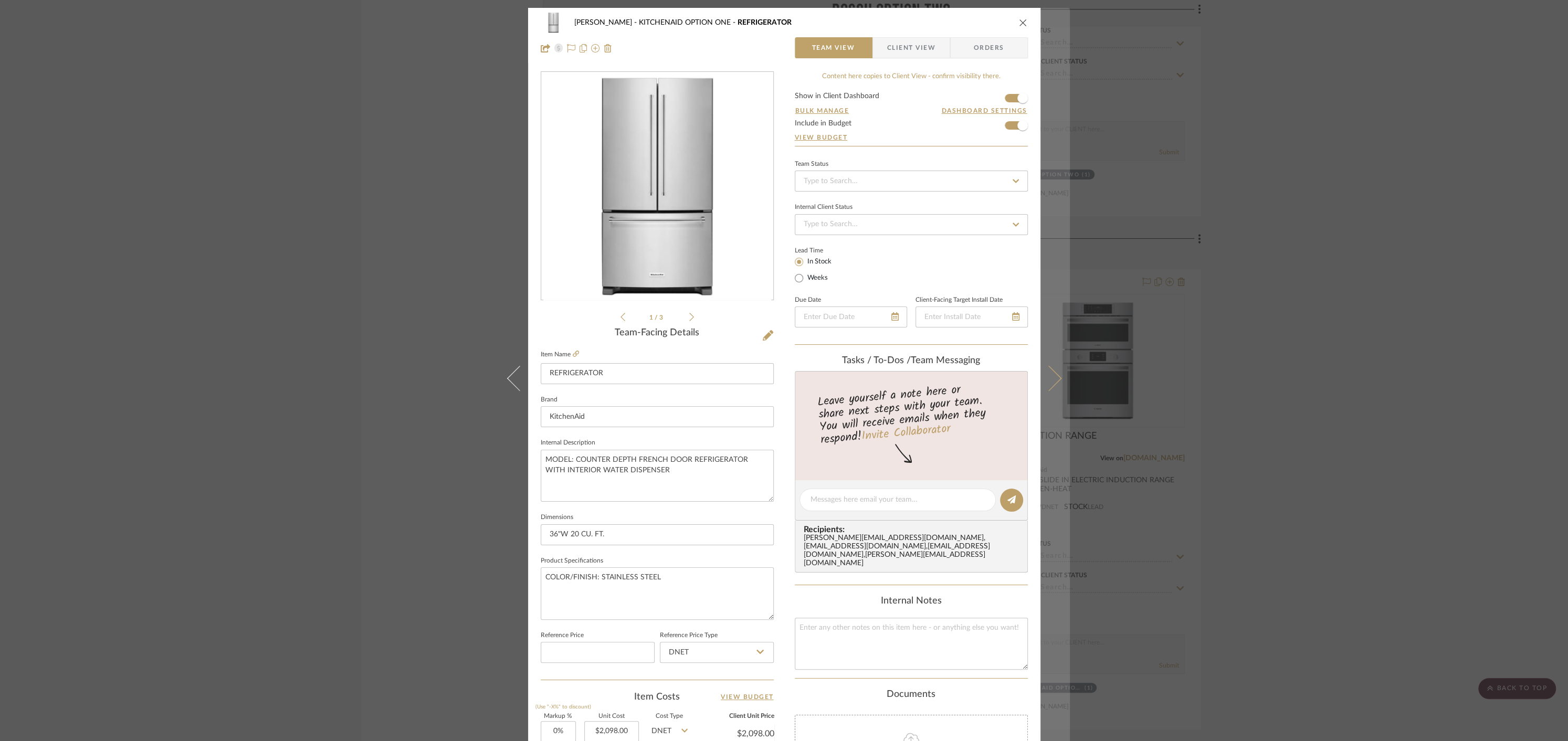
click at [1054, 376] on icon at bounding box center [1048, 378] width 25 height 25
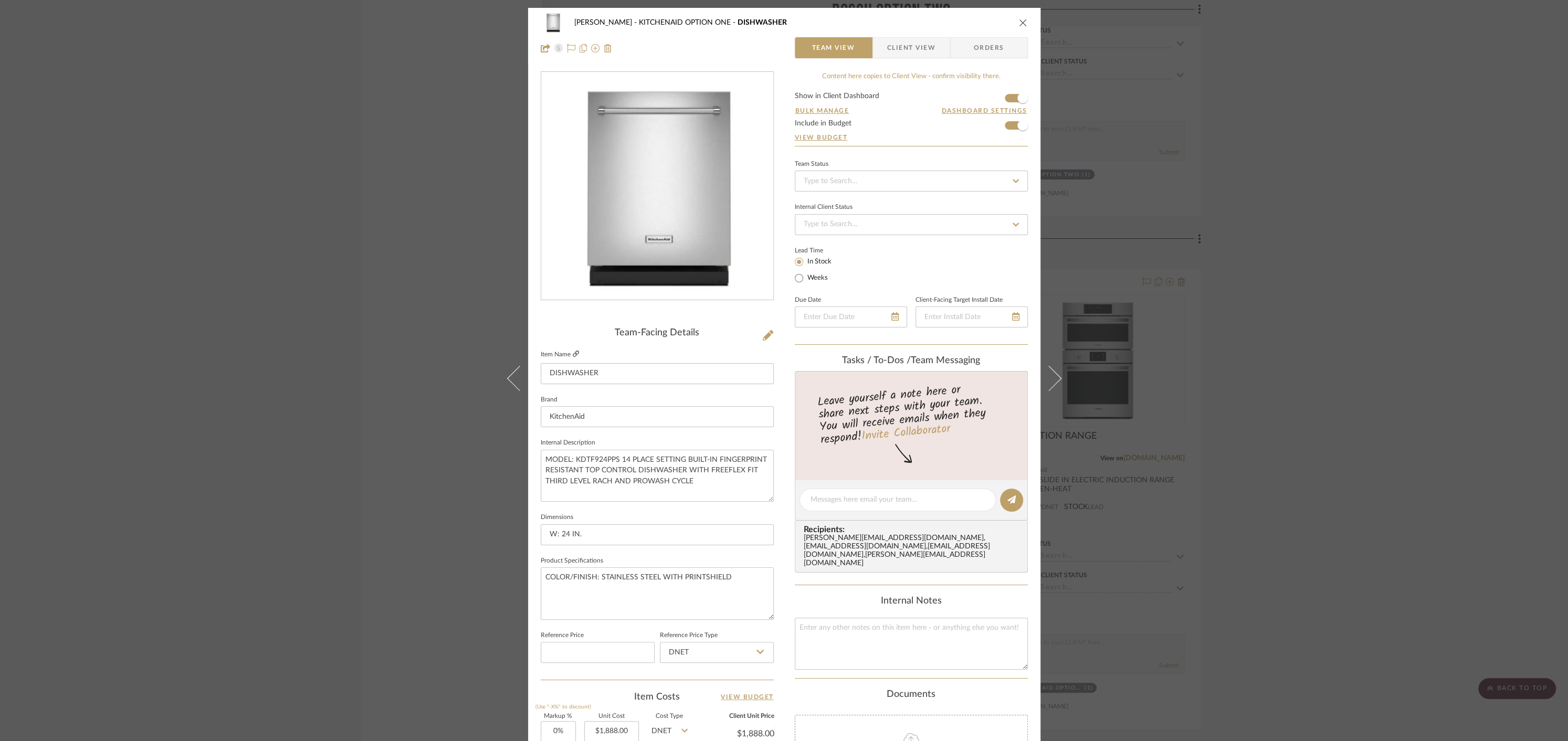
click at [573, 353] on icon at bounding box center [576, 353] width 6 height 6
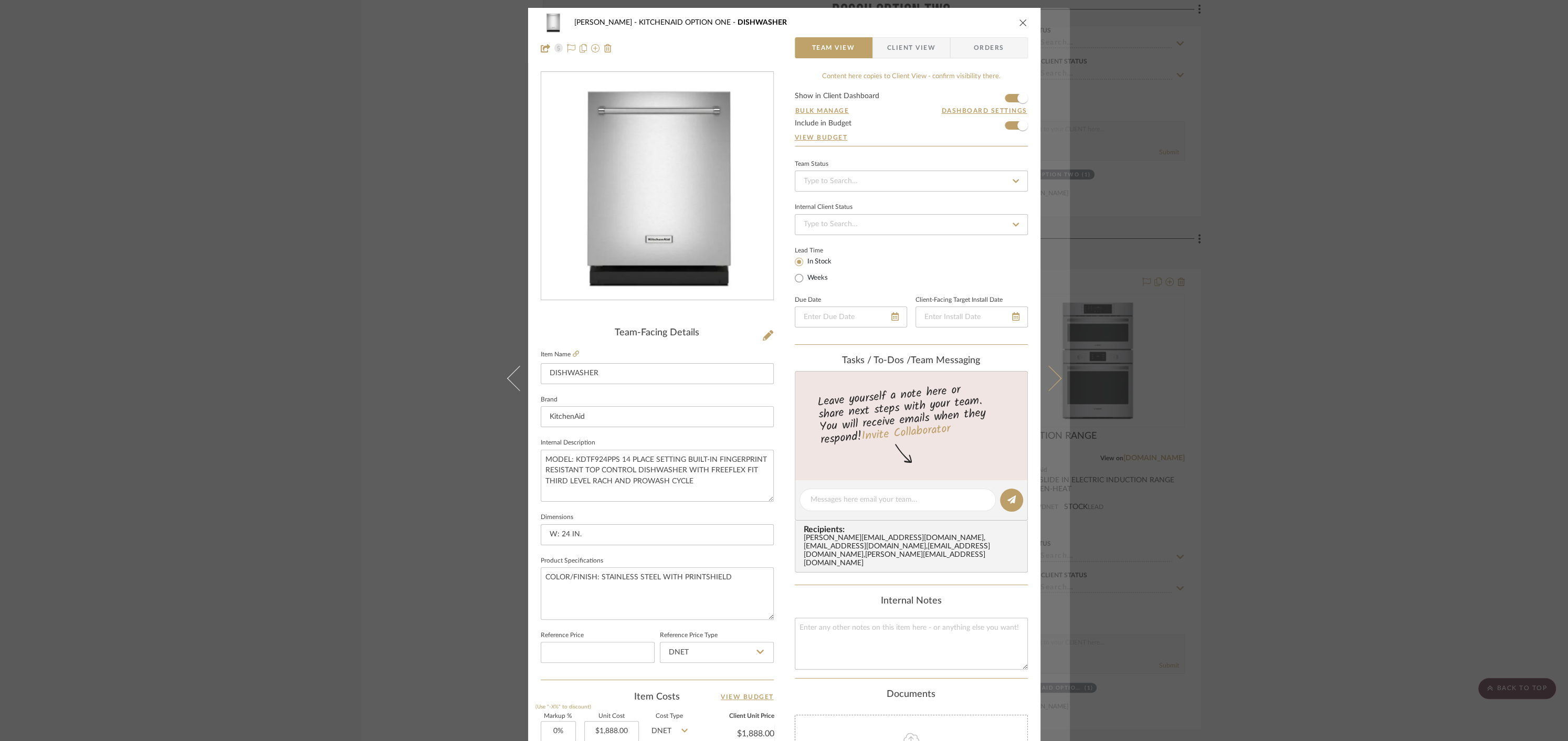
click at [1051, 378] on icon at bounding box center [1048, 378] width 25 height 25
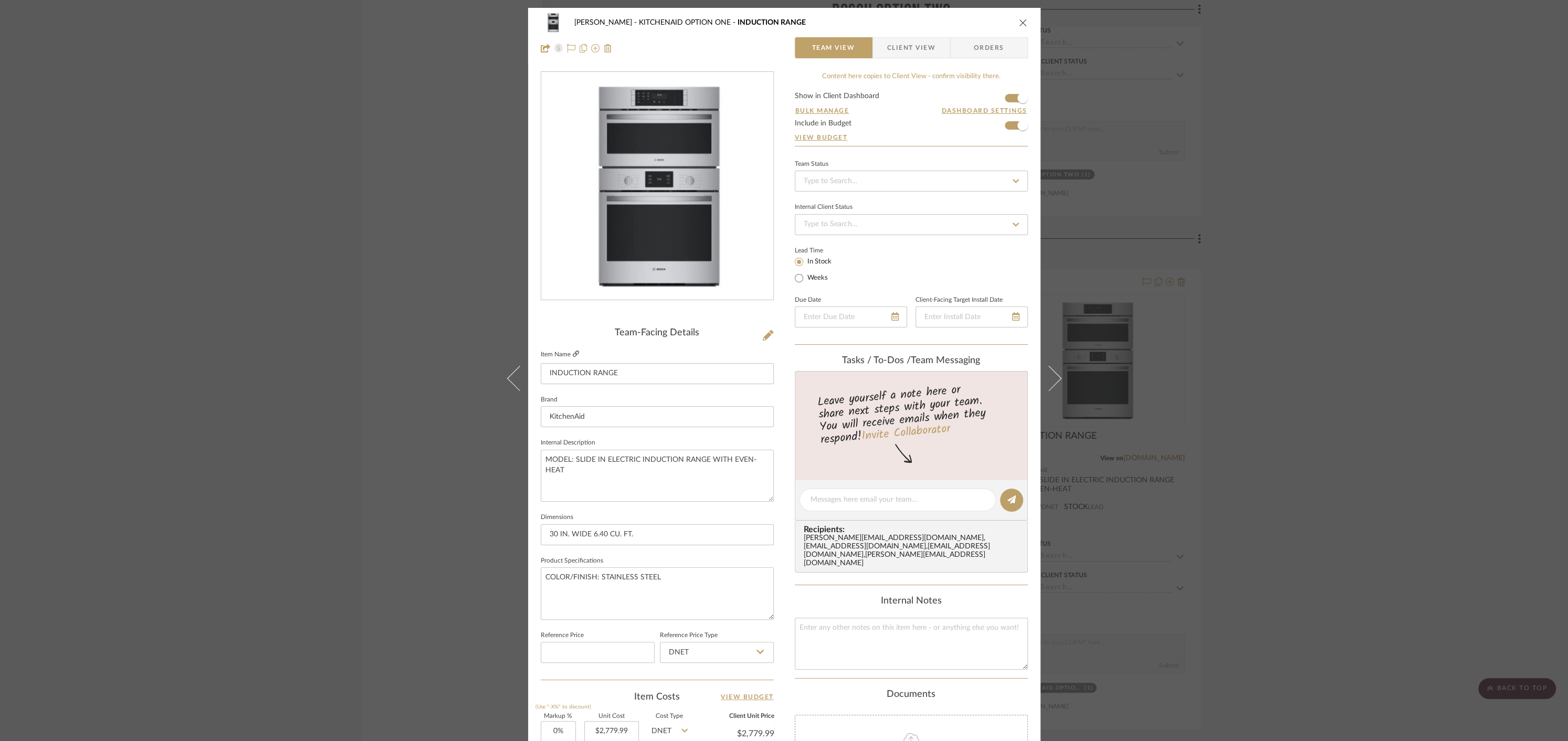
click at [573, 353] on icon at bounding box center [576, 353] width 6 height 6
click at [1019, 21] on icon "close" at bounding box center [1023, 23] width 9 height 9
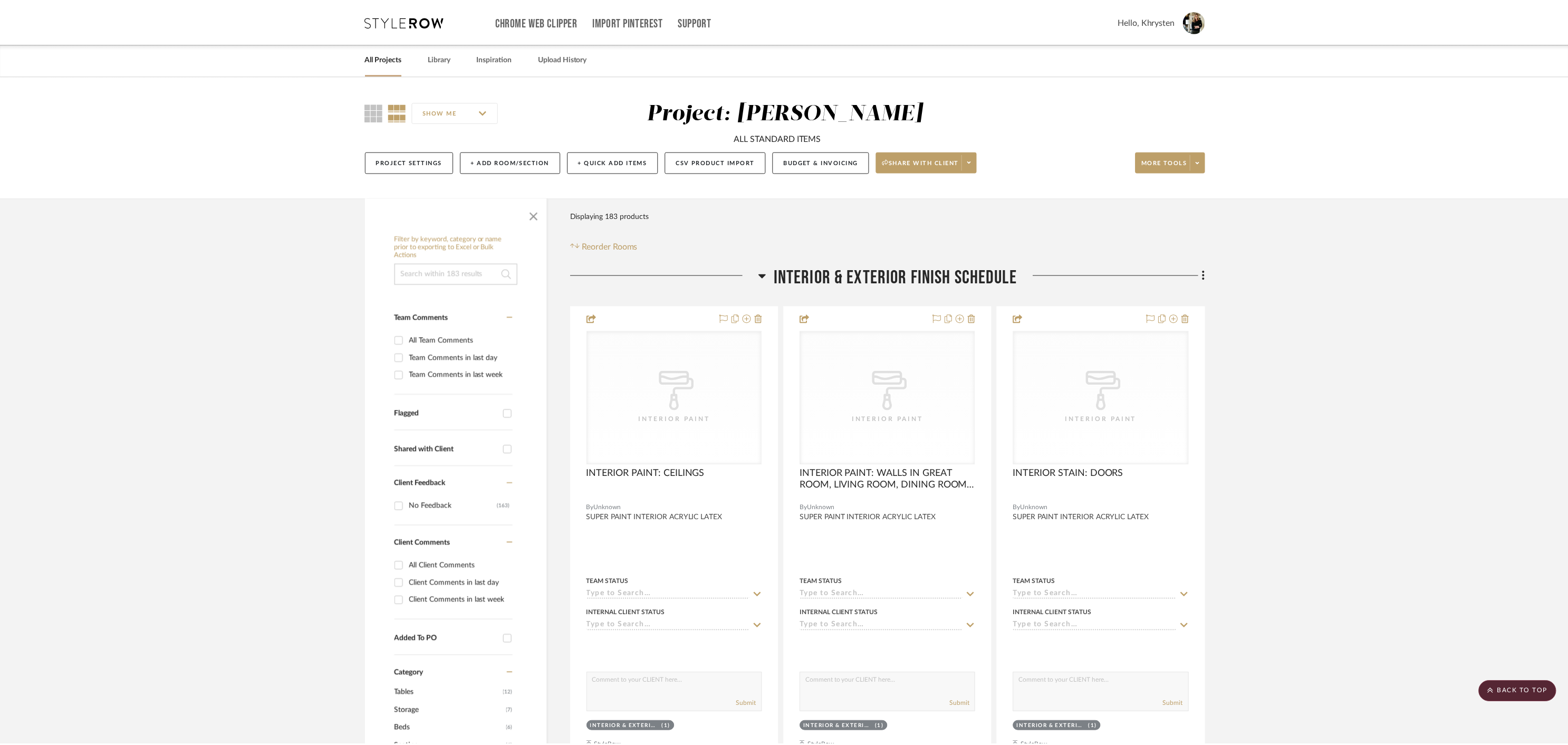
scroll to position [4655, 0]
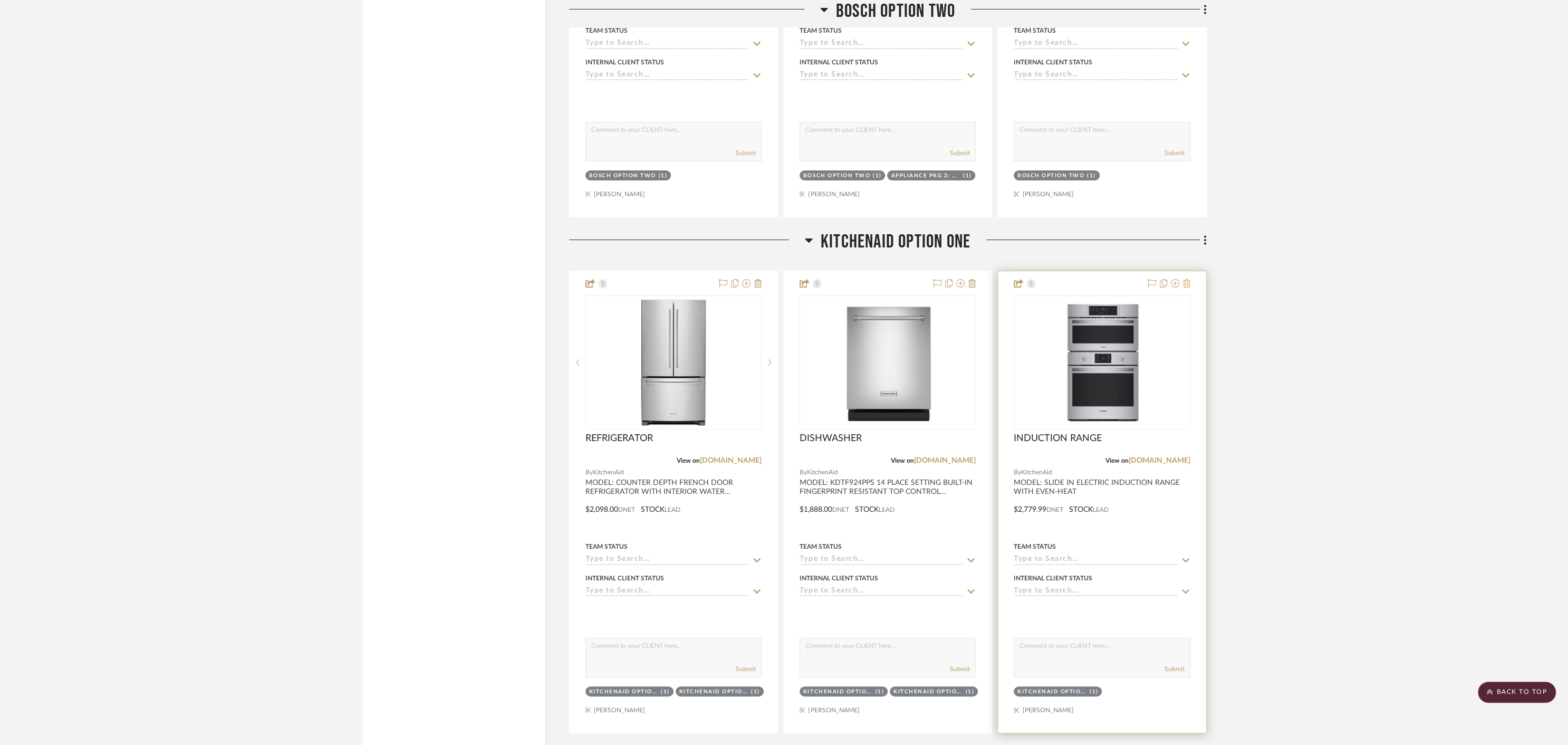
click at [1186, 279] on icon at bounding box center [1186, 283] width 7 height 9
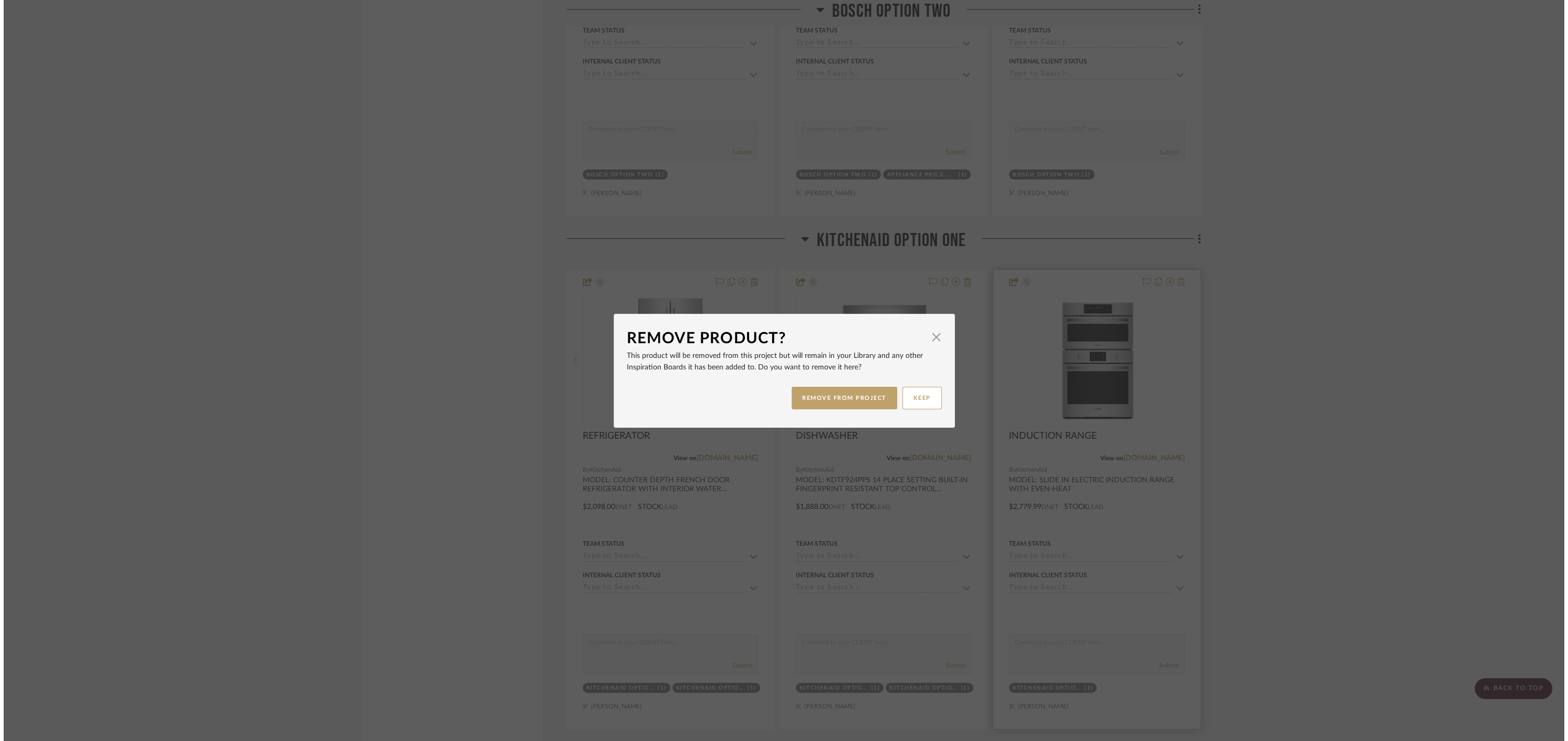
scroll to position [0, 0]
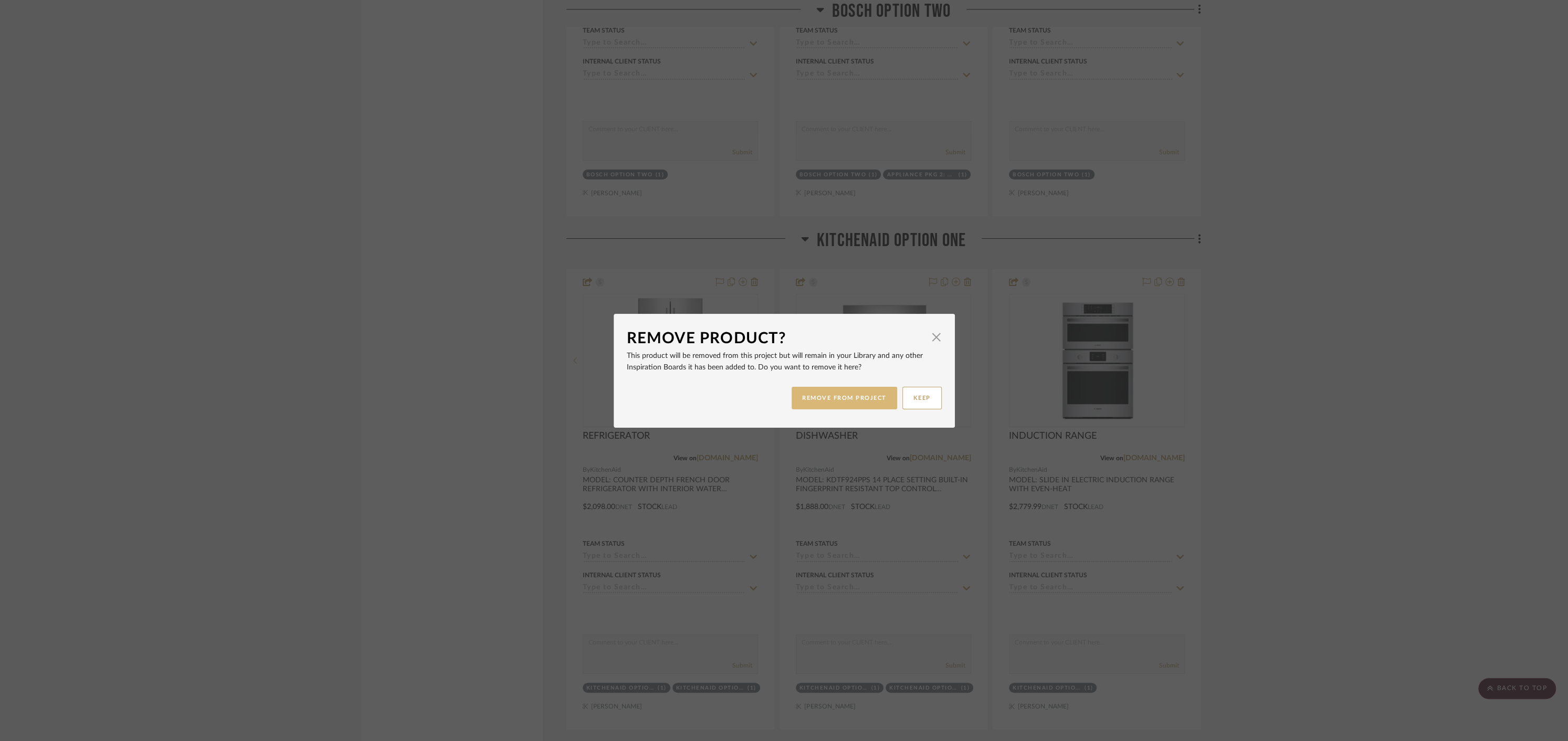
click at [822, 395] on button "REMOVE FROM PROJECT" at bounding box center [844, 398] width 105 height 23
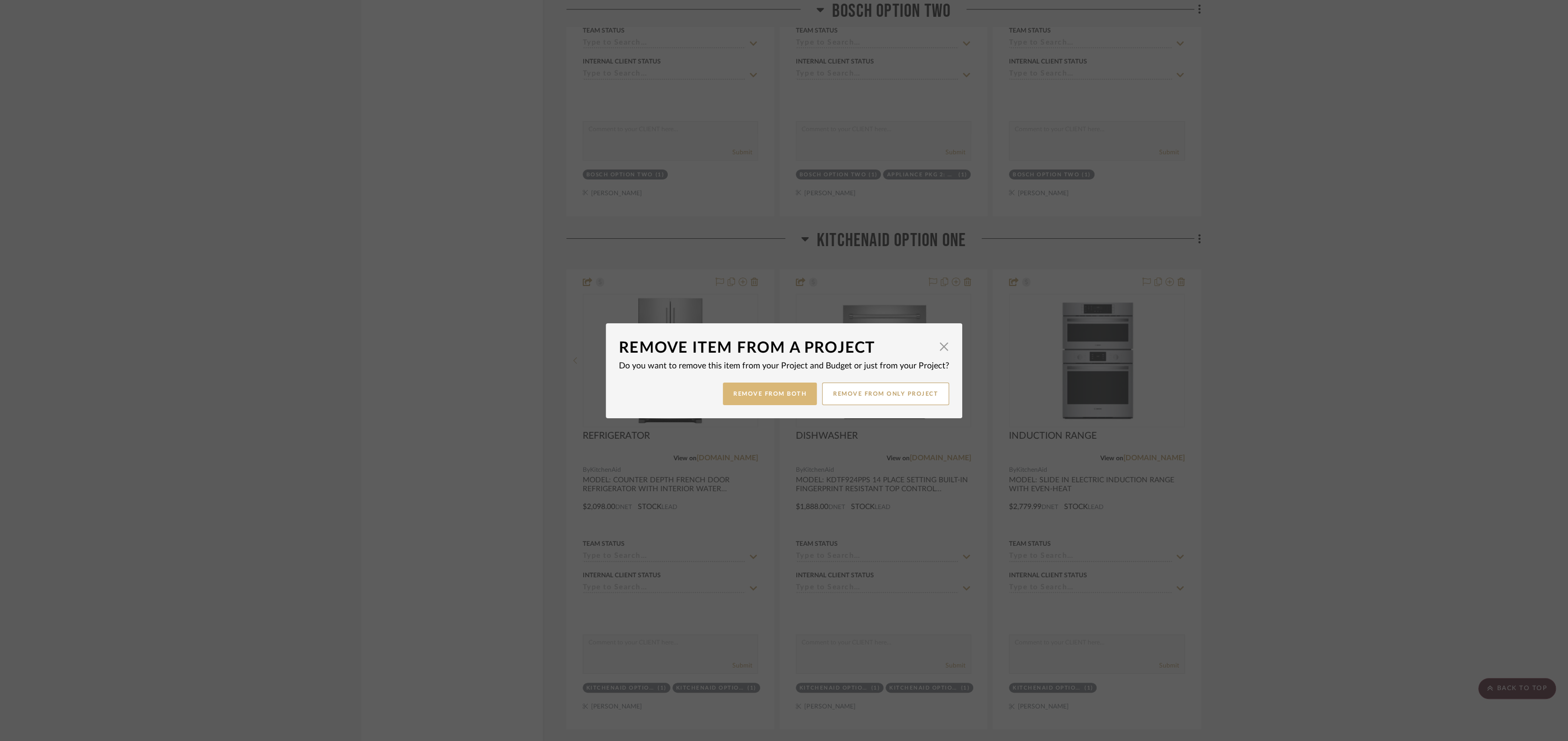
click at [783, 393] on button "Remove from Both" at bounding box center [770, 394] width 94 height 23
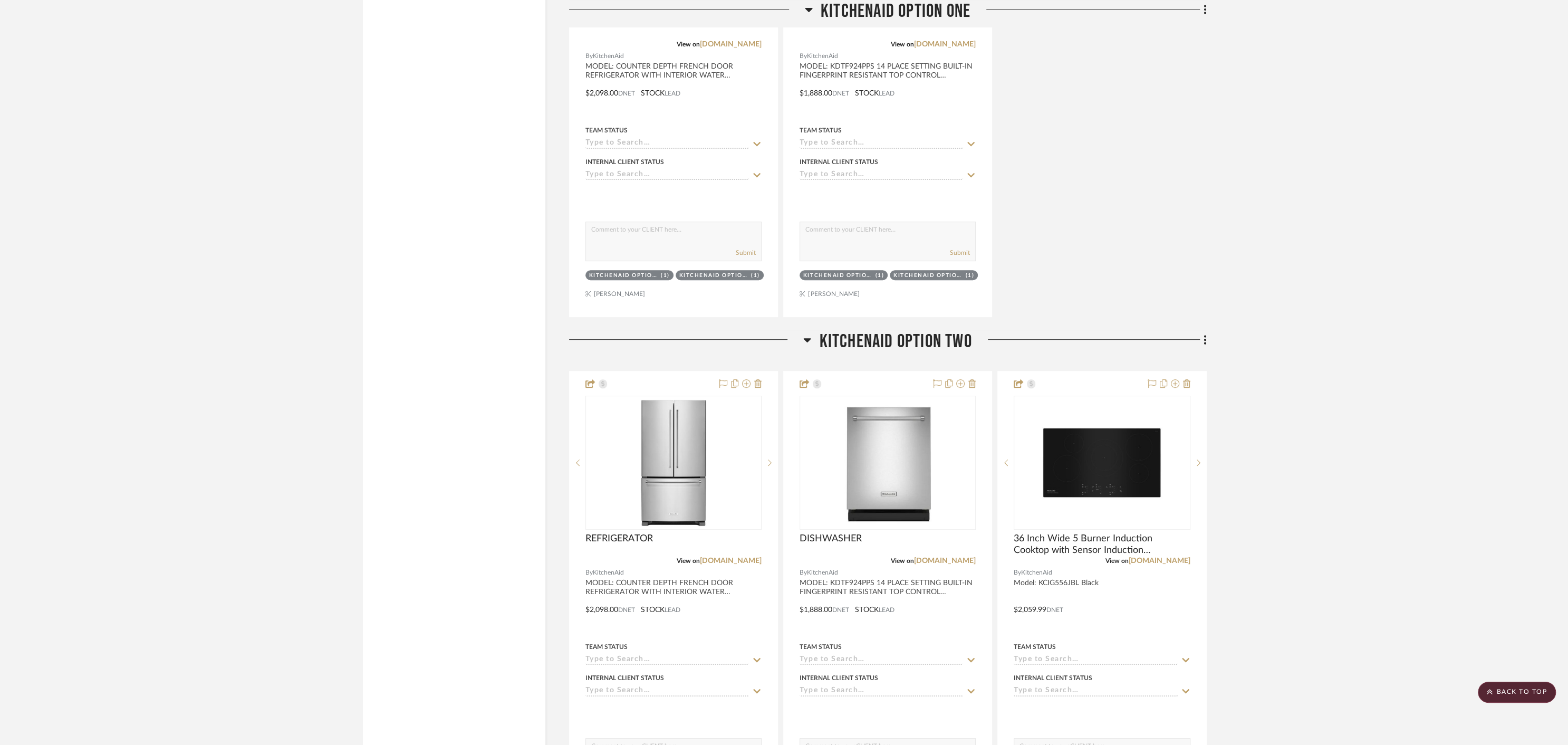
scroll to position [5077, 0]
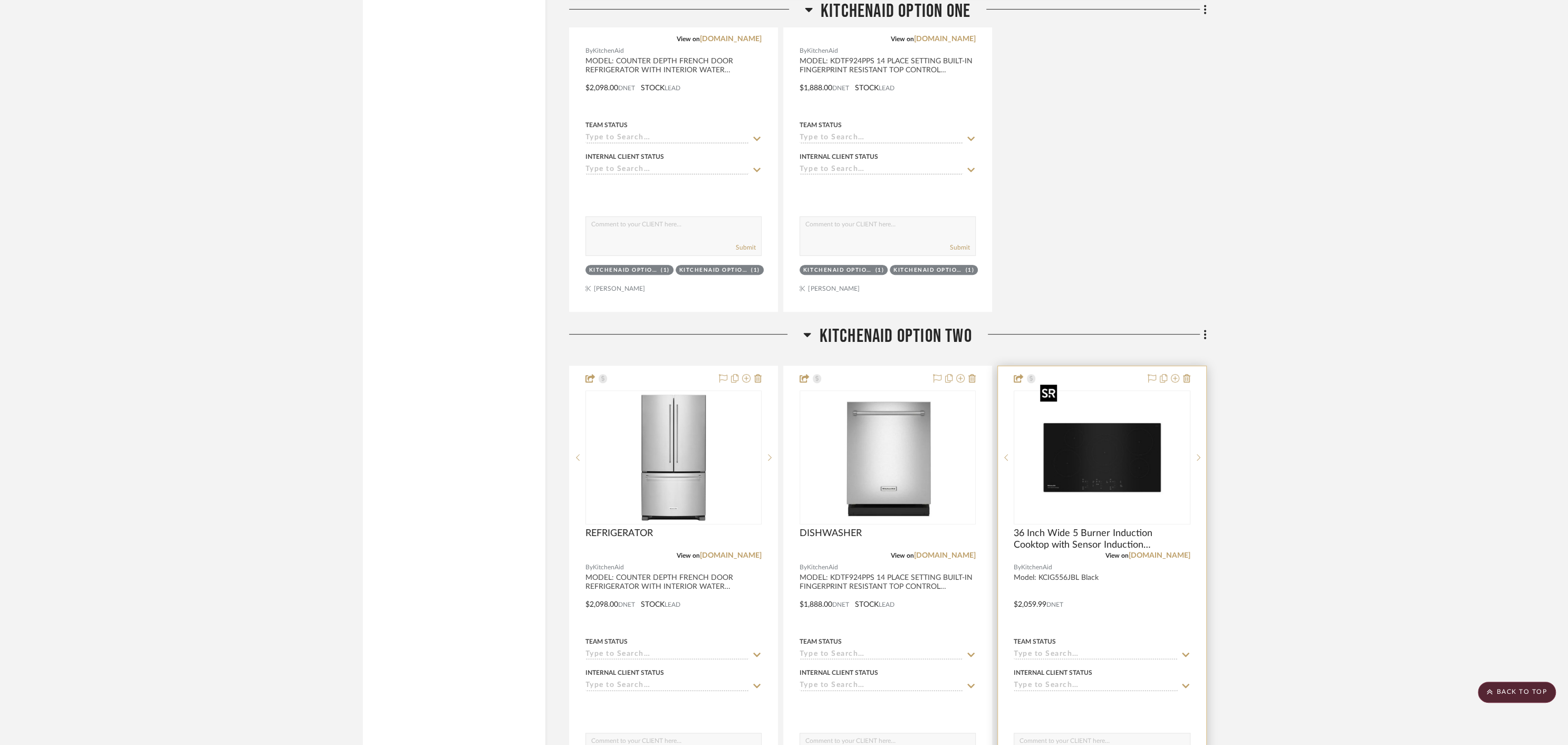
click at [1093, 445] on img "0" at bounding box center [1102, 458] width 132 height 132
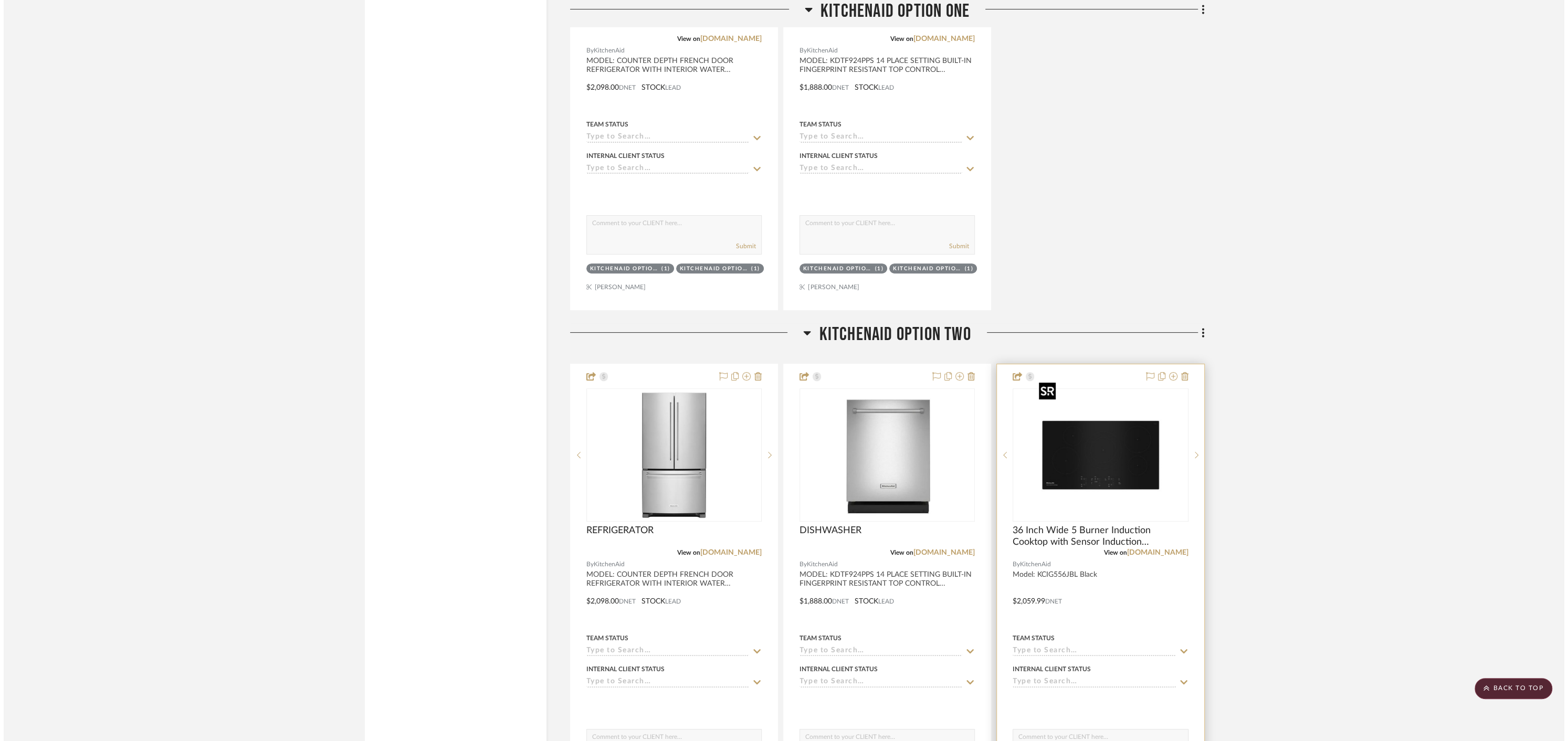
scroll to position [0, 0]
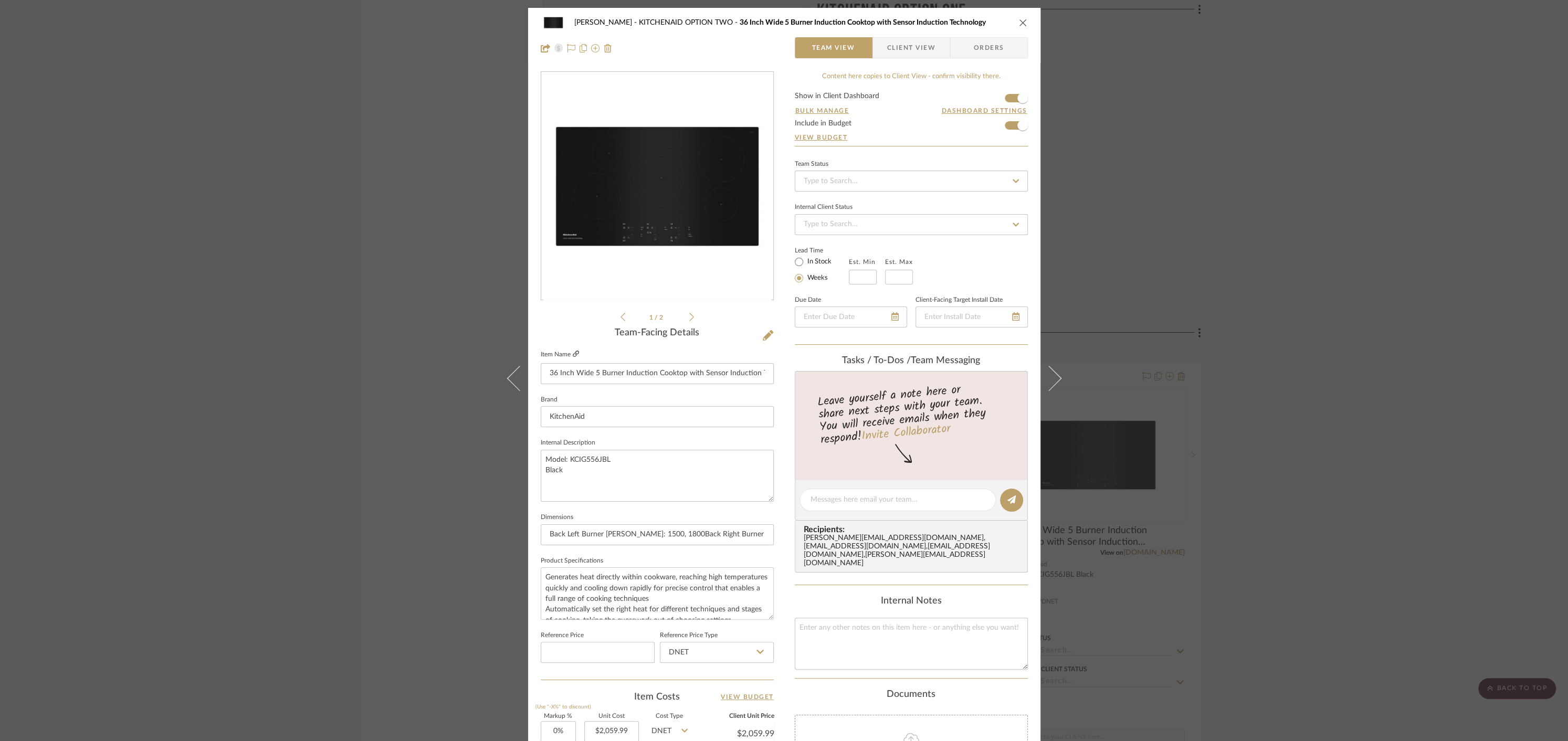
click at [573, 353] on icon at bounding box center [576, 353] width 6 height 6
click at [1015, 16] on div "[PERSON_NAME] KITCHENAID OPTION TWO 36 Inch Wide 5 Burner Induction Cooktop wit…" at bounding box center [784, 23] width 487 height 21
click at [1019, 21] on icon "close" at bounding box center [1023, 23] width 9 height 9
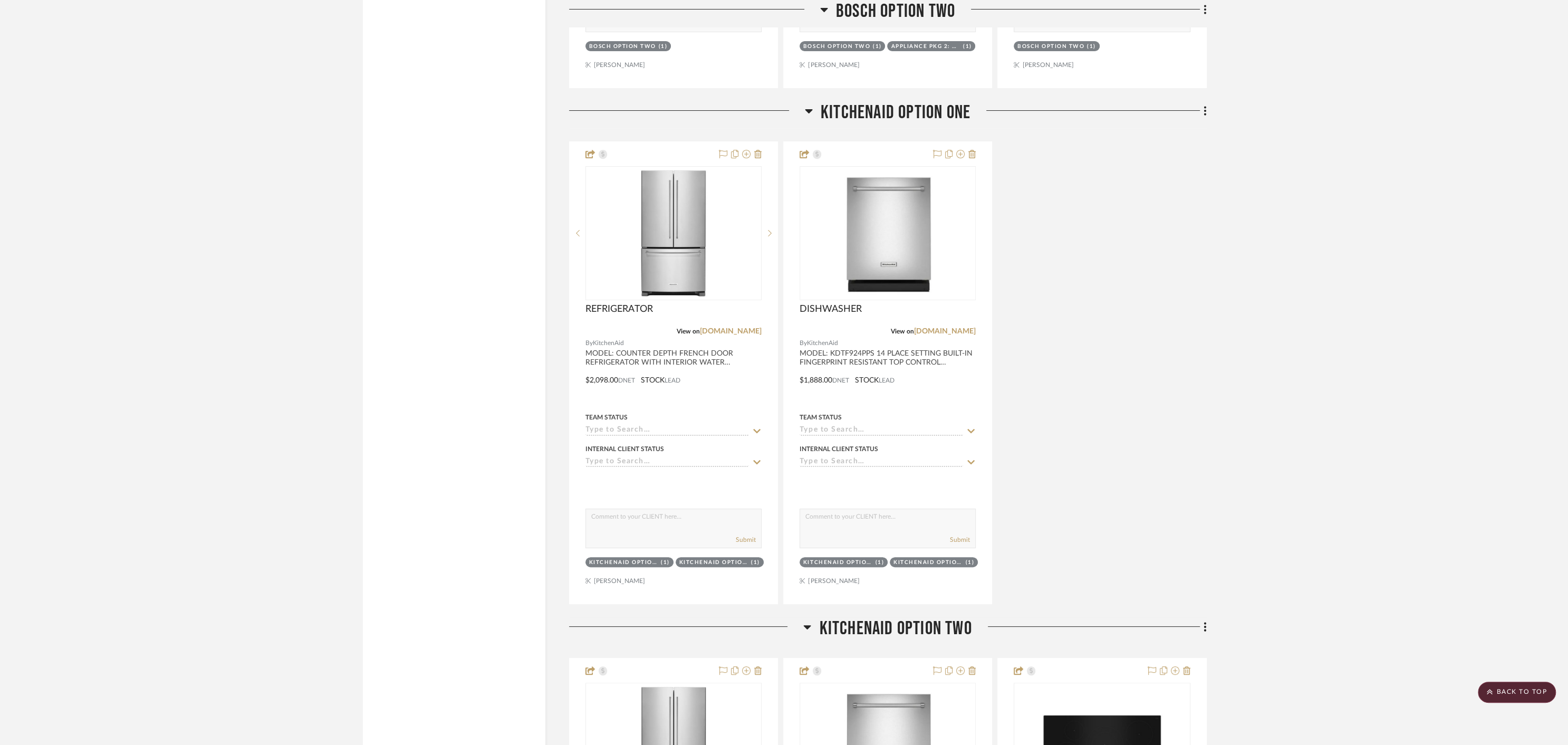
scroll to position [4759, 0]
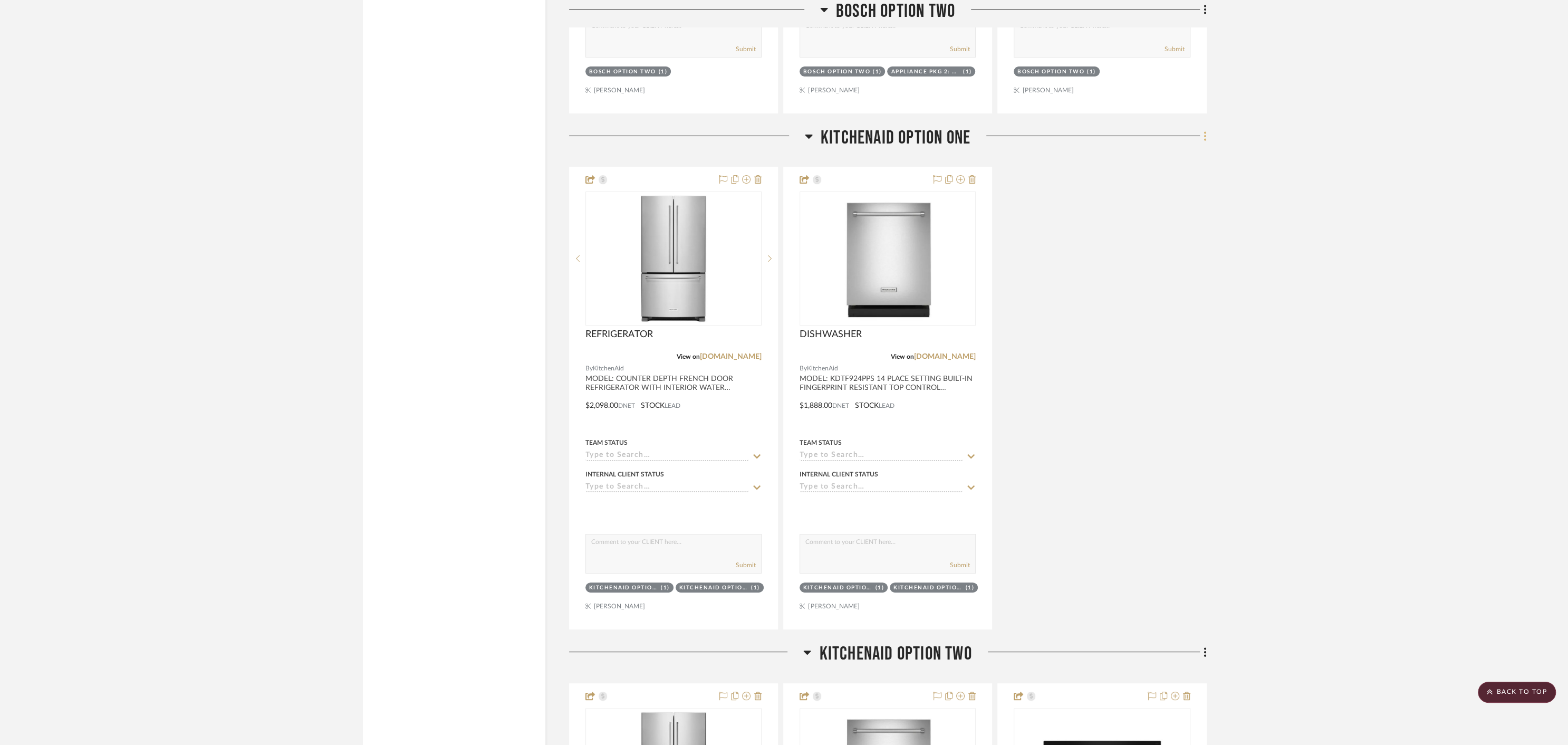
click at [1205, 132] on icon at bounding box center [1205, 136] width 2 height 9
click at [1153, 334] on span "Delete Room" at bounding box center [1148, 333] width 42 height 9
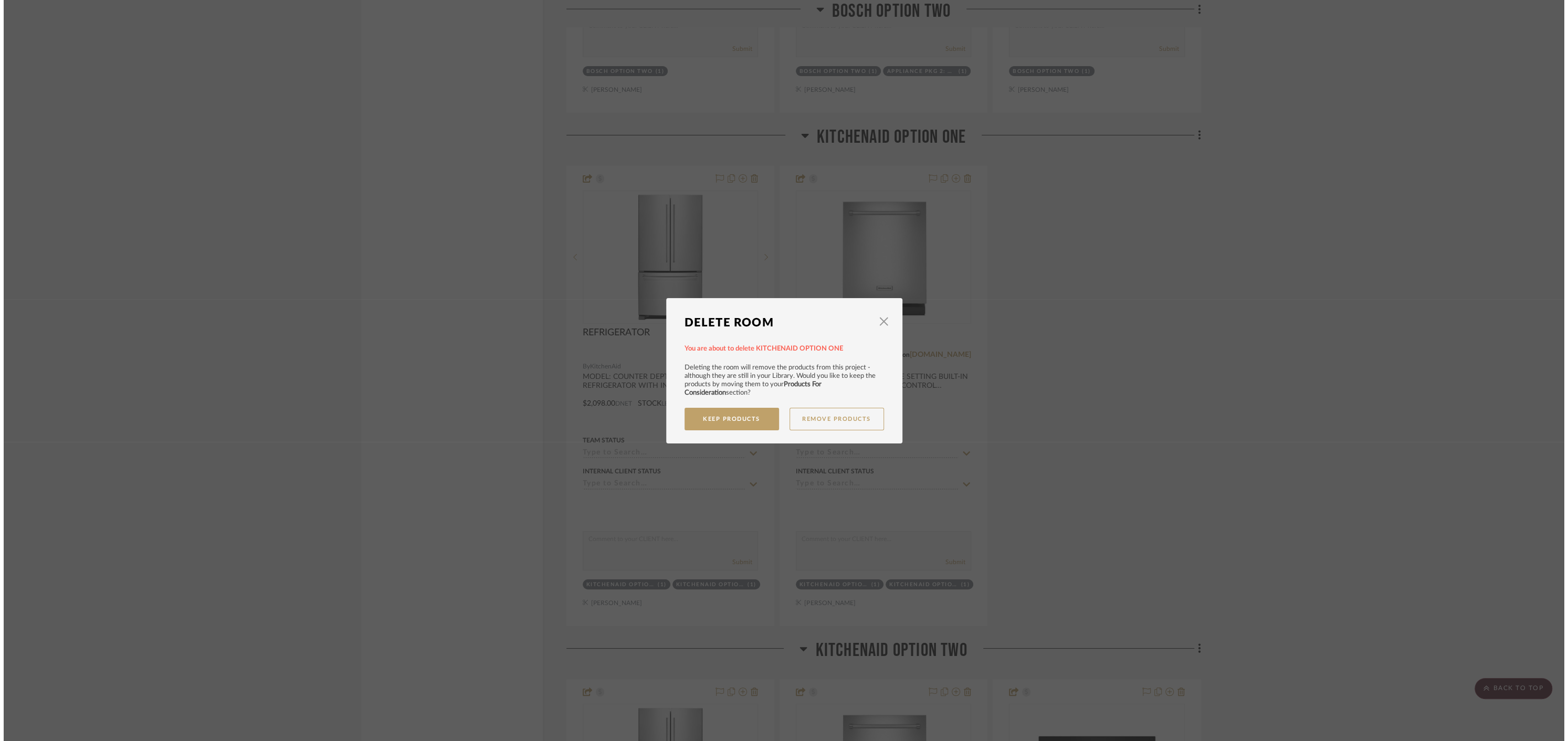
scroll to position [0, 0]
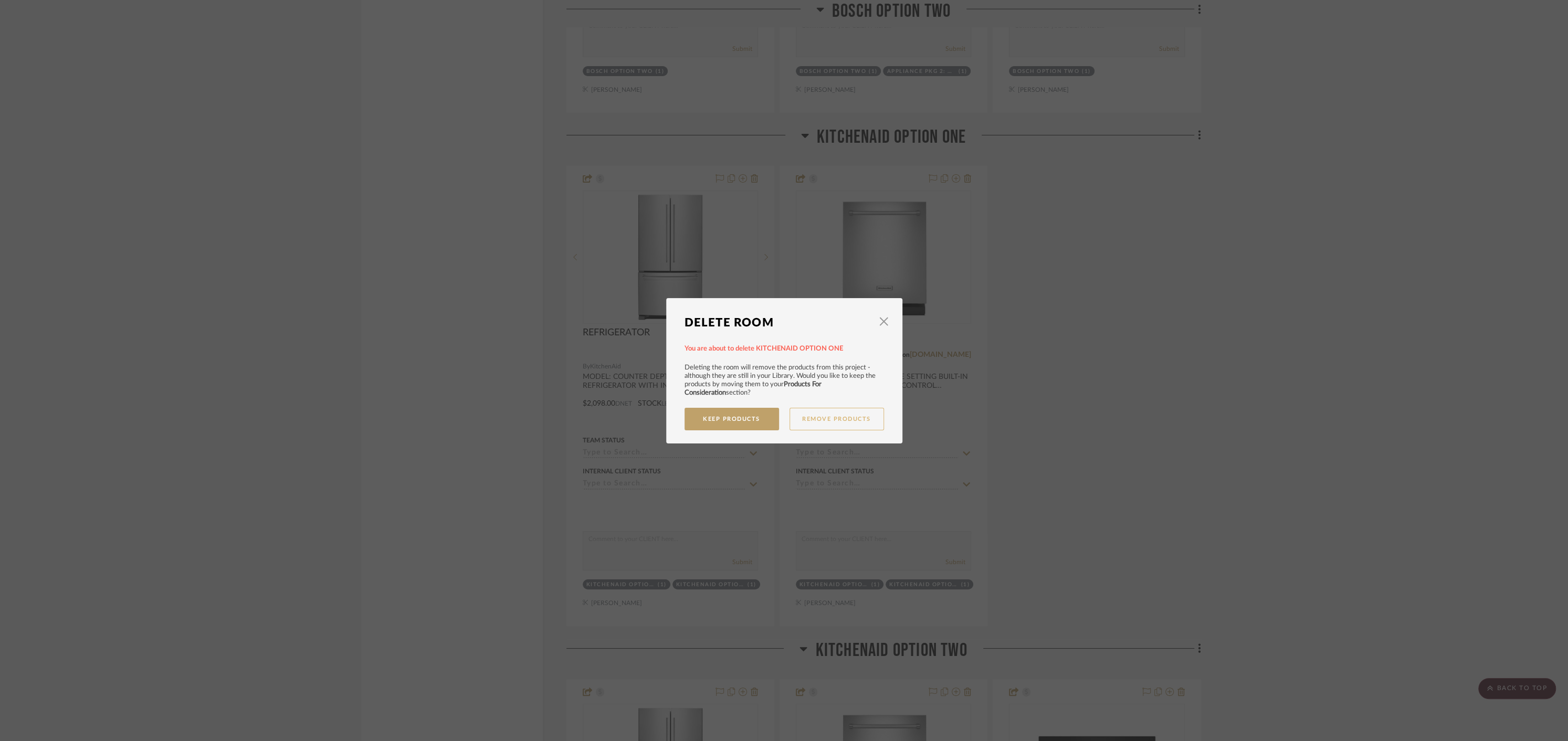
click at [828, 418] on button "Remove Products" at bounding box center [836, 419] width 94 height 23
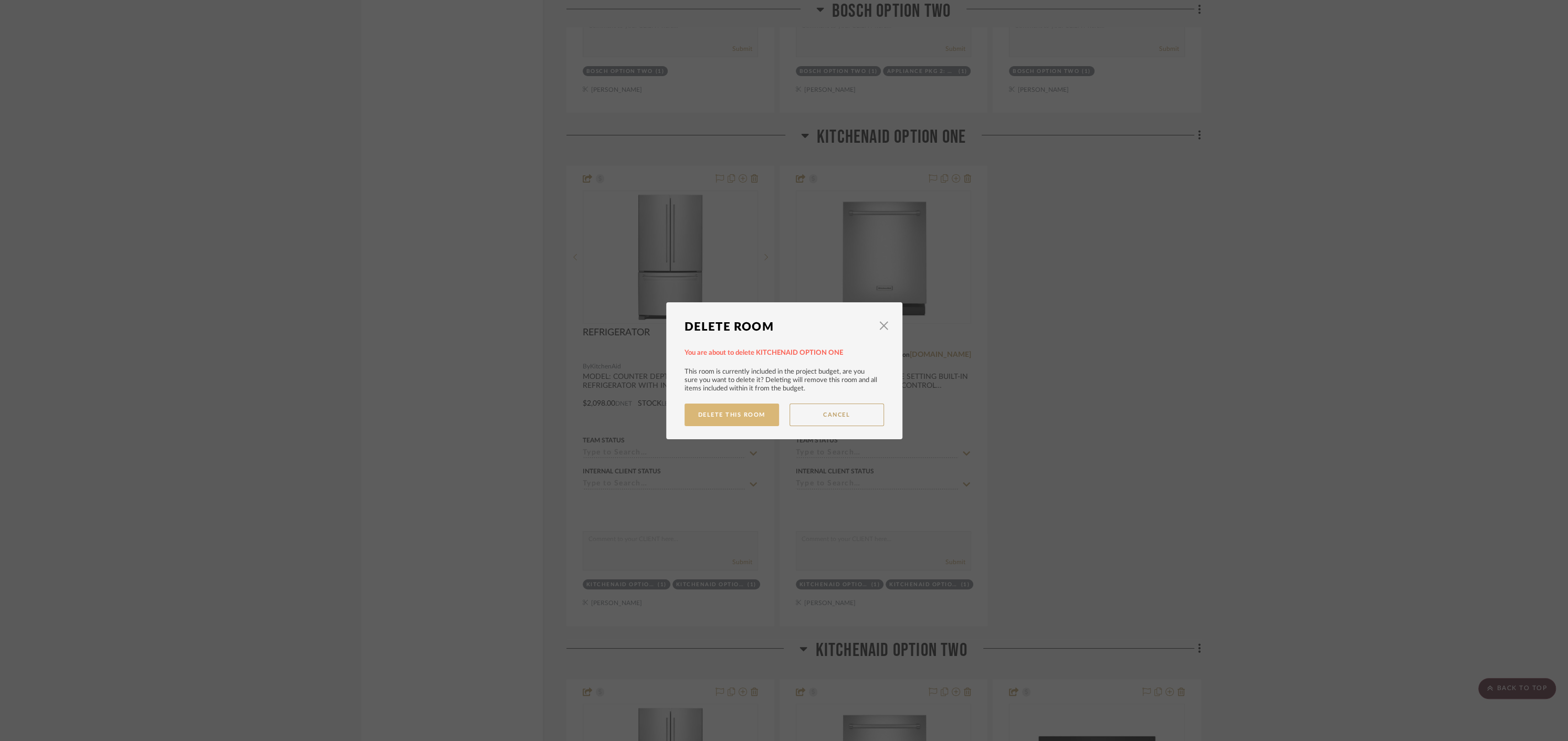
click at [725, 410] on button "Delete This Room" at bounding box center [732, 414] width 94 height 23
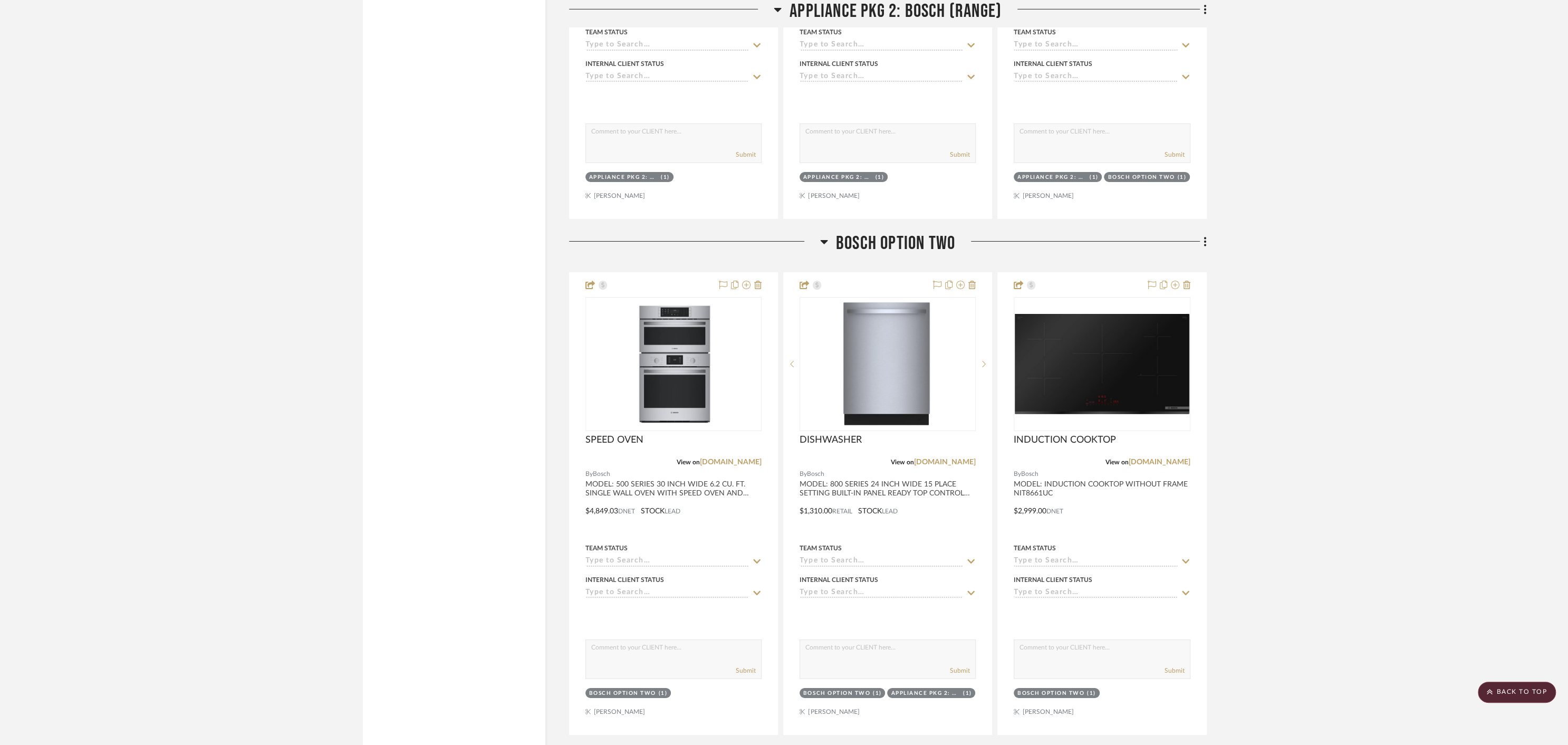
scroll to position [4135, 0]
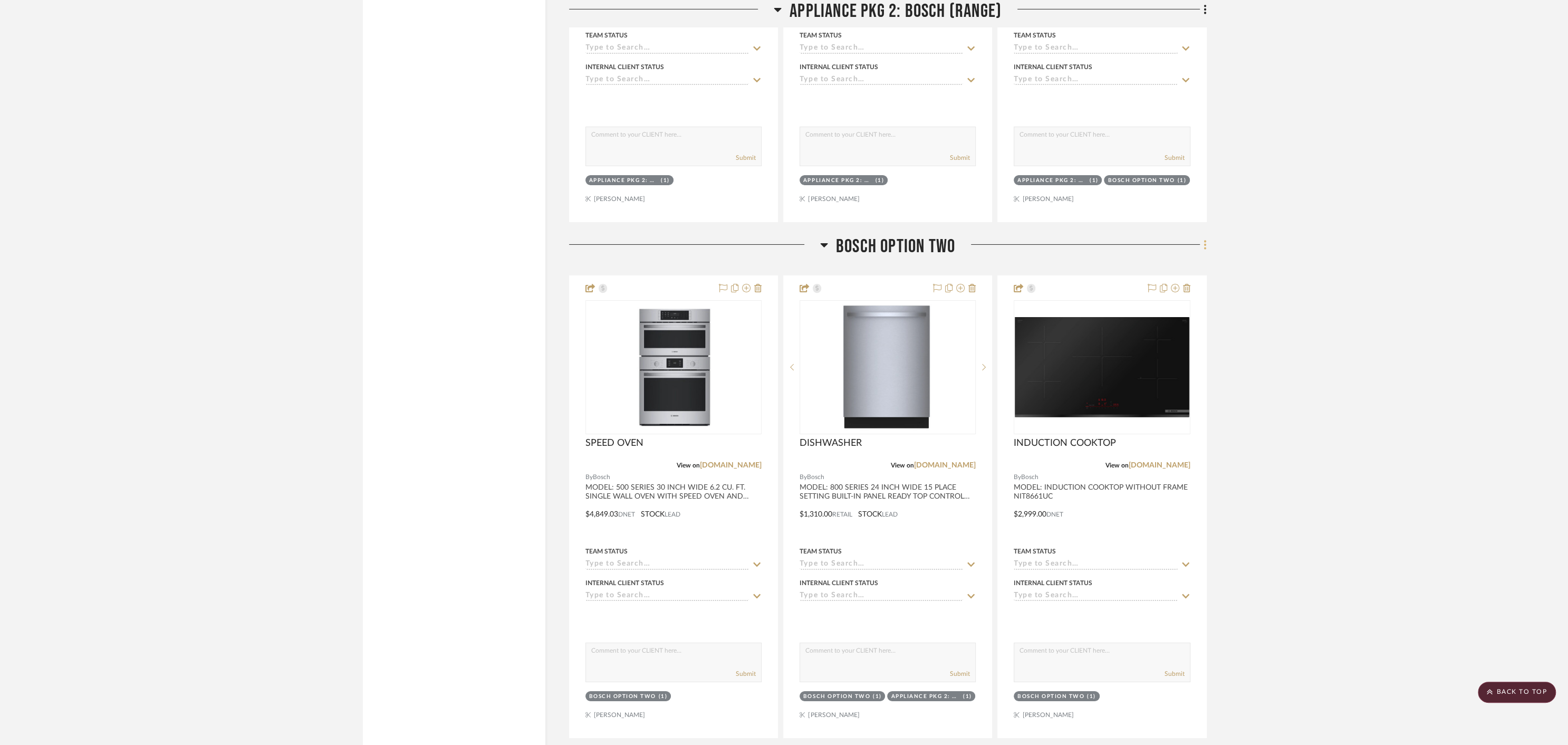
click at [1202, 237] on fa-icon at bounding box center [1203, 245] width 7 height 17
